Goal: Task Accomplishment & Management: Manage account settings

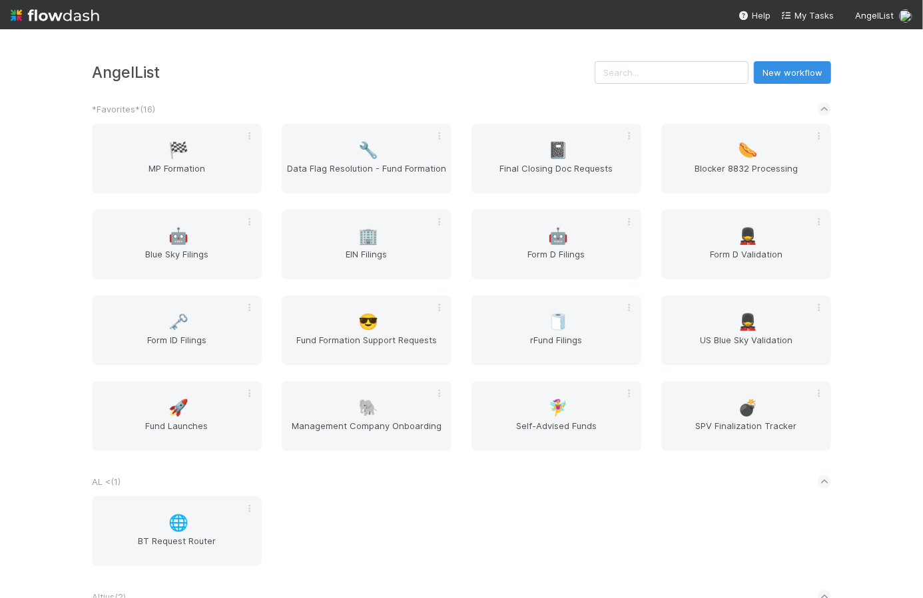
click at [318, 61] on div "AngelList New workflow" at bounding box center [461, 72] width 739 height 23
click at [198, 336] on span "Form ID Filings" at bounding box center [176, 347] width 159 height 27
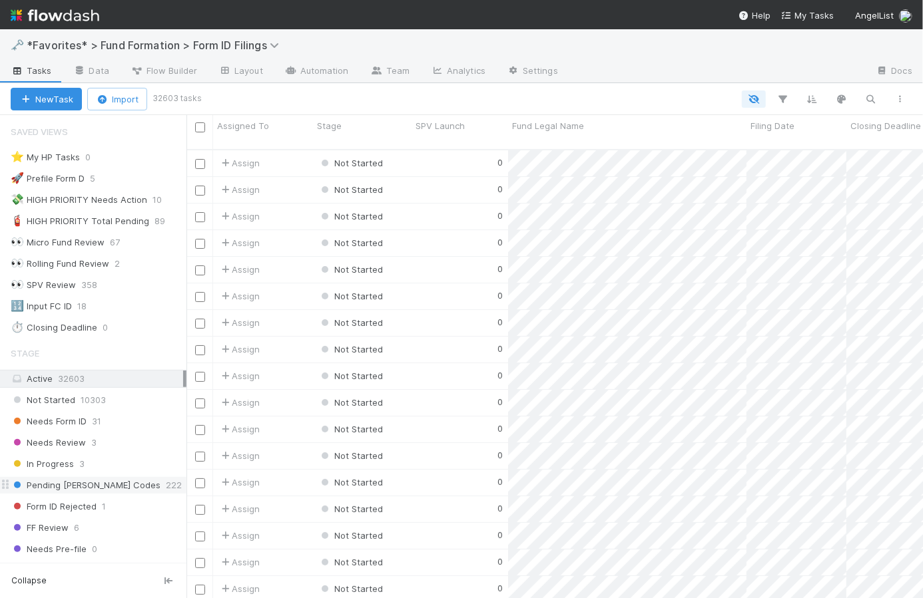
scroll to position [249, 0]
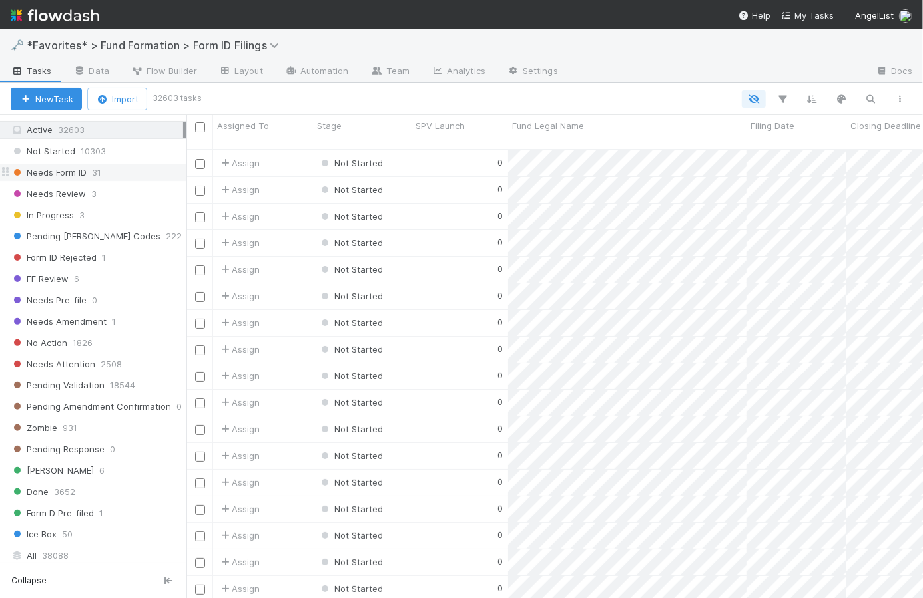
click at [114, 172] on div "Needs Form ID 31" at bounding box center [99, 172] width 176 height 17
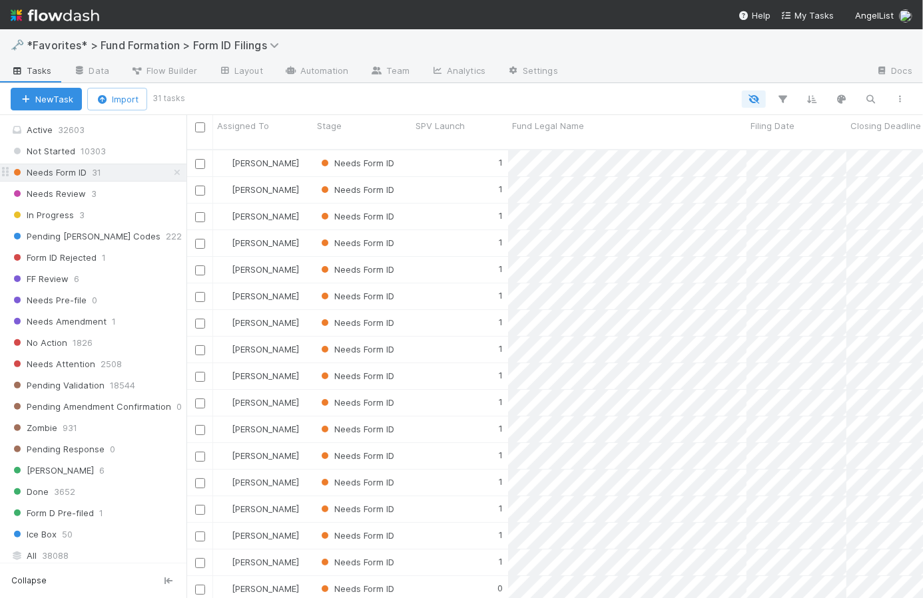
scroll to position [451, 727]
click at [118, 195] on div "Needs Review 3" at bounding box center [99, 194] width 176 height 17
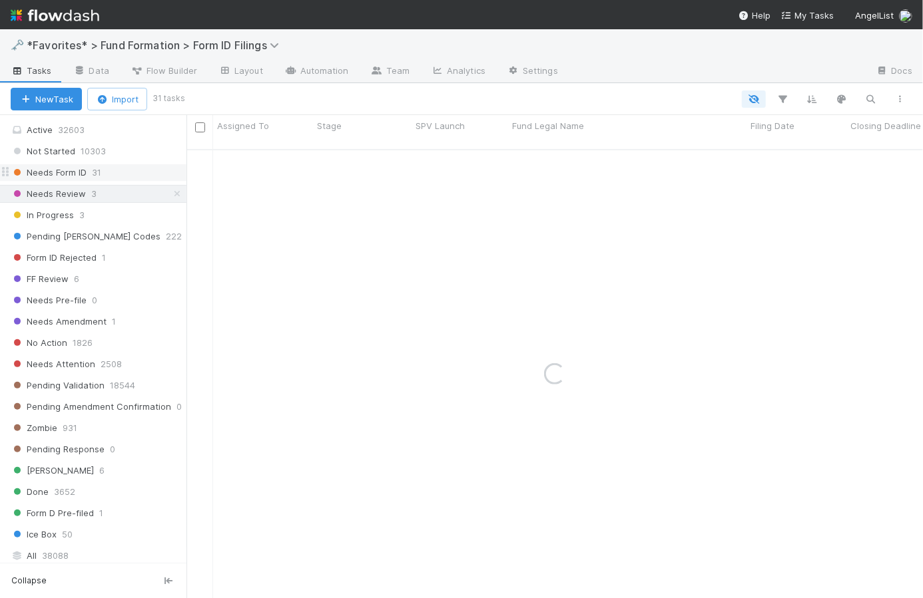
click at [115, 172] on div "Needs Form ID 31" at bounding box center [99, 172] width 176 height 17
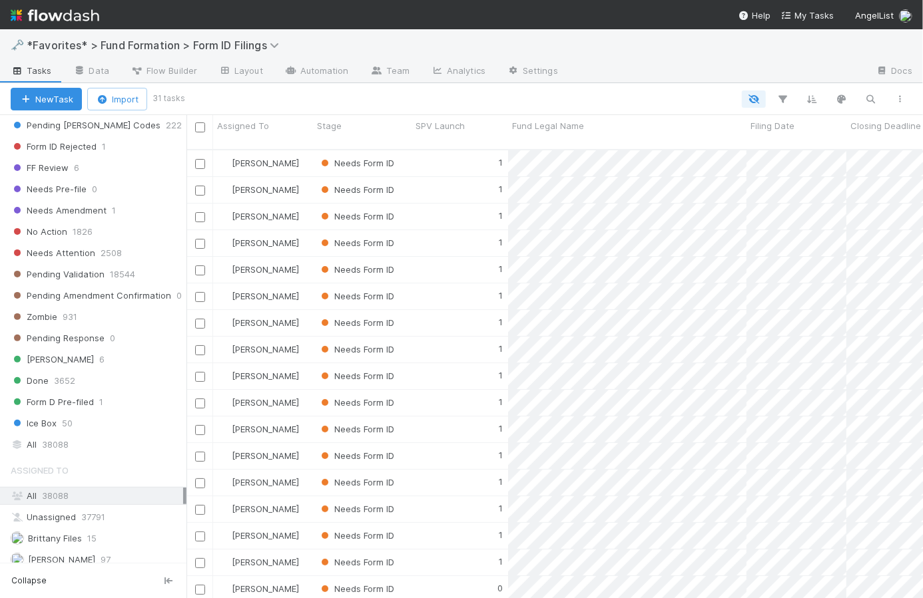
scroll to position [451, 727]
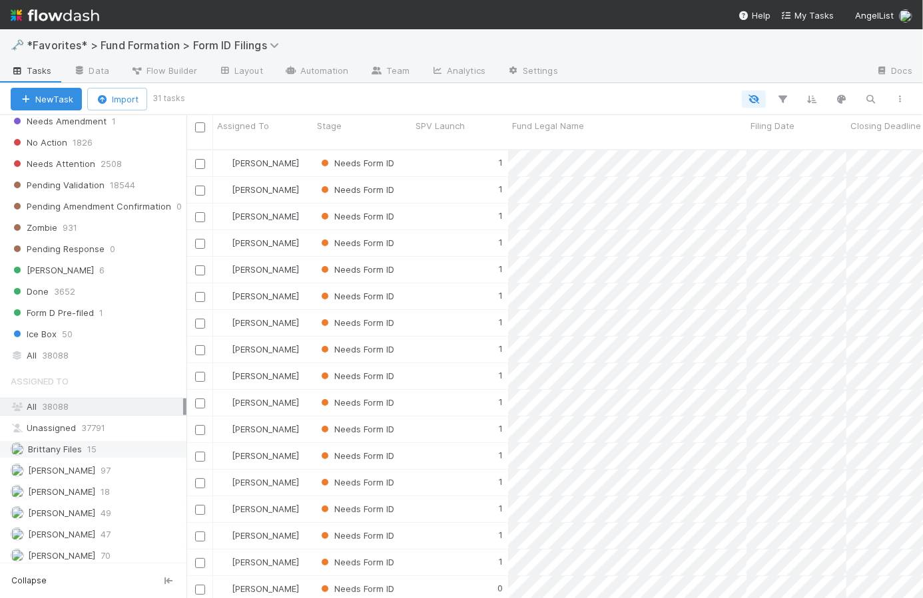
click at [79, 447] on span "Brittany Files" at bounding box center [55, 449] width 54 height 11
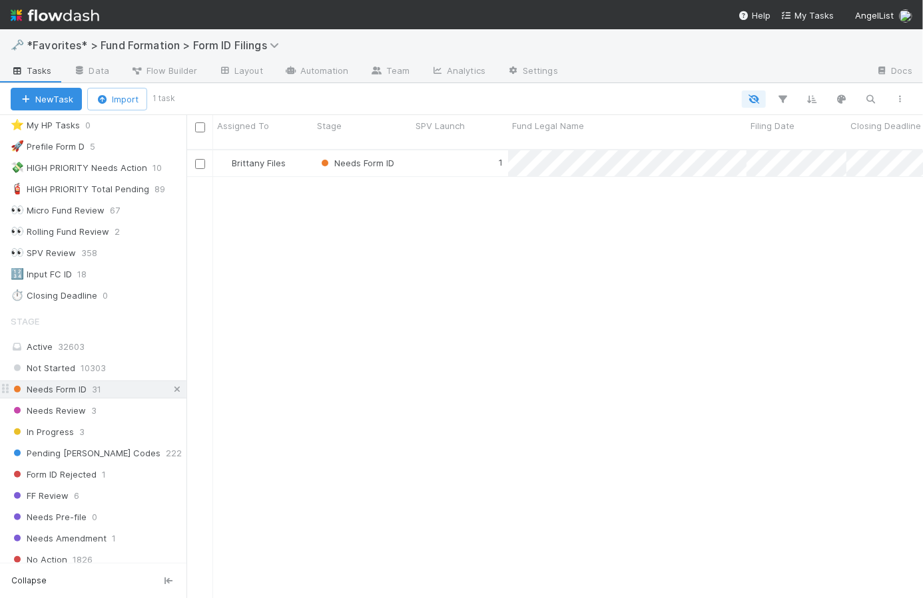
scroll to position [451, 727]
click at [170, 389] on icon at bounding box center [176, 389] width 13 height 9
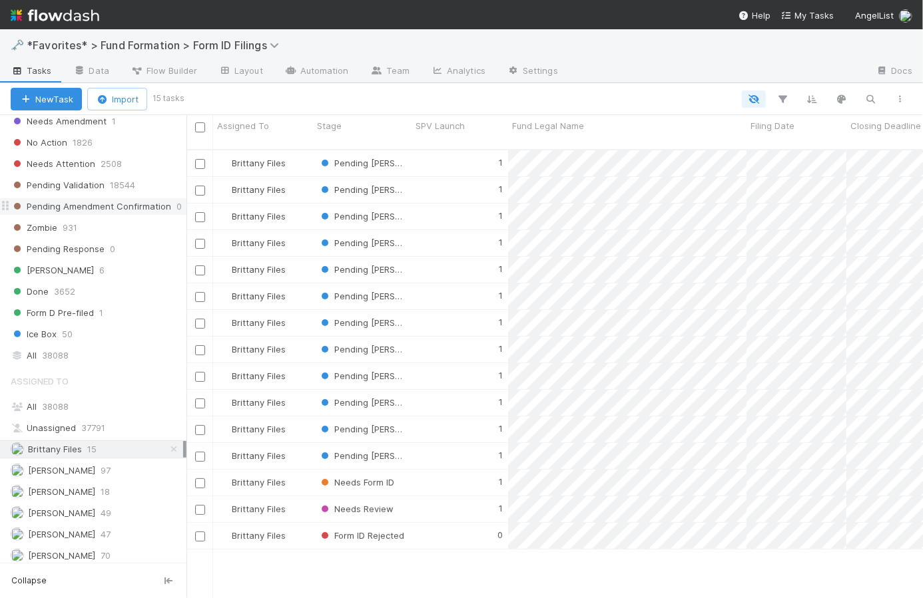
scroll to position [451, 727]
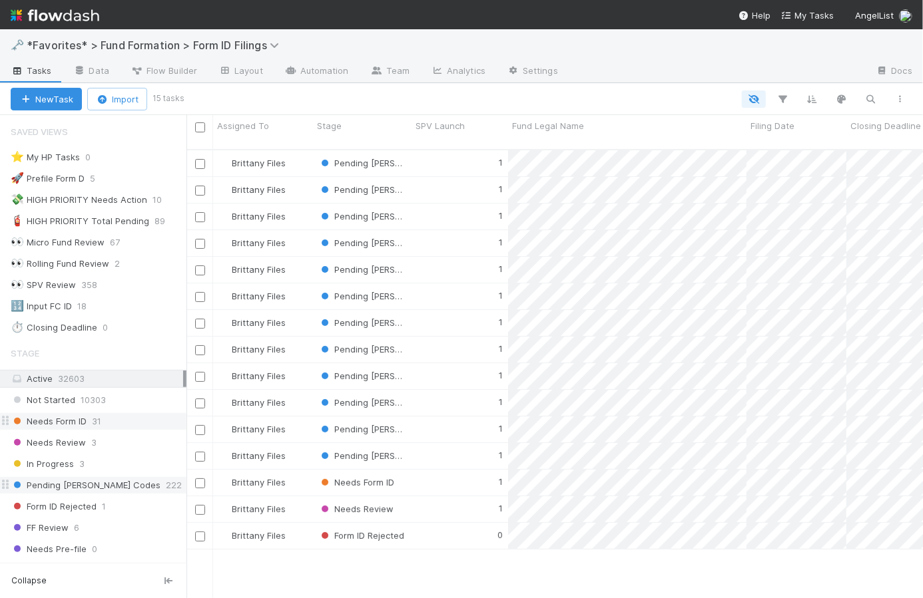
click at [123, 484] on div "Pending EDGAR Codes 222" at bounding box center [99, 485] width 176 height 17
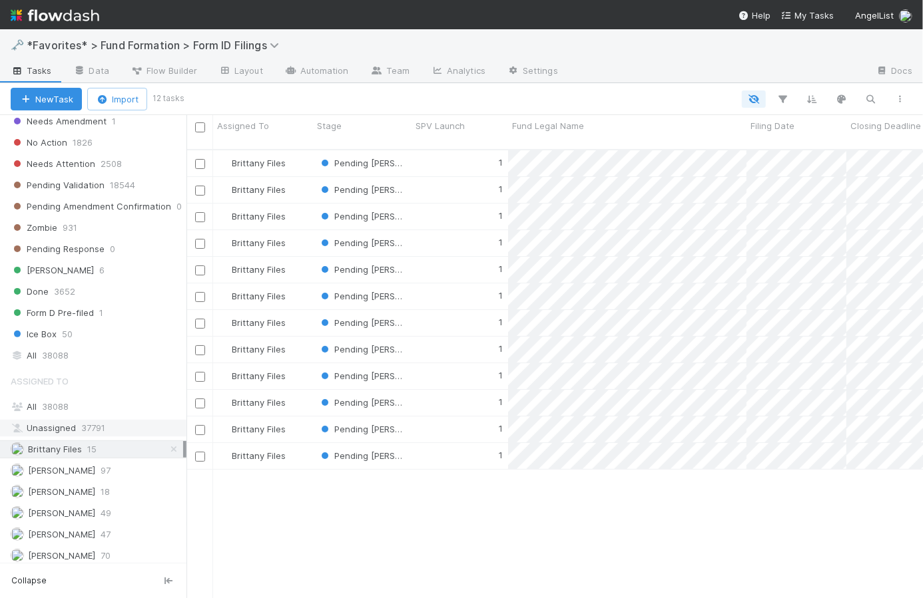
scroll to position [451, 727]
click at [167, 445] on icon at bounding box center [173, 449] width 13 height 9
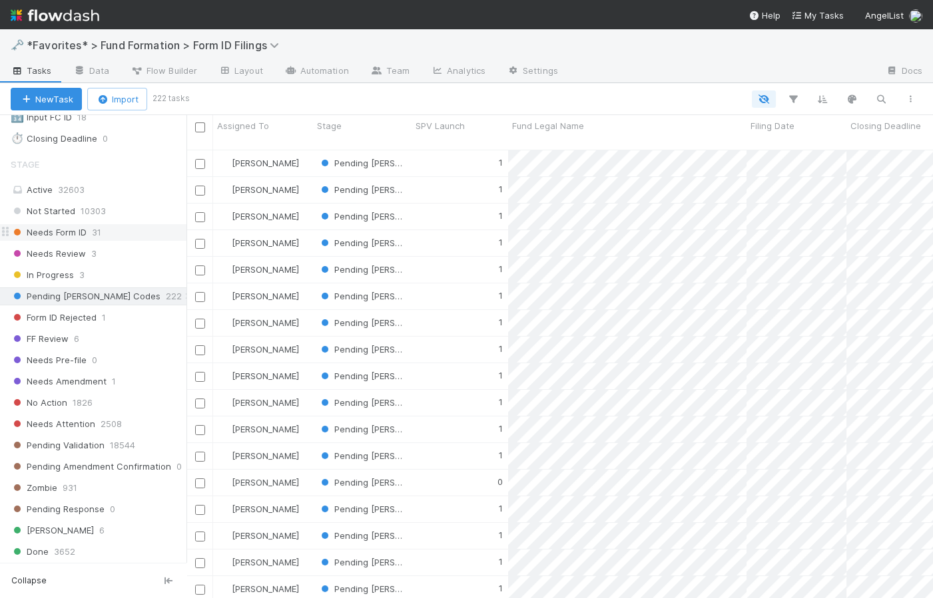
scroll to position [451, 737]
click at [881, 97] on icon "button" at bounding box center [880, 99] width 13 height 12
click at [814, 71] on input at bounding box center [811, 77] width 133 height 16
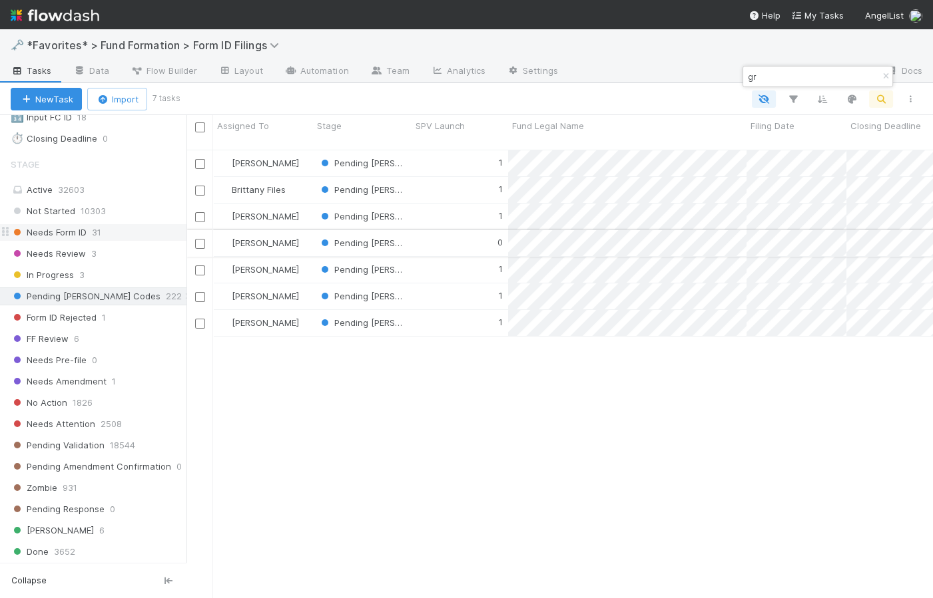
type input "gr"
click at [429, 230] on div "0" at bounding box center [459, 243] width 97 height 26
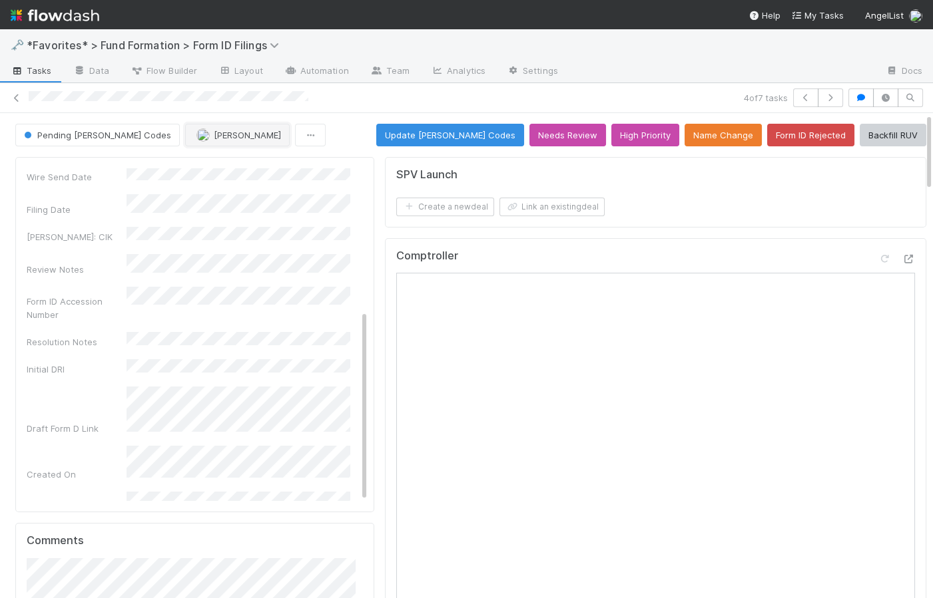
click at [214, 136] on span "[PERSON_NAME]" at bounding box center [247, 135] width 67 height 11
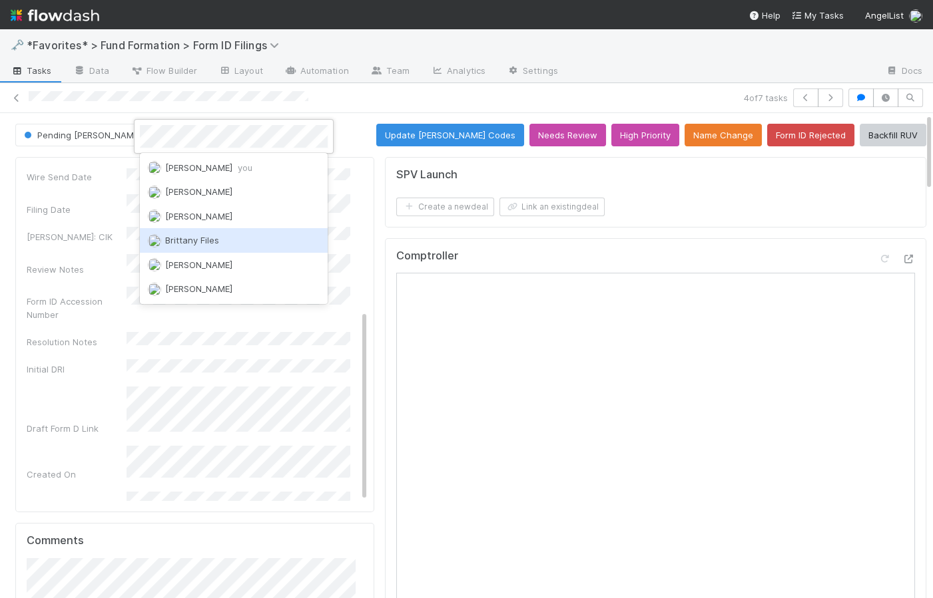
click at [246, 244] on div "Brittany Files" at bounding box center [234, 240] width 188 height 24
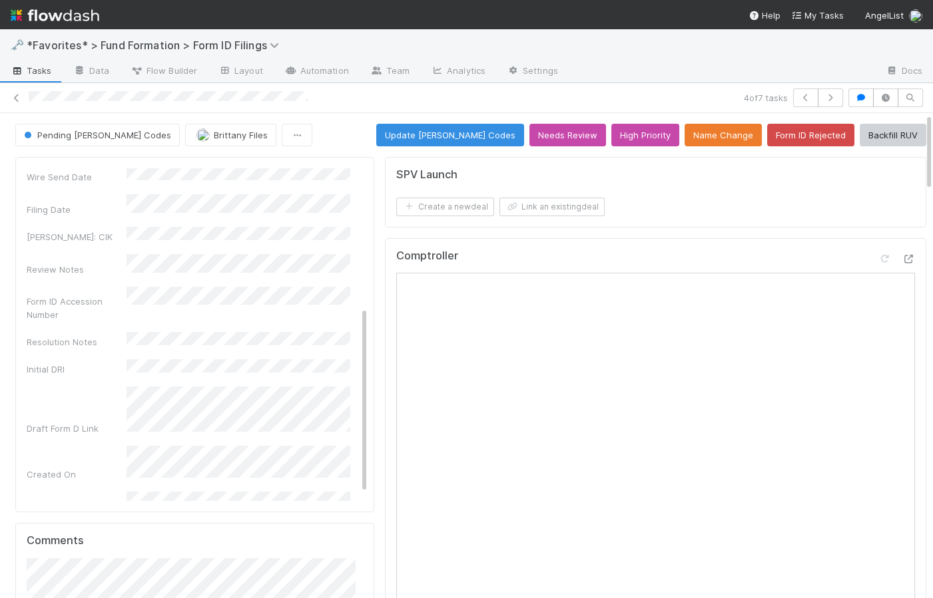
click at [336, 136] on div "Pending EDGAR Codes Brittany Files Update EDGAR Codes Needs Review High Priorit…" at bounding box center [470, 135] width 911 height 23
click at [355, 128] on div "Pending EDGAR Codes Brittany Files Update EDGAR Codes Needs Review High Priorit…" at bounding box center [470, 135] width 911 height 23
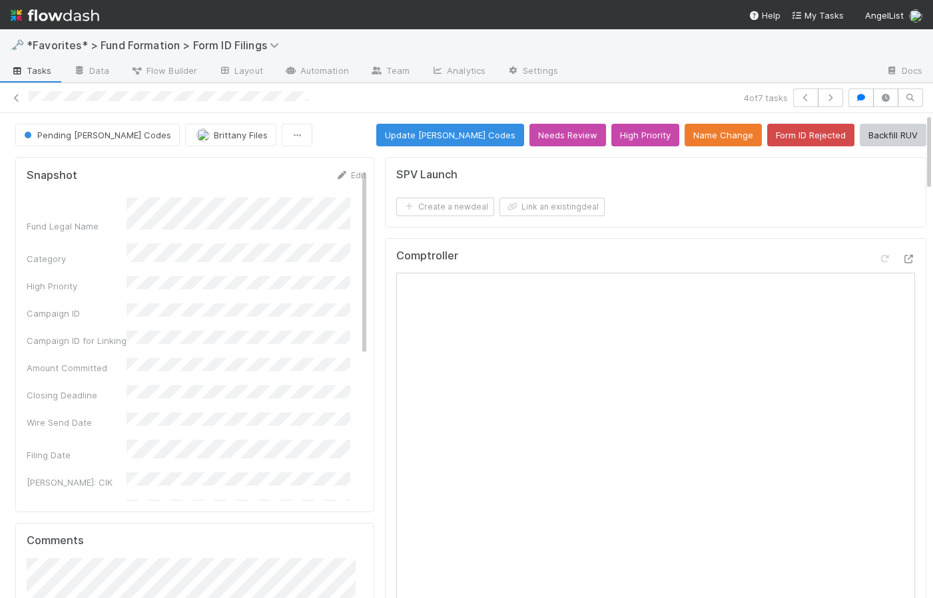
click at [355, 132] on div "Pending EDGAR Codes Brittany Files Update EDGAR Codes Needs Review High Priorit…" at bounding box center [470, 135] width 911 height 23
click at [361, 137] on div "Pending EDGAR Codes Brittany Files Update EDGAR Codes Needs Review High Priorit…" at bounding box center [470, 135] width 911 height 23
click at [40, 77] on span "Tasks" at bounding box center [31, 70] width 41 height 13
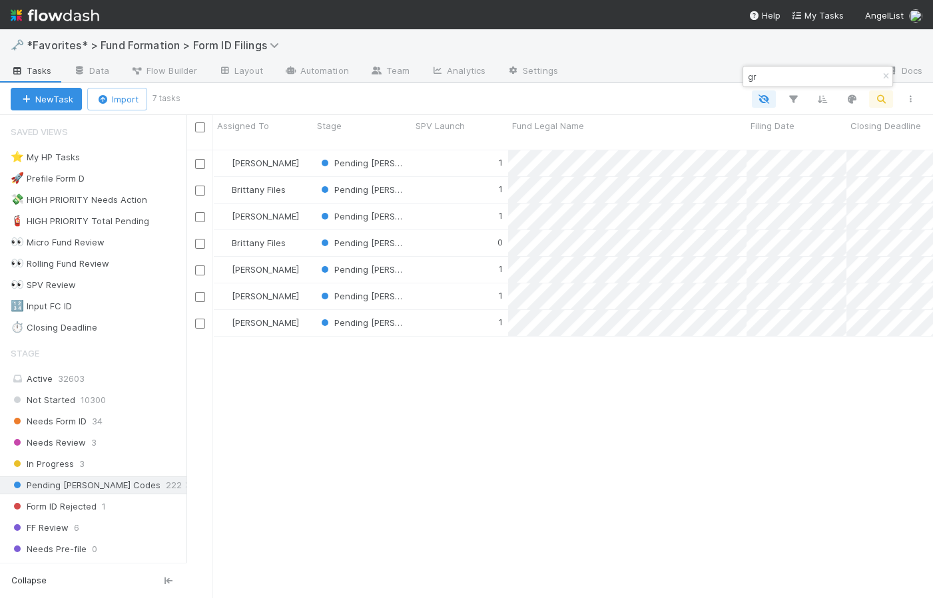
scroll to position [451, 737]
click at [885, 75] on icon "button" at bounding box center [885, 77] width 13 height 8
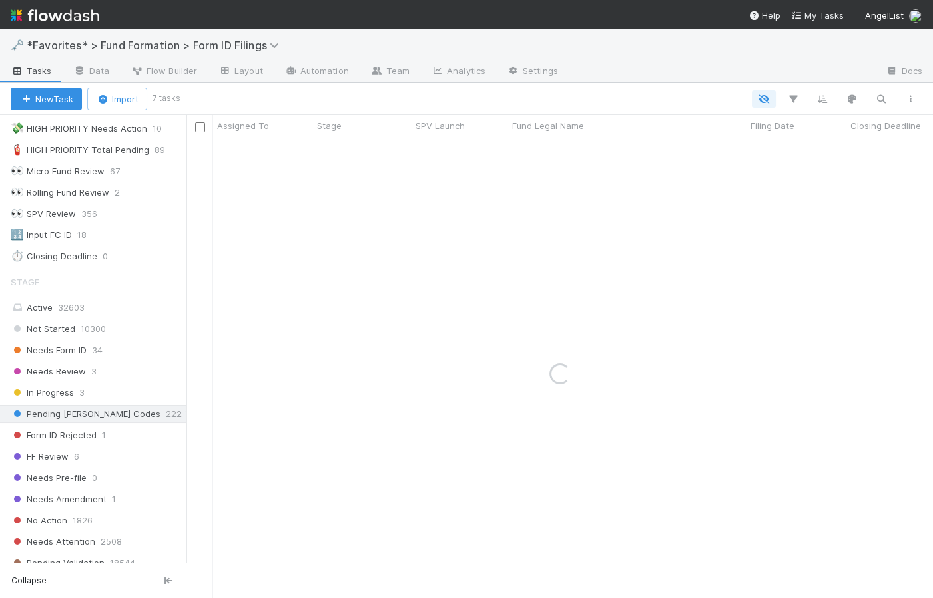
scroll to position [242, 0]
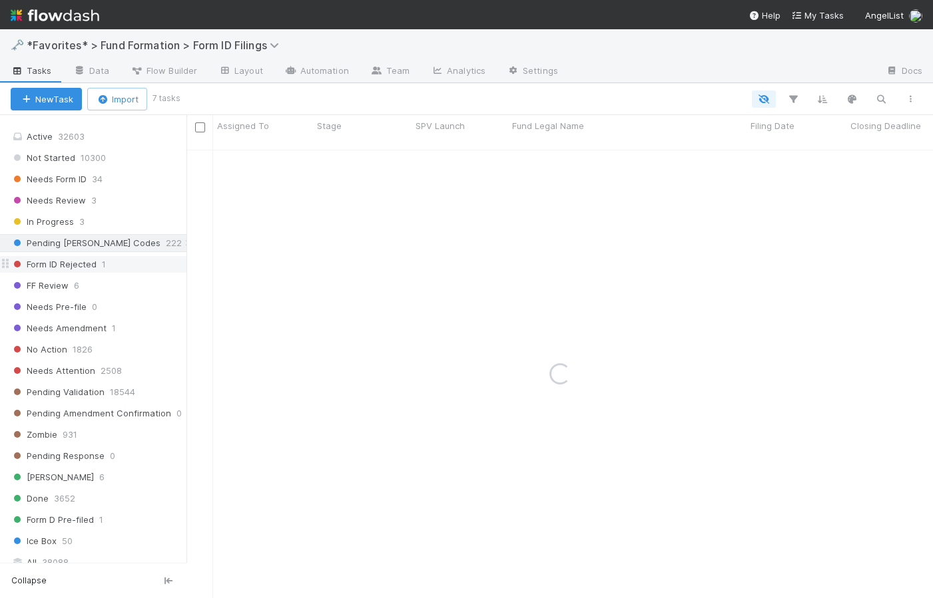
click at [71, 262] on span "Form ID Rejected" at bounding box center [54, 264] width 86 height 17
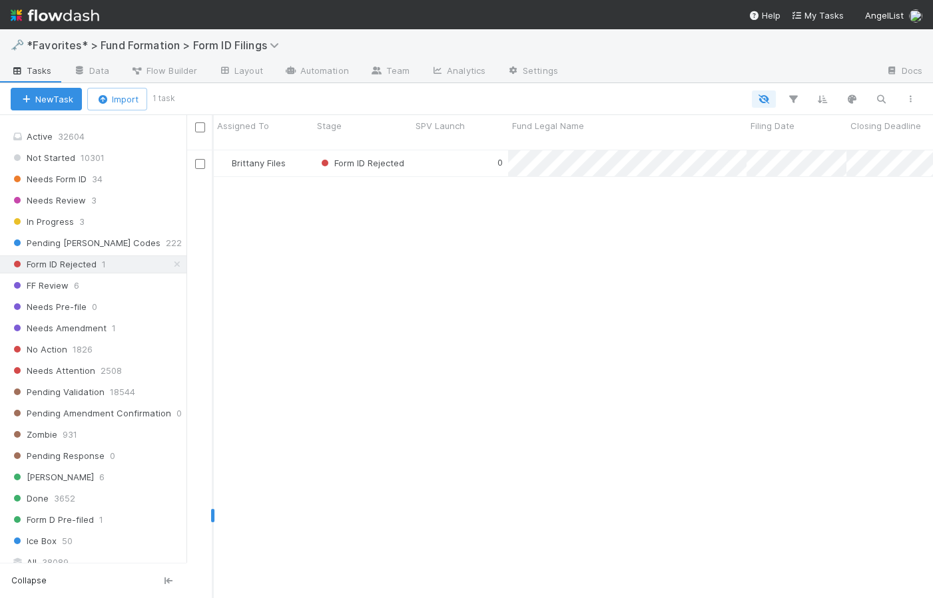
scroll to position [451, 737]
click at [461, 150] on div "0" at bounding box center [459, 163] width 97 height 26
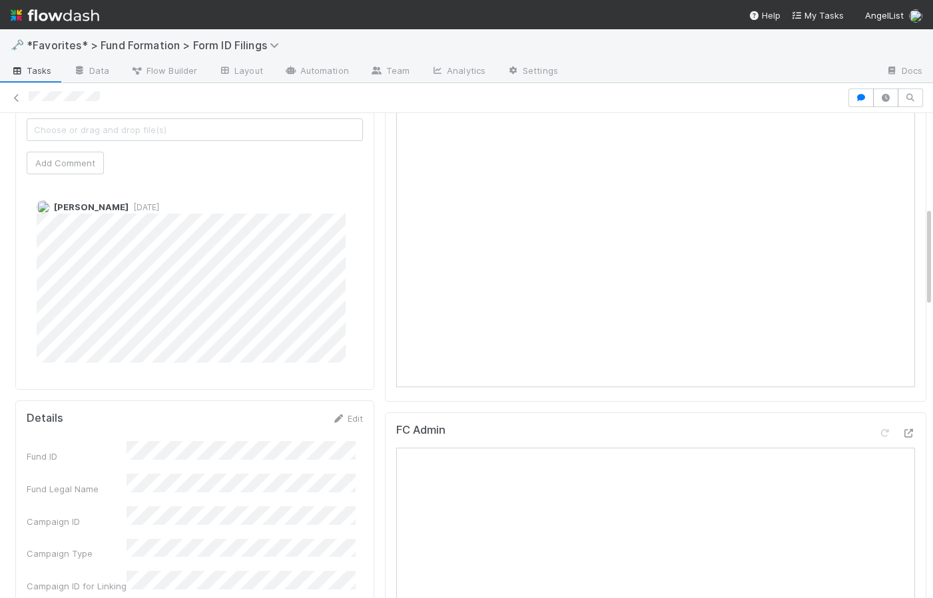
scroll to position [166, 0]
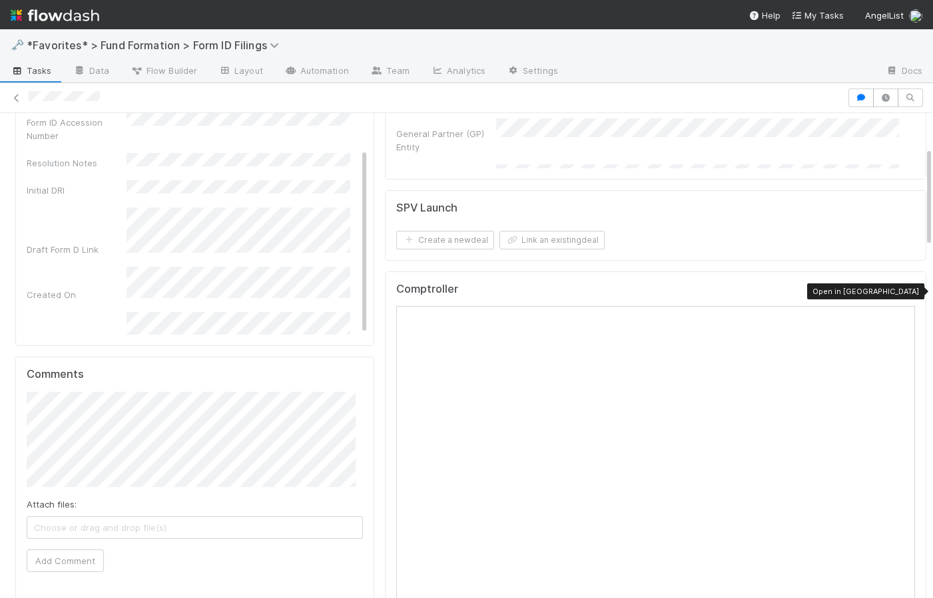
click at [901, 292] on icon at bounding box center [907, 292] width 13 height 9
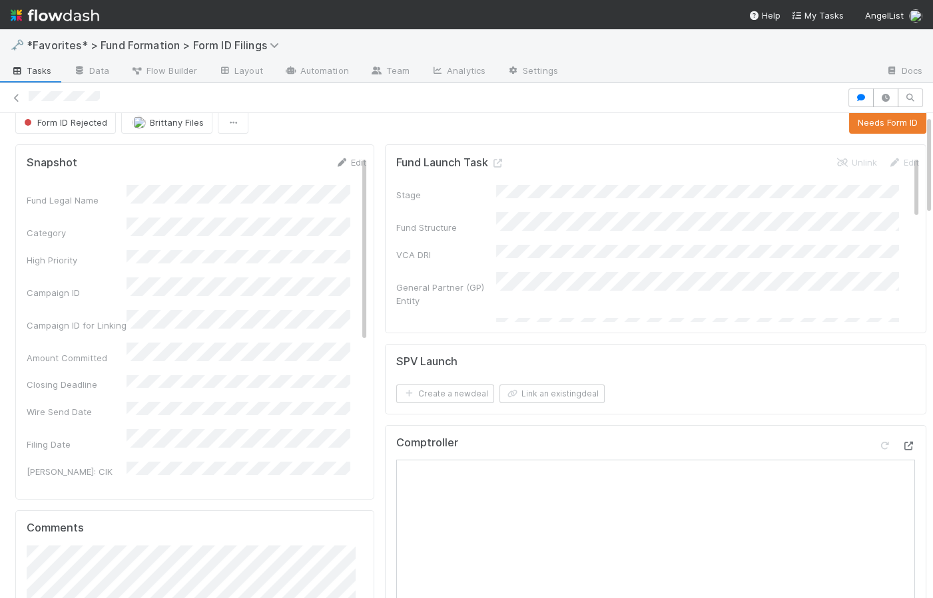
scroll to position [0, 0]
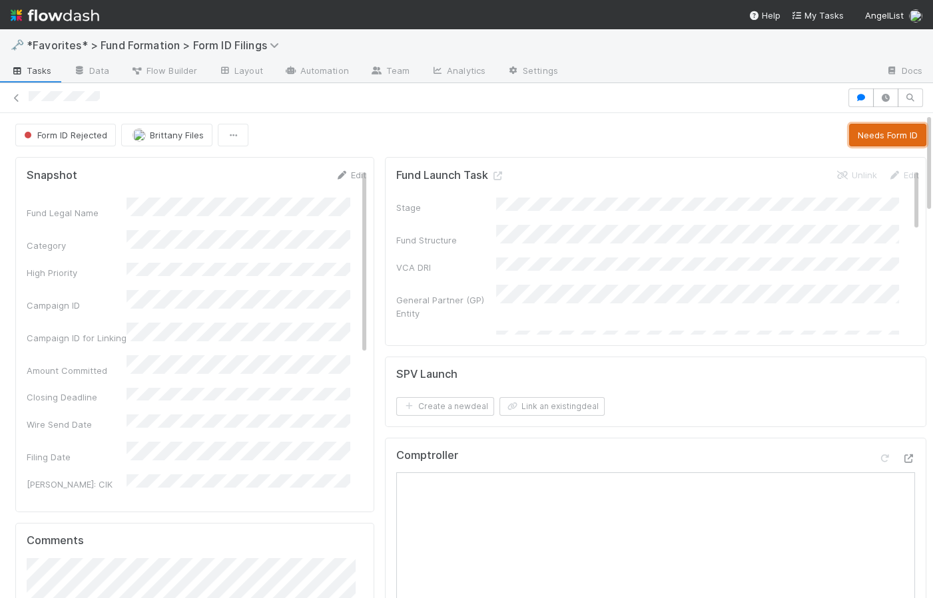
click at [863, 135] on button "Needs Form ID" at bounding box center [887, 135] width 77 height 23
click at [168, 137] on span "Brittany Files" at bounding box center [167, 135] width 54 height 11
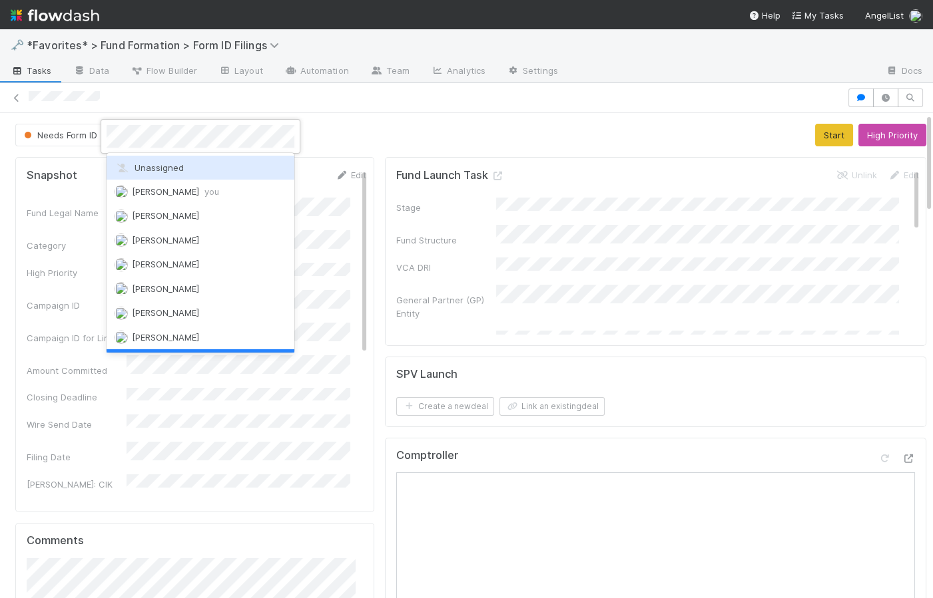
click at [206, 170] on div "Unassigned" at bounding box center [201, 168] width 188 height 24
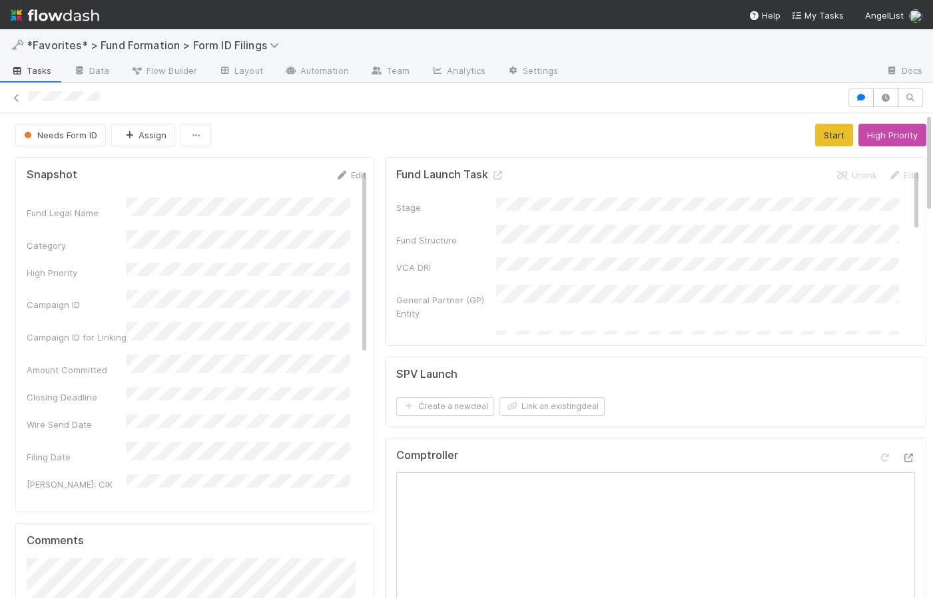
click at [343, 142] on div "Needs Form ID Assign Start High Priority" at bounding box center [470, 135] width 911 height 23
click at [151, 132] on button "Assign" at bounding box center [143, 135] width 64 height 23
click at [180, 162] on div "Novia Bautista" at bounding box center [201, 168] width 188 height 24
click at [383, 124] on div "Needs Form ID Novia Bautista Start High Priority" at bounding box center [470, 135] width 911 height 23
click at [372, 138] on div "Needs Form ID Novia Bautista Start High Priority" at bounding box center [470, 135] width 911 height 23
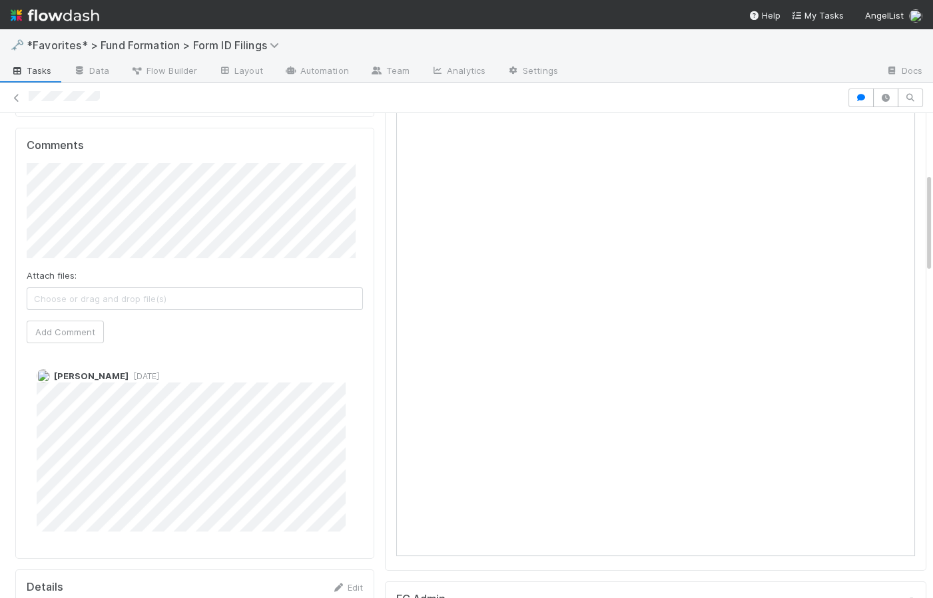
scroll to position [396, 0]
click at [78, 324] on button "Add Comment" at bounding box center [65, 331] width 77 height 23
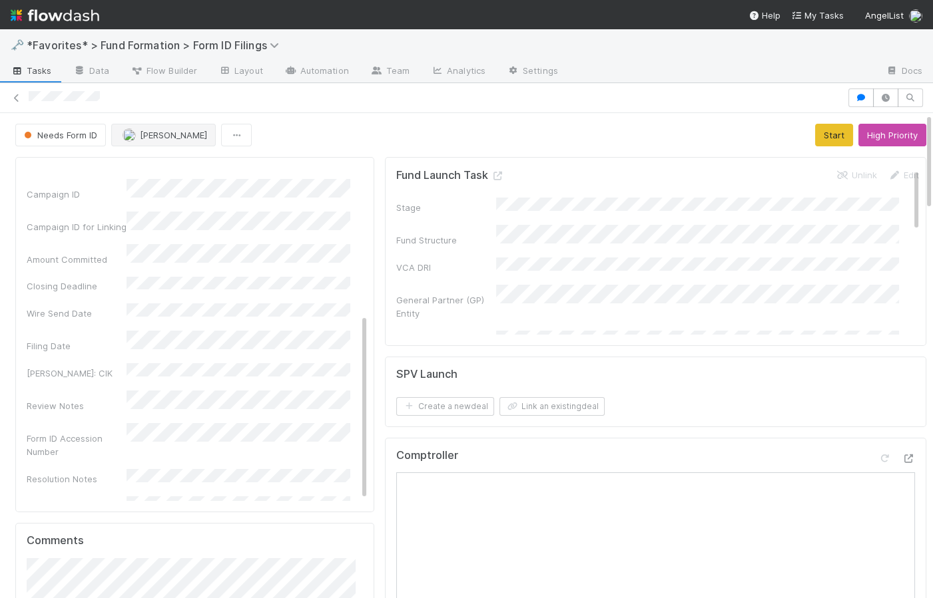
scroll to position [0, 0]
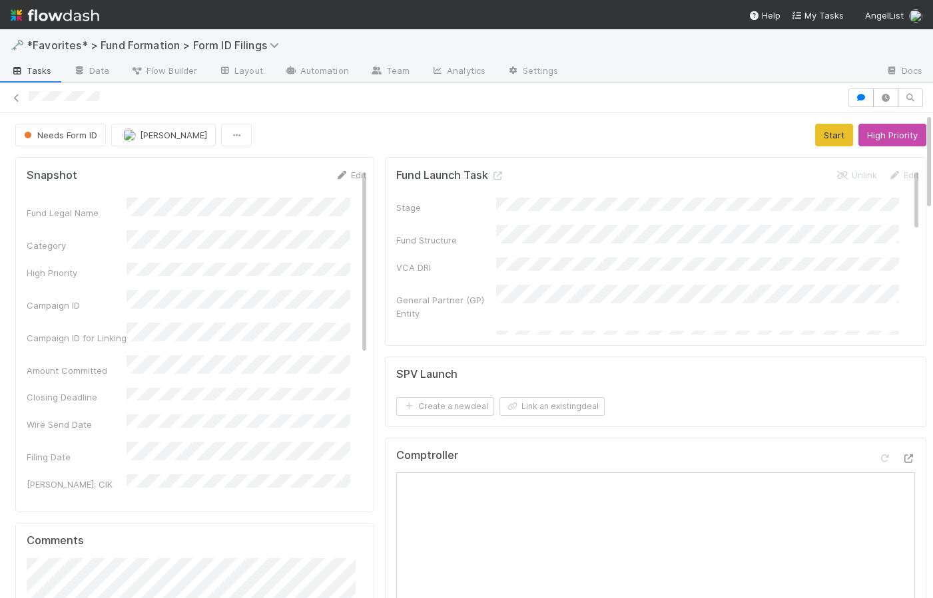
click at [340, 128] on div "Needs Form ID Novia Bautista Start High Priority" at bounding box center [470, 135] width 911 height 23
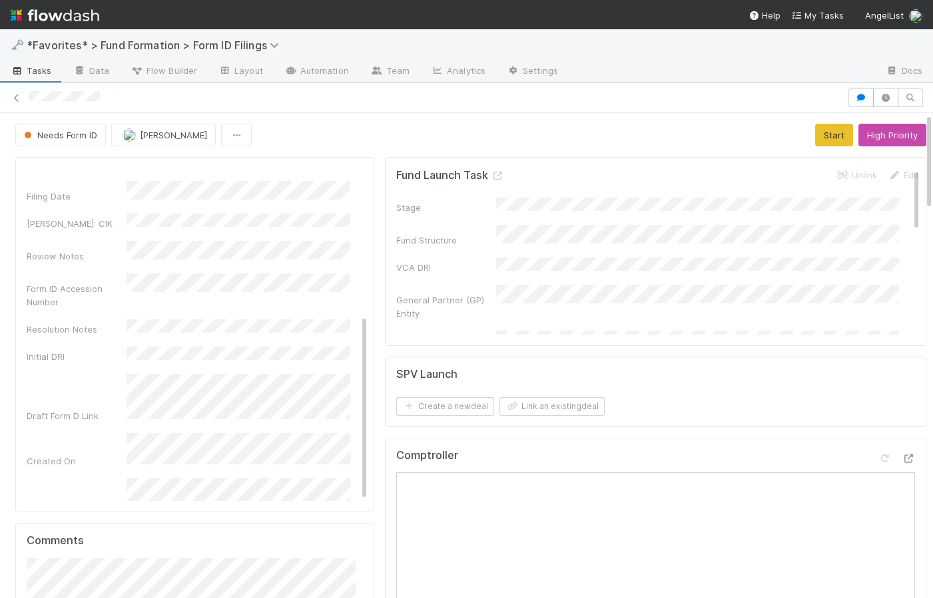
click at [34, 71] on span "Tasks" at bounding box center [31, 70] width 41 height 13
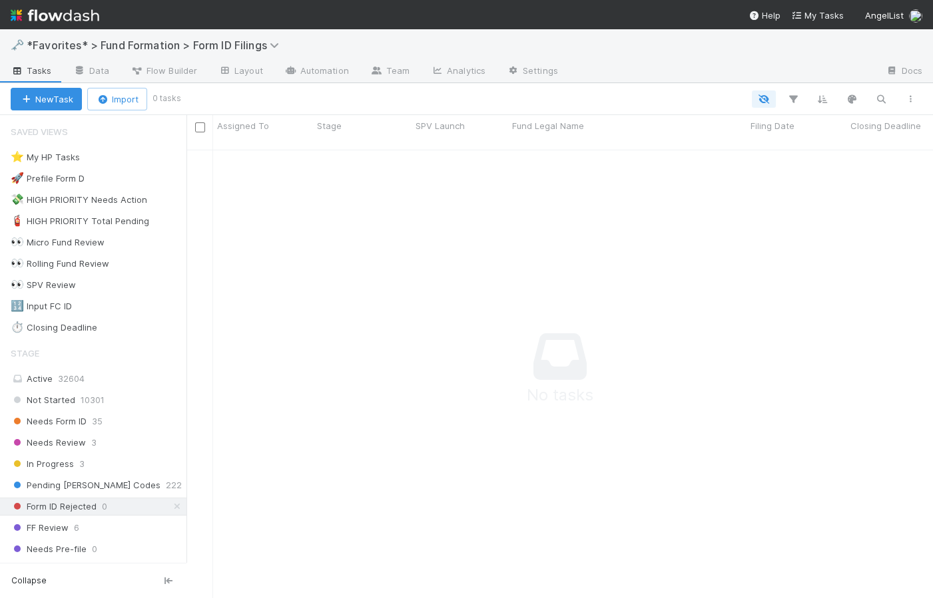
scroll to position [9, 9]
click at [170, 503] on icon at bounding box center [176, 507] width 13 height 9
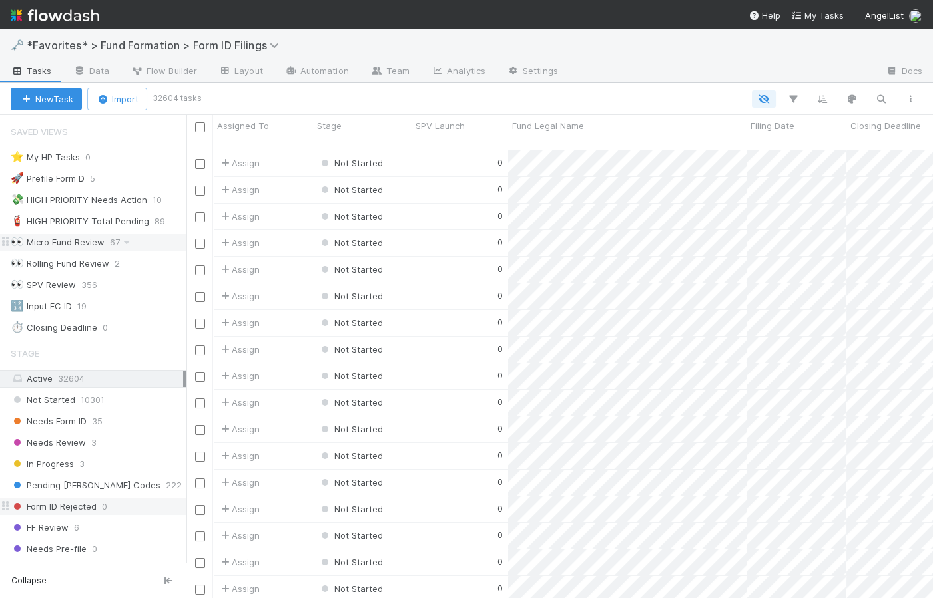
scroll to position [451, 737]
click at [82, 445] on span "Needs Review" at bounding box center [48, 443] width 75 height 17
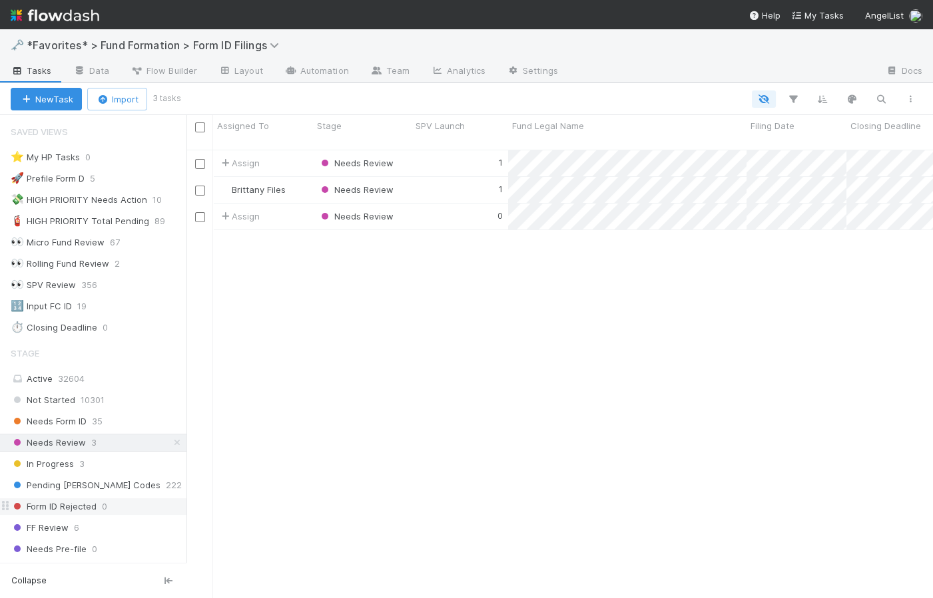
scroll to position [451, 737]
click at [471, 177] on div "1" at bounding box center [459, 190] width 97 height 26
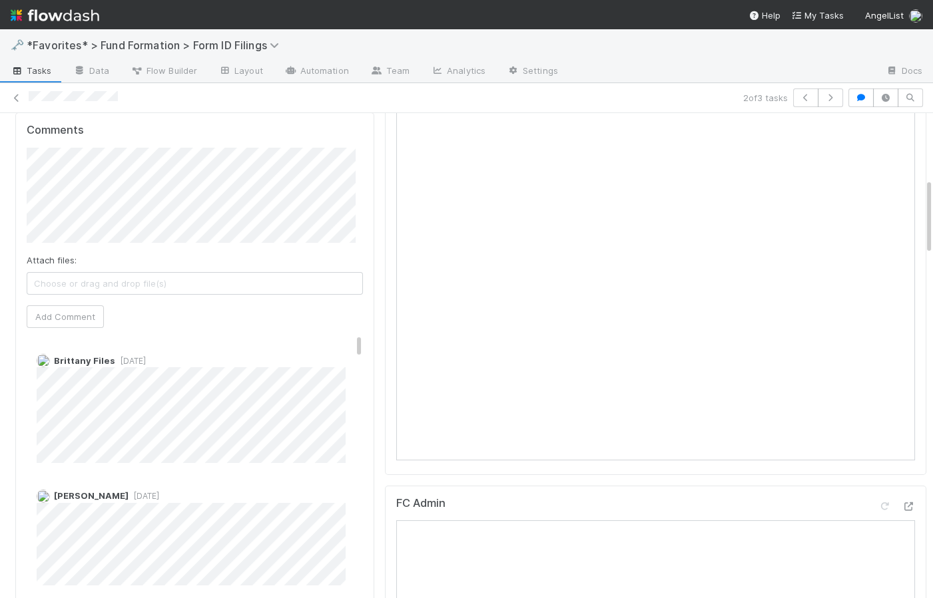
scroll to position [13, 0]
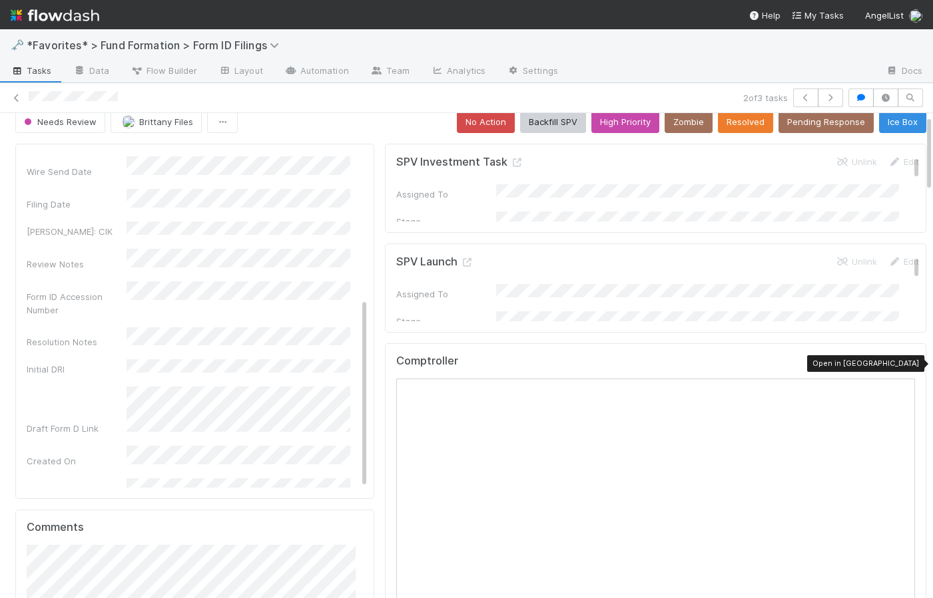
click at [901, 361] on icon at bounding box center [907, 364] width 13 height 9
click at [59, 15] on img at bounding box center [55, 15] width 89 height 23
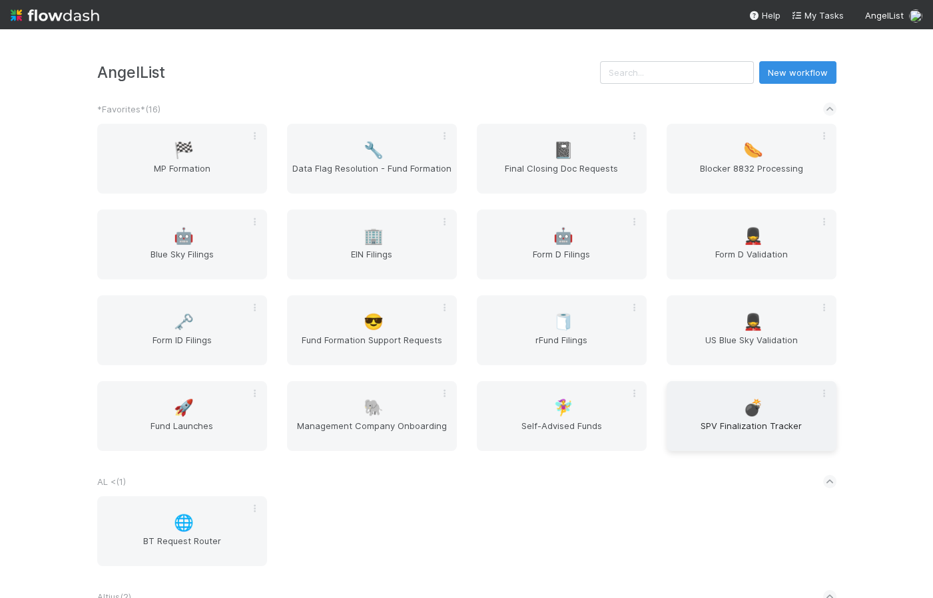
click at [761, 423] on span "SPV Finalization Tracker" at bounding box center [751, 432] width 159 height 27
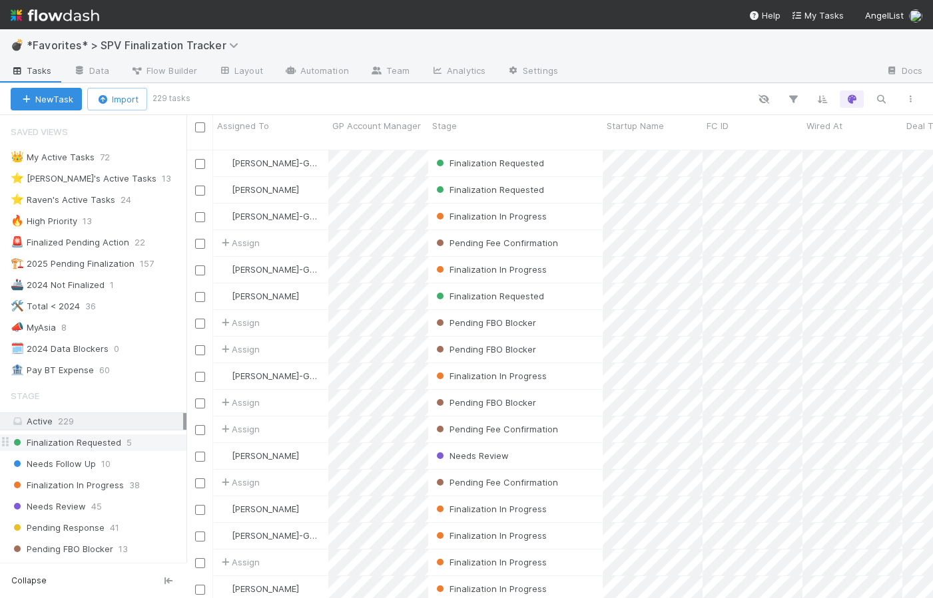
scroll to position [238, 0]
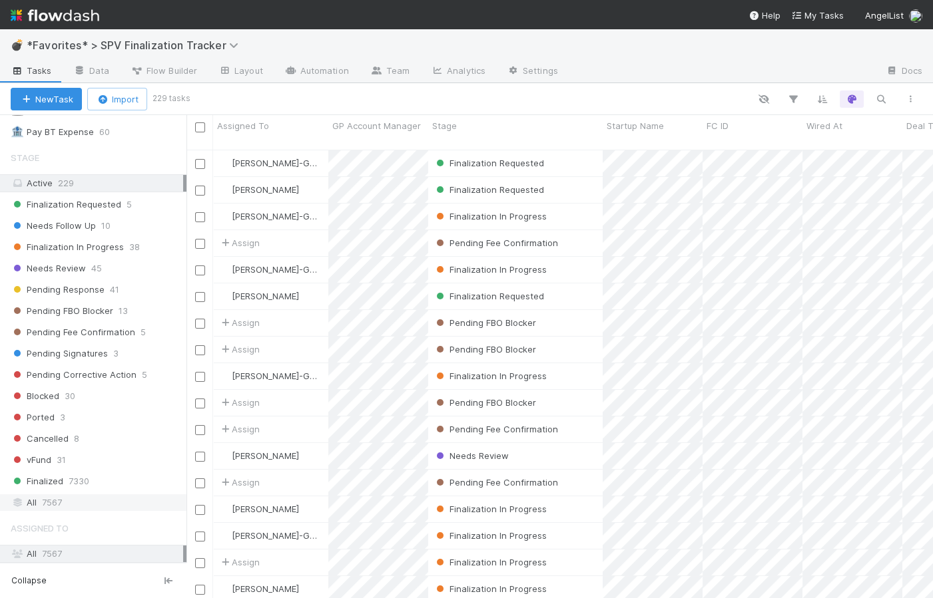
click at [47, 503] on span "7567" at bounding box center [52, 503] width 20 height 17
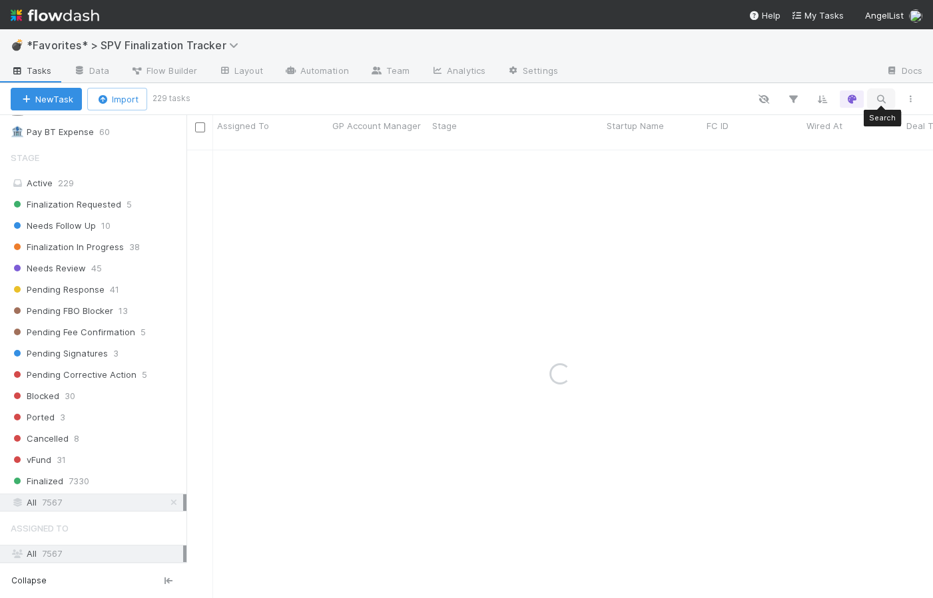
click at [881, 94] on icon "button" at bounding box center [880, 99] width 13 height 12
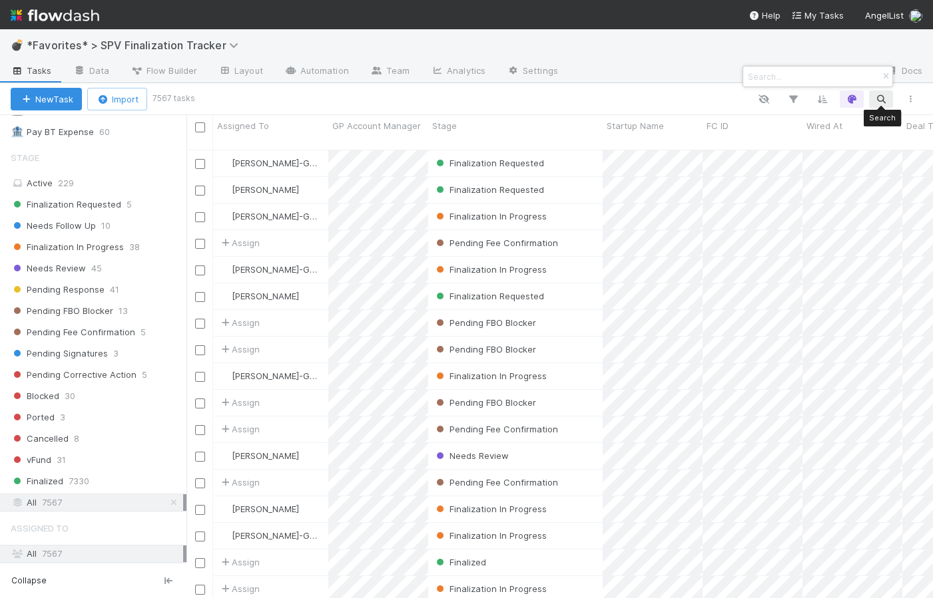
scroll to position [451, 737]
click at [804, 71] on input at bounding box center [811, 77] width 133 height 16
paste input "56509"
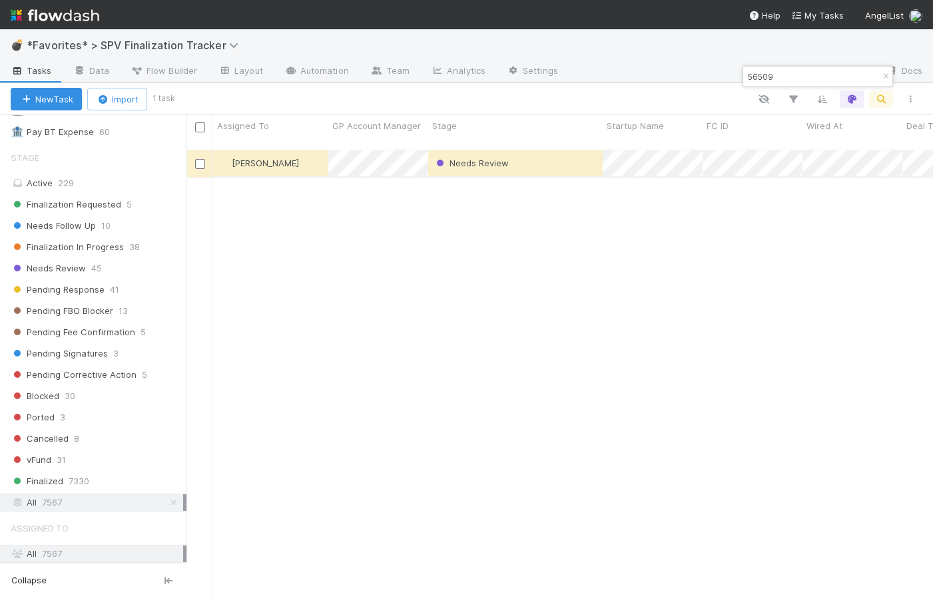
type input "56509"
click at [562, 154] on div "Needs Review" at bounding box center [515, 163] width 174 height 26
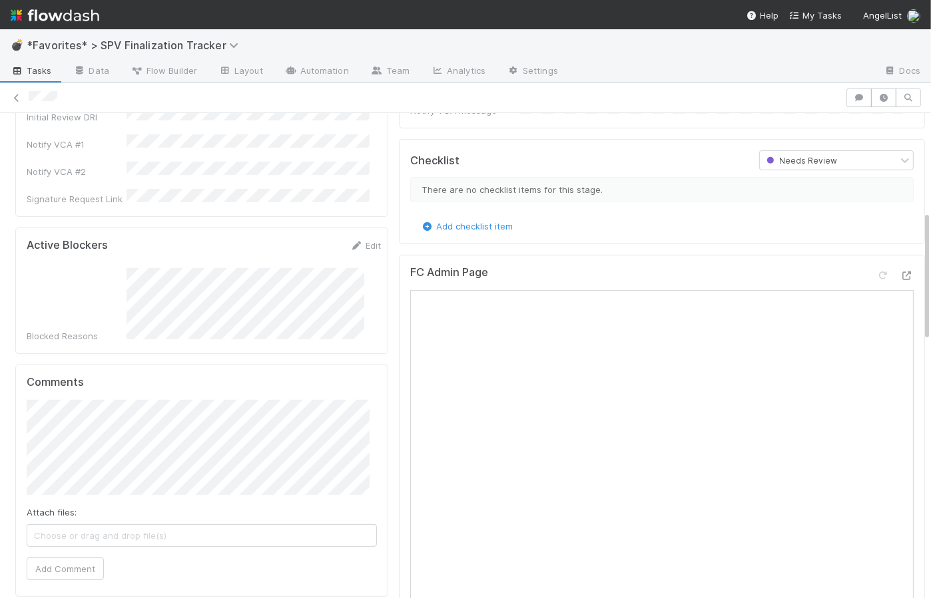
scroll to position [591, 0]
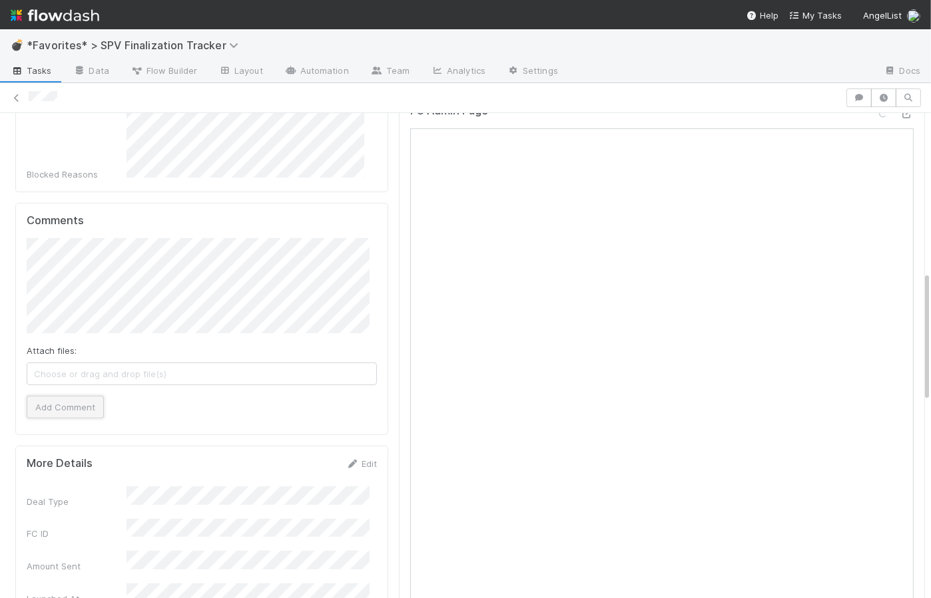
click at [69, 396] on button "Add Comment" at bounding box center [65, 407] width 77 height 23
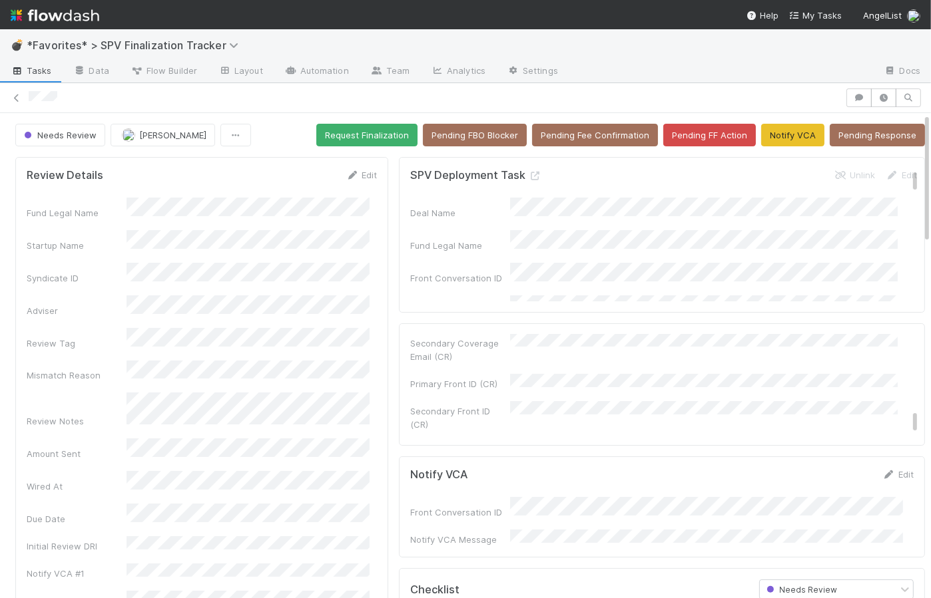
scroll to position [0, 0]
click at [67, 17] on img at bounding box center [55, 15] width 89 height 23
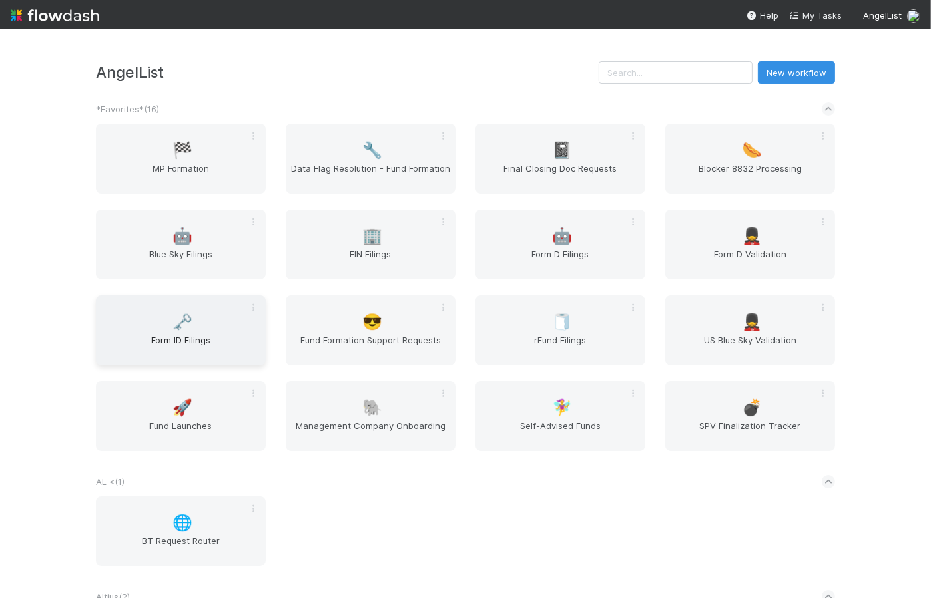
click at [216, 336] on span "Form ID Filings" at bounding box center [180, 347] width 159 height 27
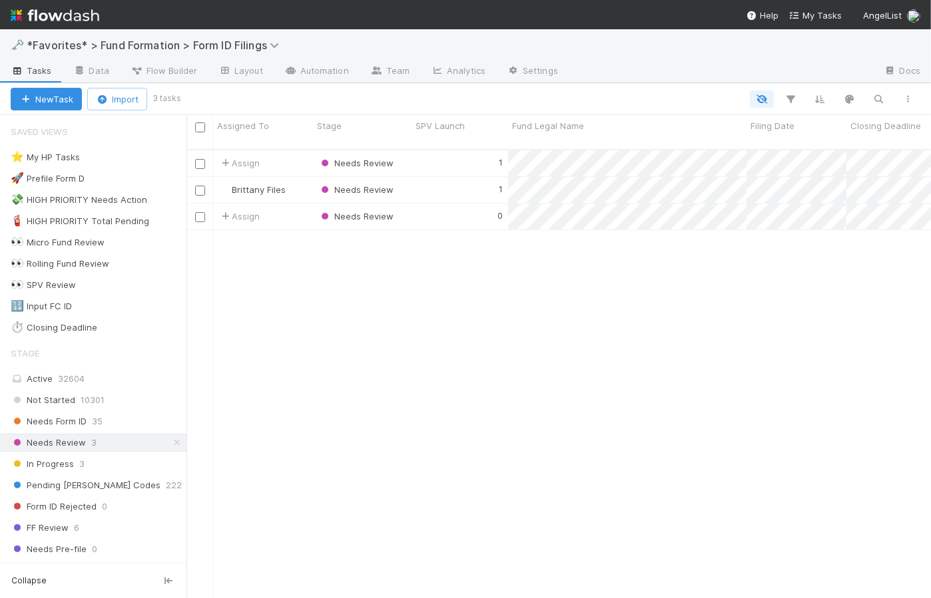
scroll to position [451, 735]
click at [458, 180] on div "1" at bounding box center [459, 190] width 97 height 26
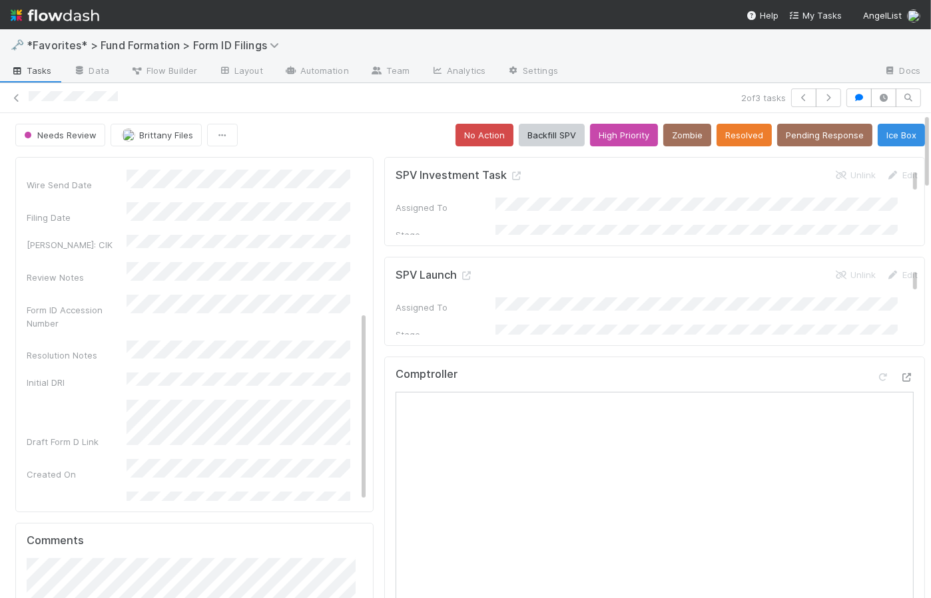
click at [383, 138] on div "Needs Review Brittany Files No Action Backfill SPV High Priority Zombie Resolve…" at bounding box center [469, 135] width 909 height 23
click at [455, 134] on button "No Action" at bounding box center [484, 135] width 58 height 23
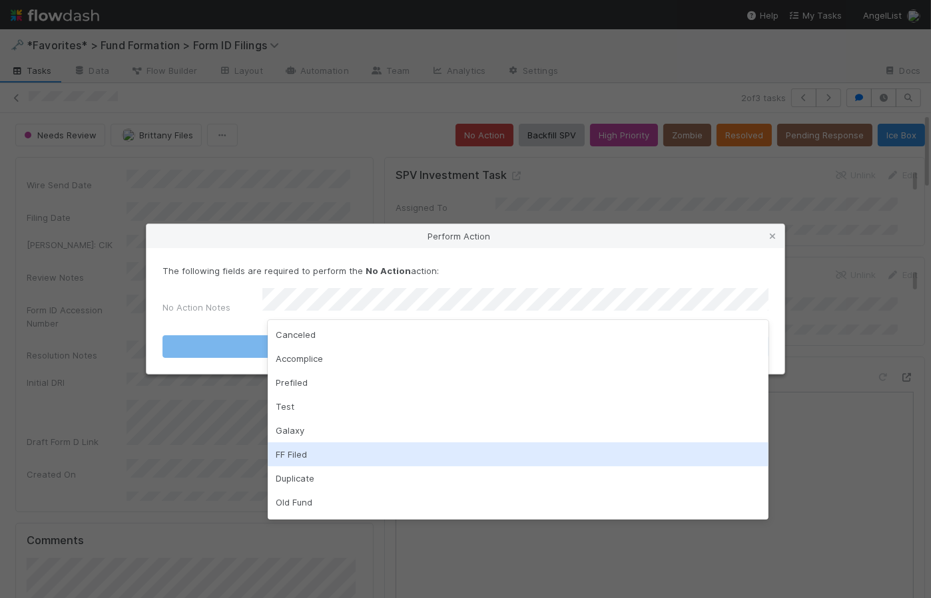
scroll to position [21, 0]
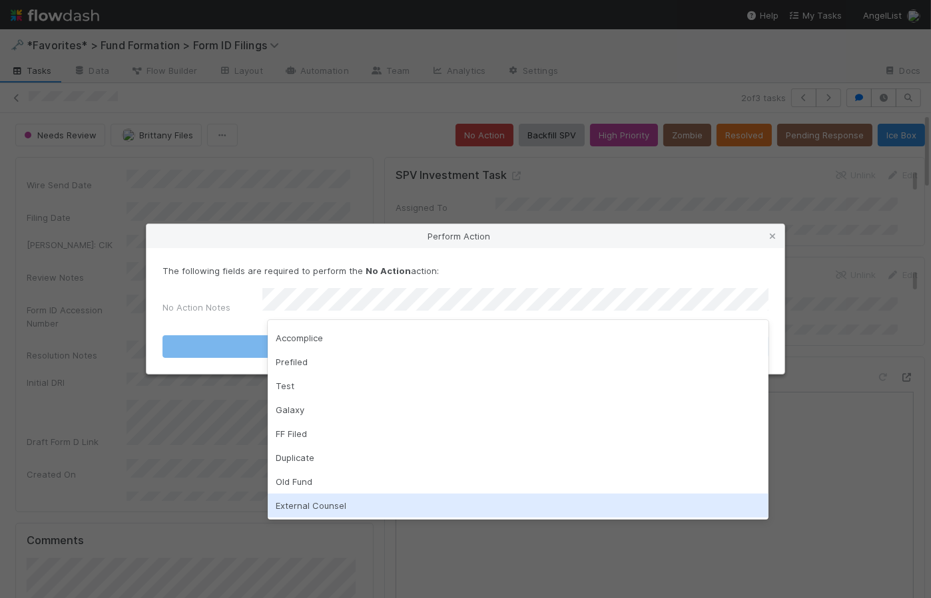
click at [424, 502] on div "External Counsel" at bounding box center [518, 506] width 501 height 24
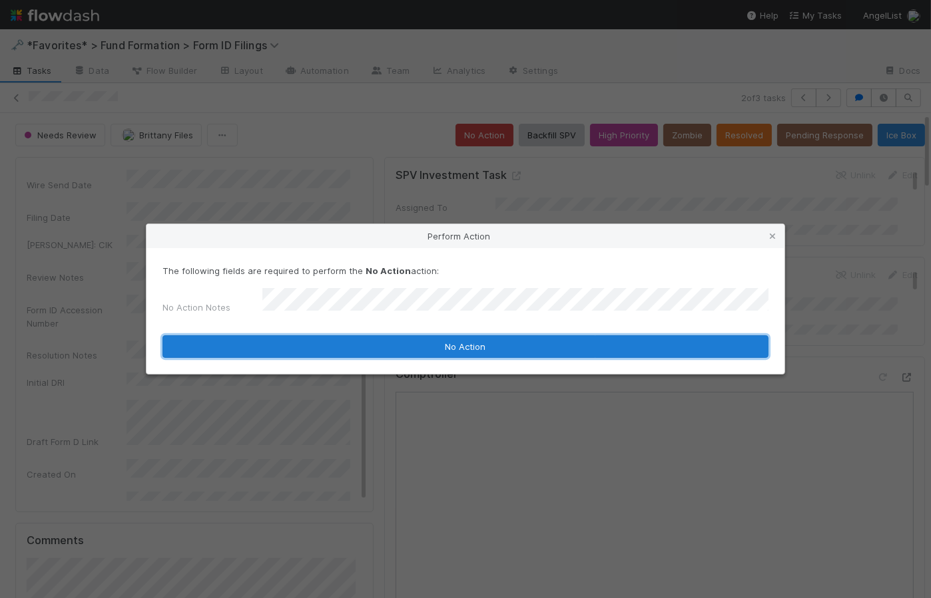
click at [455, 345] on button "No Action" at bounding box center [465, 347] width 606 height 23
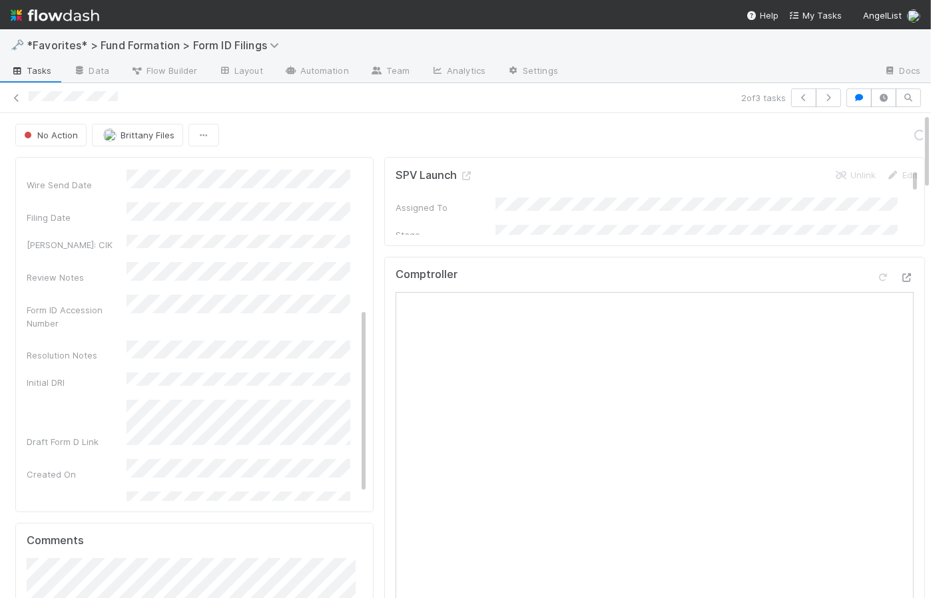
click at [346, 124] on div "No Action Brittany Files Loading..." at bounding box center [469, 135] width 909 height 23
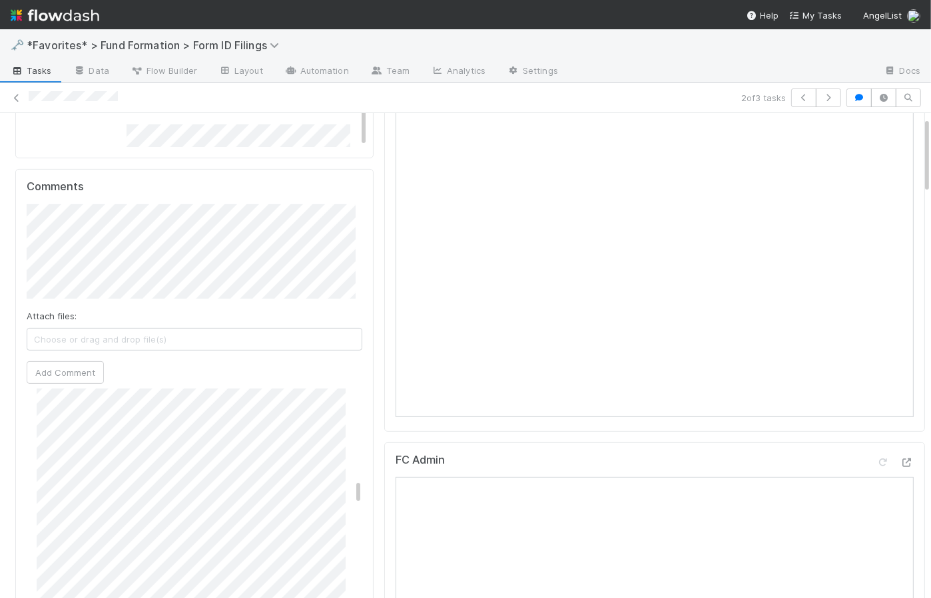
scroll to position [0, 0]
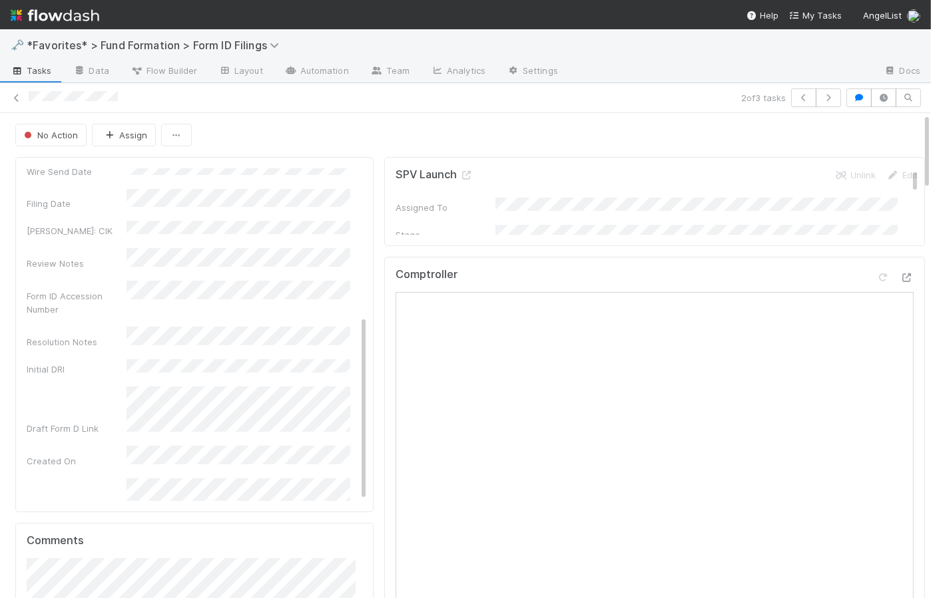
click at [37, 67] on span "Tasks" at bounding box center [31, 70] width 41 height 13
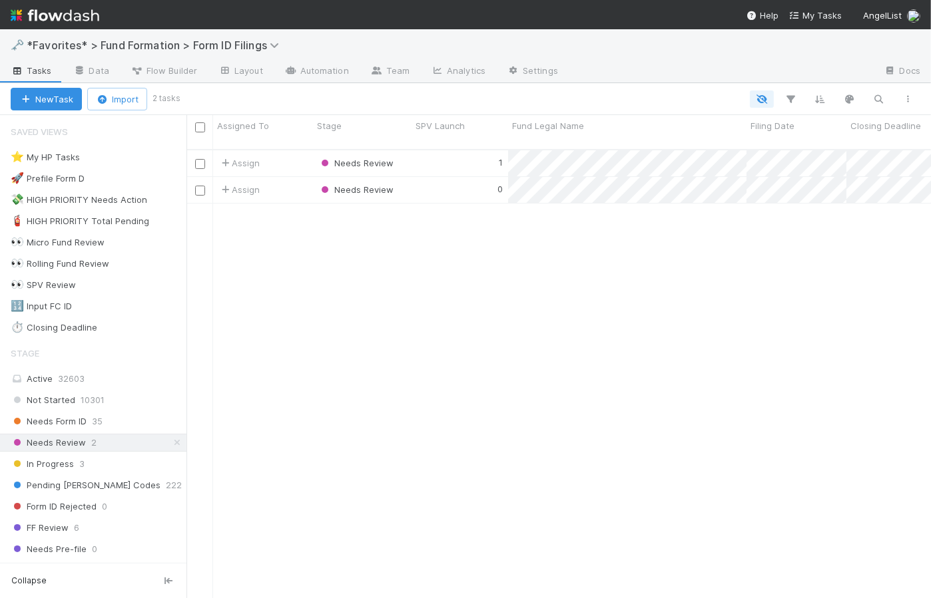
scroll to position [451, 735]
click at [461, 156] on div "1" at bounding box center [459, 163] width 97 height 26
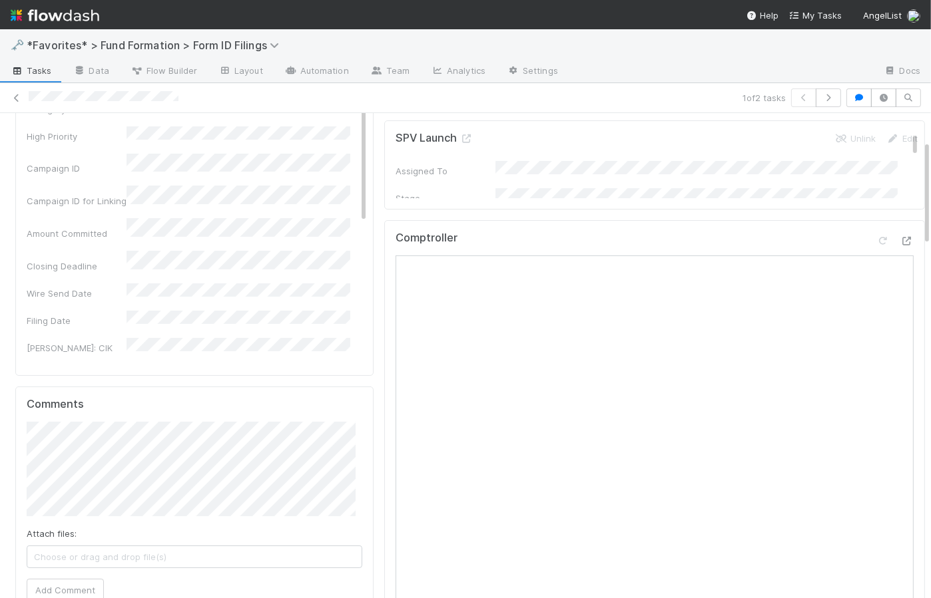
scroll to position [140, 0]
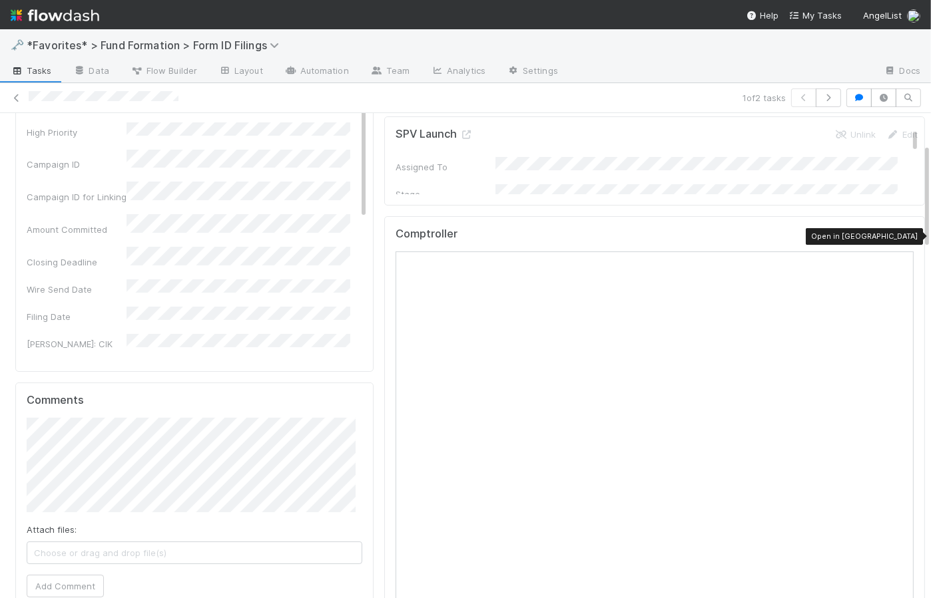
click at [900, 236] on icon at bounding box center [906, 237] width 13 height 9
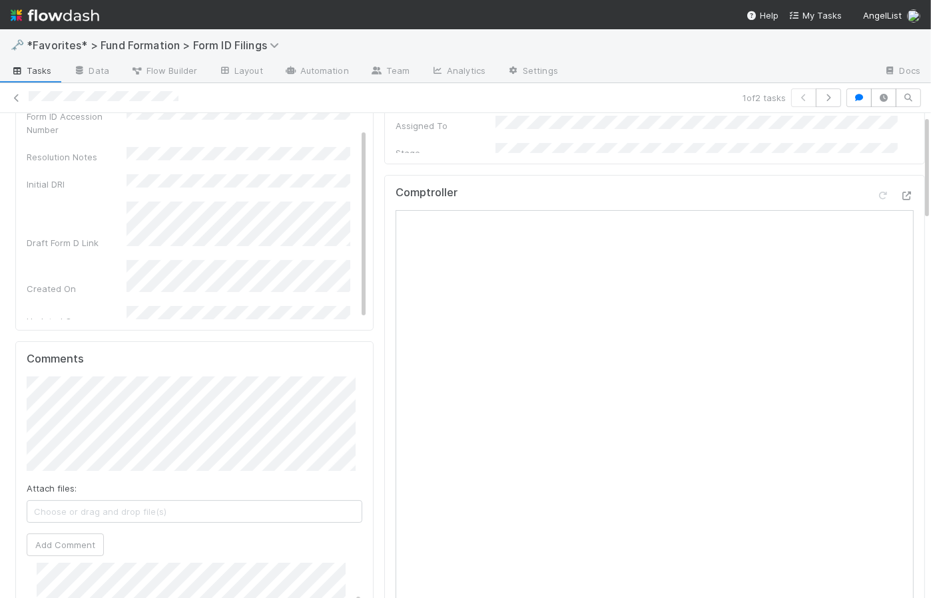
scroll to position [0, 0]
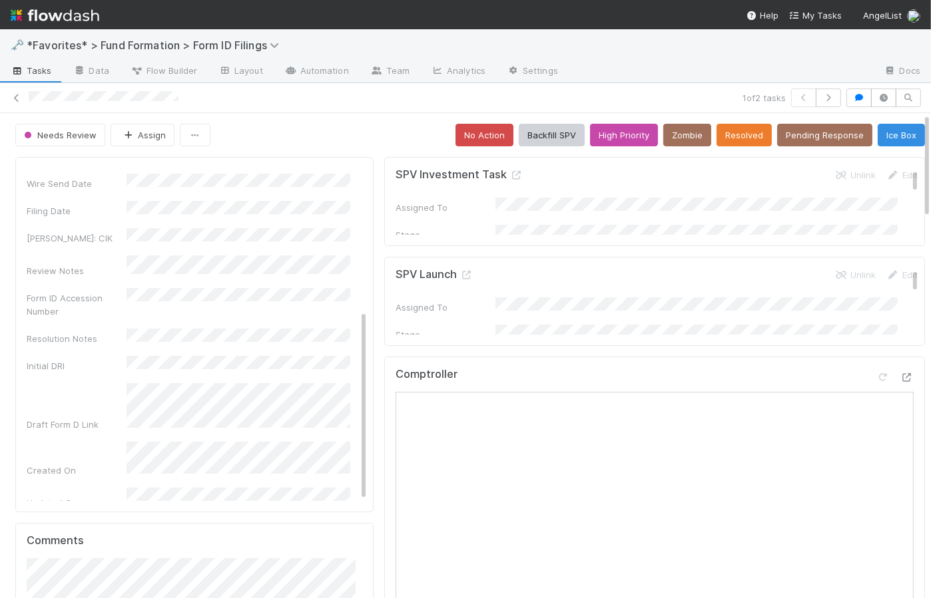
click at [389, 137] on div "Needs Review Assign No Action Backfill SPV High Priority Zombie Resolved Pendin…" at bounding box center [469, 135] width 909 height 23
click at [36, 79] on link "Tasks" at bounding box center [31, 71] width 63 height 21
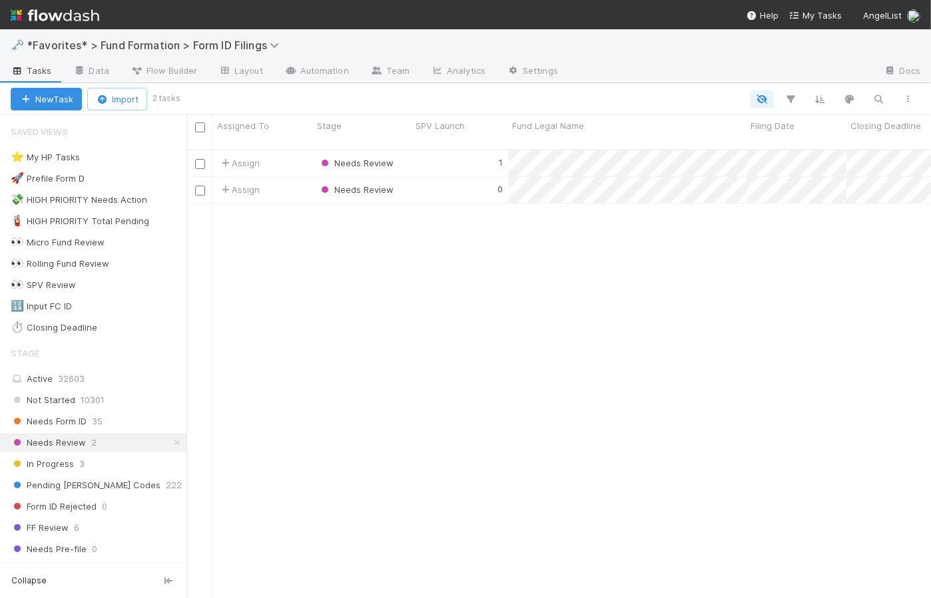
scroll to position [451, 735]
click at [170, 442] on icon at bounding box center [176, 443] width 13 height 9
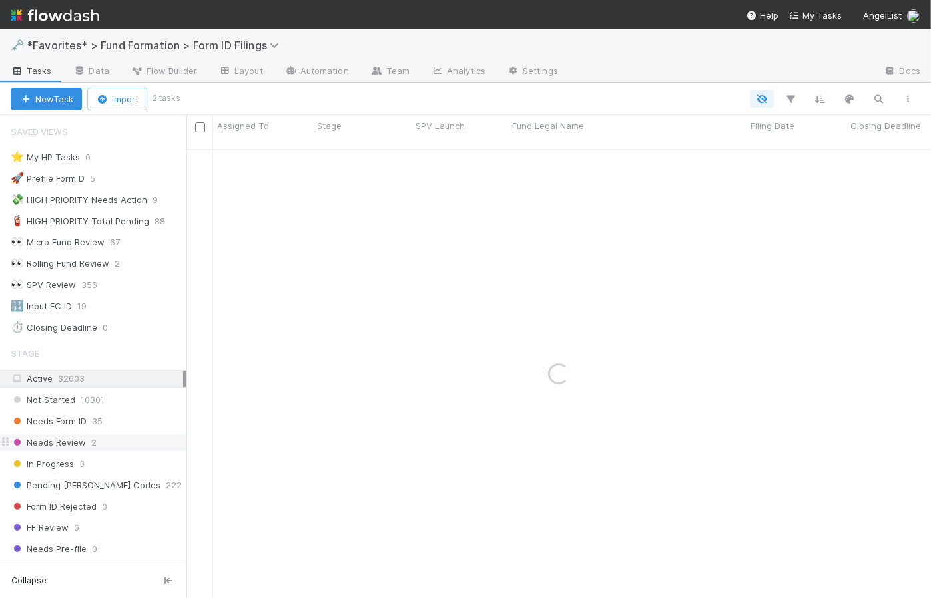
scroll to position [418, 0]
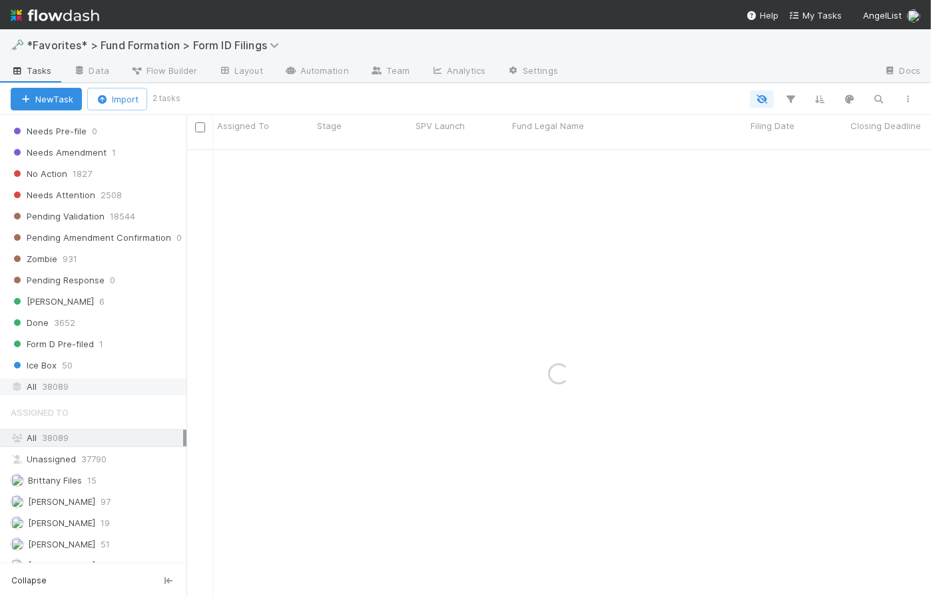
drag, startPoint x: 62, startPoint y: 382, endPoint x: 71, endPoint y: 377, distance: 10.7
click at [62, 382] on span "38089" at bounding box center [55, 387] width 27 height 17
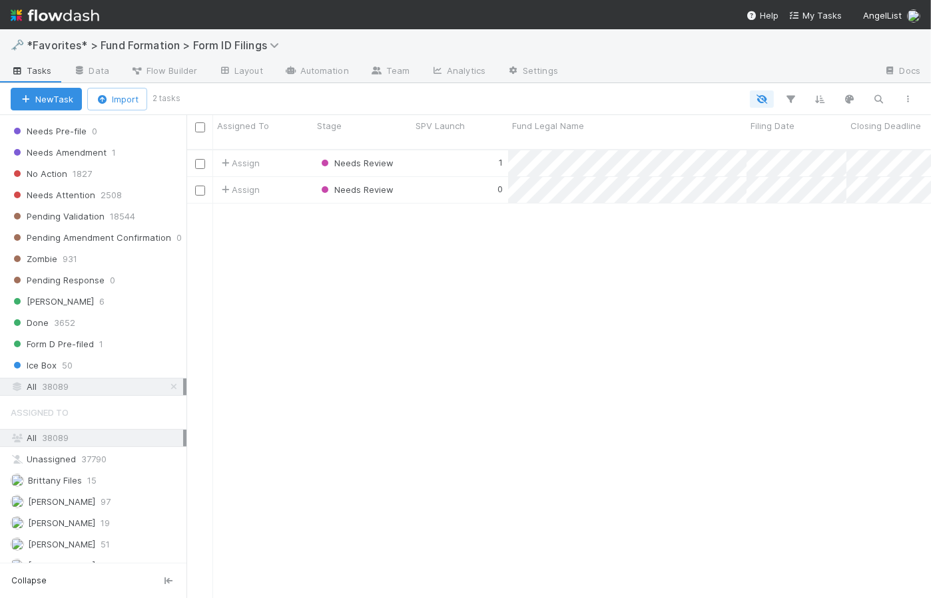
scroll to position [451, 735]
click at [886, 94] on button "button" at bounding box center [879, 99] width 24 height 17
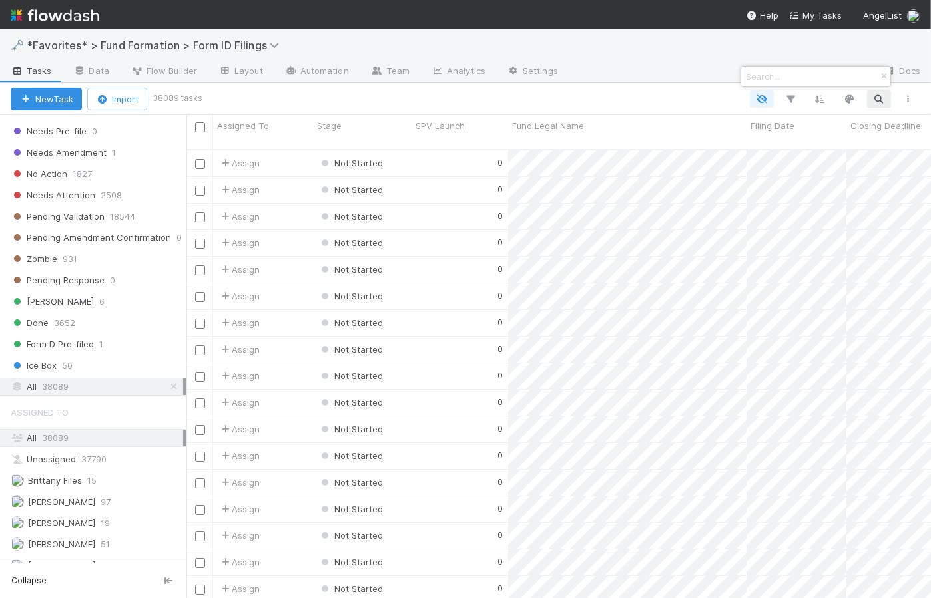
click at [845, 69] on div at bounding box center [815, 77] width 149 height 20
click at [845, 79] on div at bounding box center [815, 77] width 149 height 20
click at [845, 76] on div at bounding box center [815, 77] width 149 height 20
click at [768, 79] on input at bounding box center [809, 77] width 133 height 16
paste input "DRH Rollups"
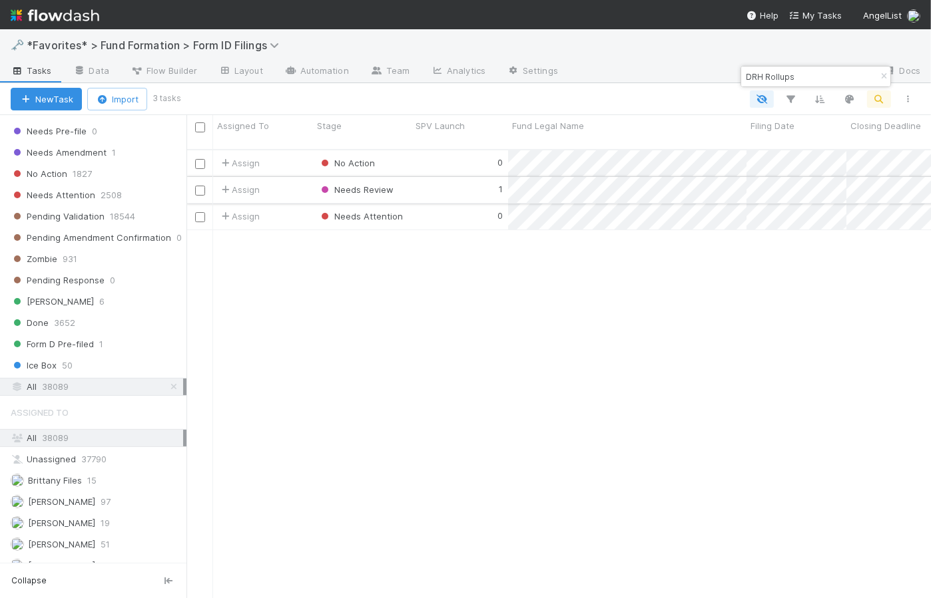
type input "DRH Rollups"
click at [424, 178] on div "1" at bounding box center [459, 190] width 97 height 26
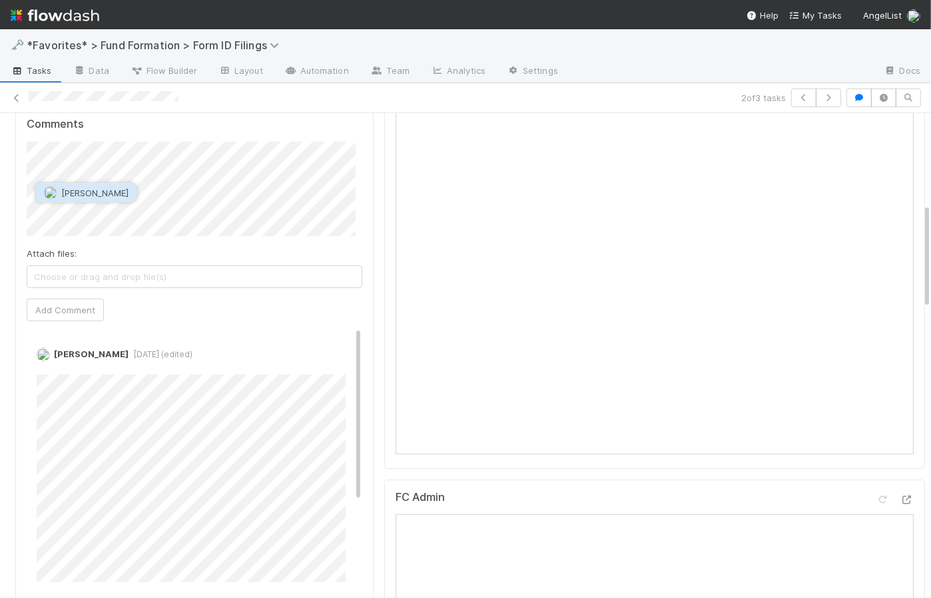
click at [97, 198] on button "[PERSON_NAME]" at bounding box center [86, 193] width 101 height 19
click at [85, 308] on button "Add Comment" at bounding box center [65, 310] width 77 height 23
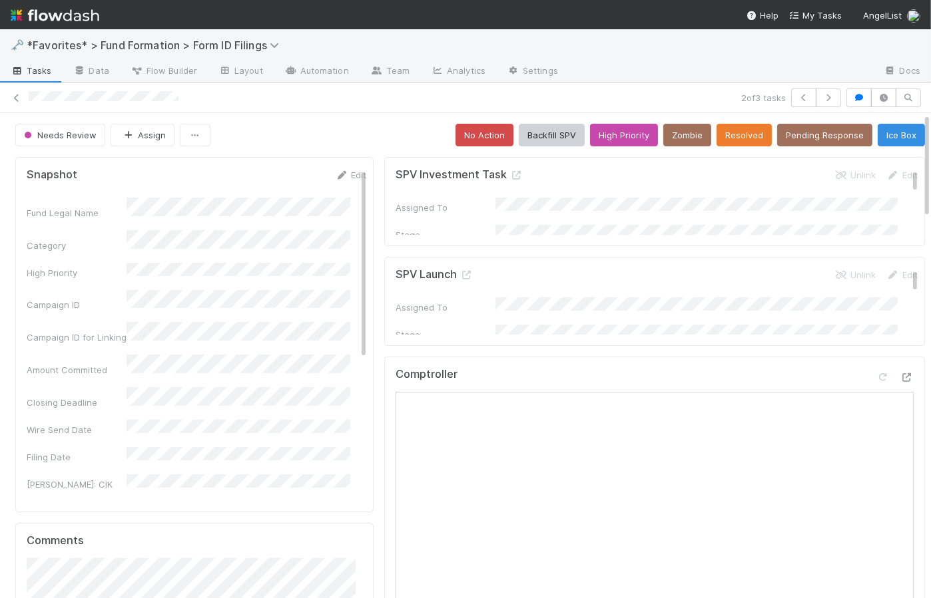
click at [390, 140] on div "Needs Review Assign No Action Backfill SPV High Priority Zombie Resolved Pendin…" at bounding box center [469, 135] width 909 height 23
click at [733, 135] on button "Resolved" at bounding box center [743, 135] width 55 height 23
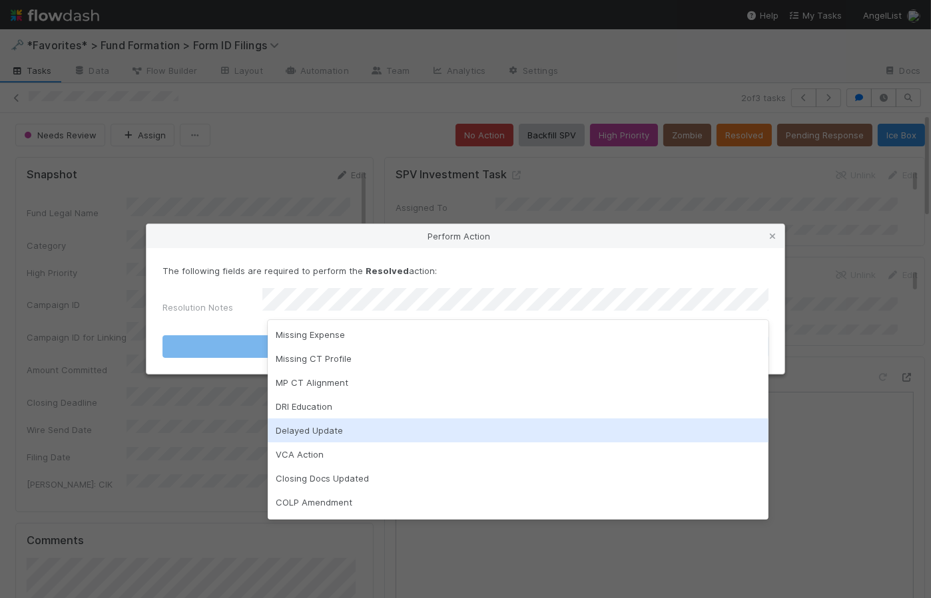
click at [398, 433] on div "Delayed Update" at bounding box center [518, 431] width 501 height 24
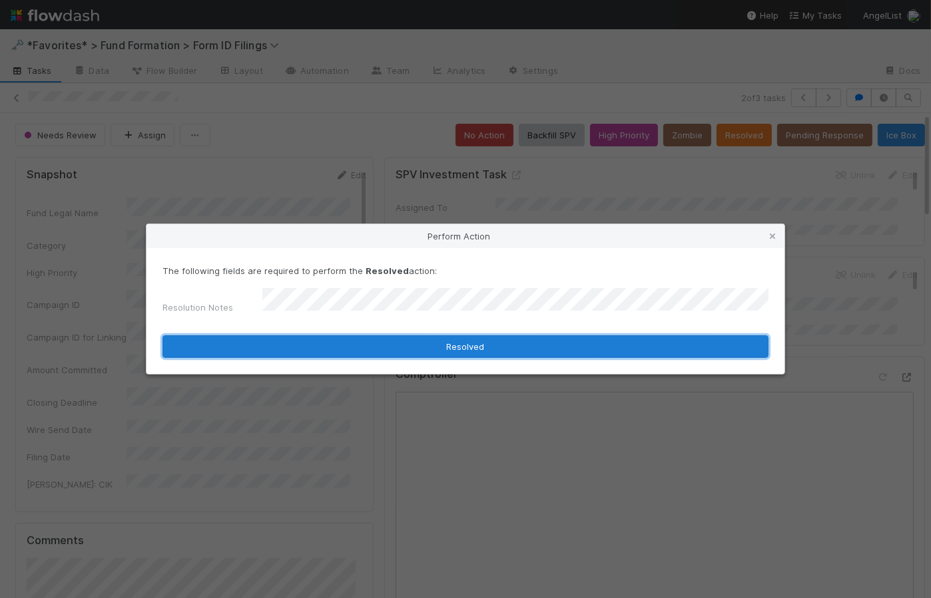
click at [514, 338] on button "Resolved" at bounding box center [465, 347] width 606 height 23
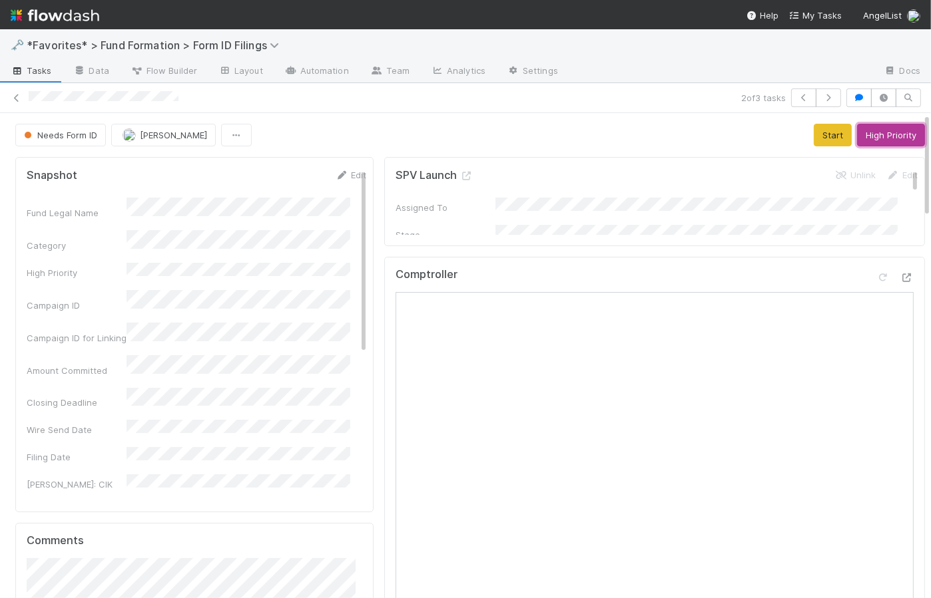
click at [897, 134] on button "High Priority" at bounding box center [891, 135] width 68 height 23
click at [373, 141] on div "Needs Form ID Raven Jacinto Start High Priority" at bounding box center [469, 135] width 909 height 23
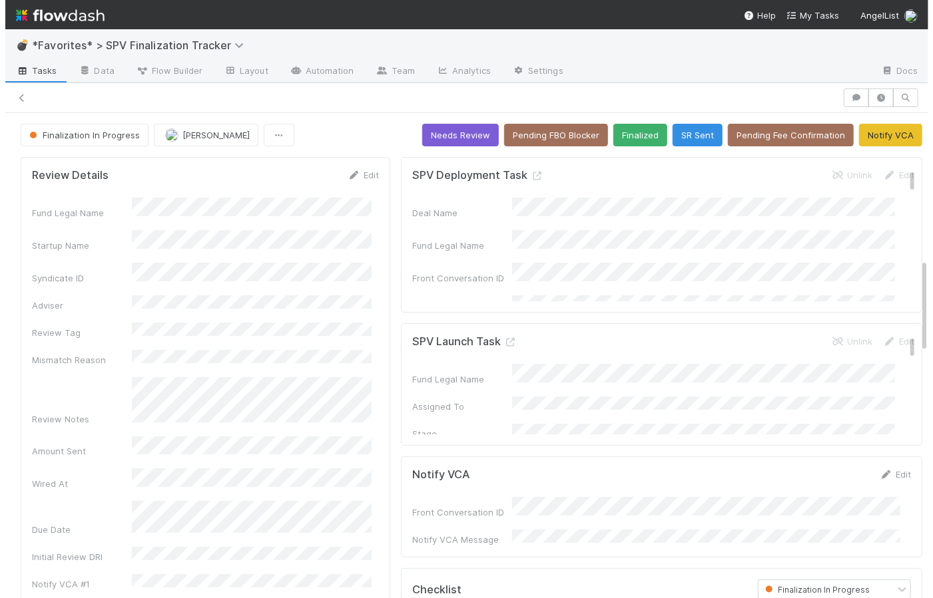
scroll to position [759, 0]
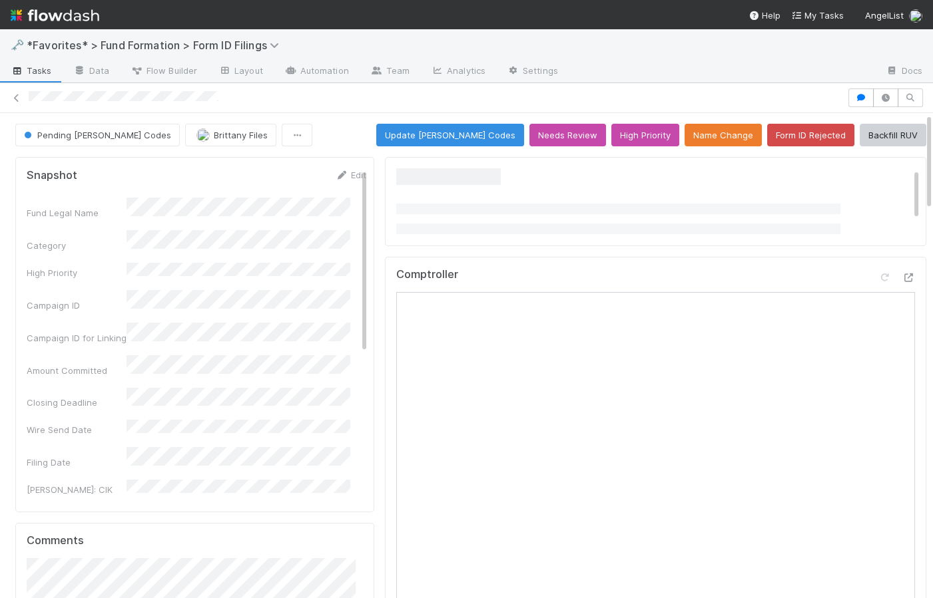
click at [321, 129] on div "Pending EDGAR Codes Brittany Files Update EDGAR Codes Needs Review High Priorit…" at bounding box center [470, 135] width 911 height 23
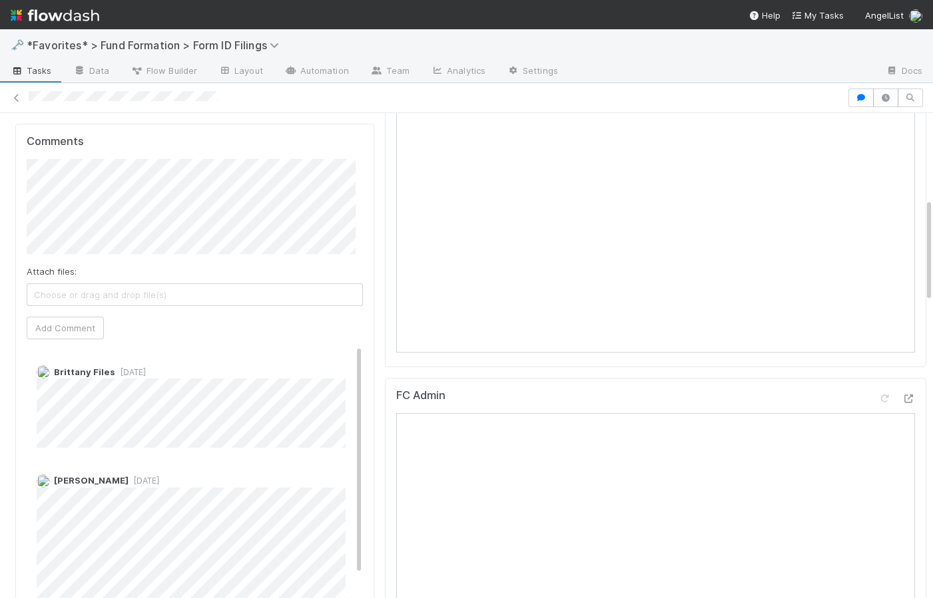
scroll to position [400, 0]
click at [142, 368] on span "5 days ago" at bounding box center [130, 372] width 31 height 10
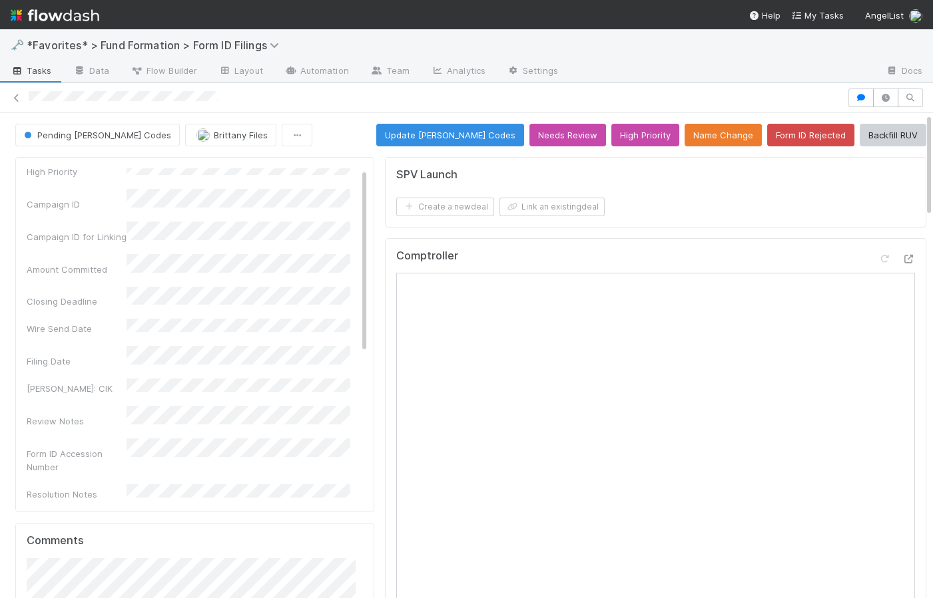
scroll to position [0, 0]
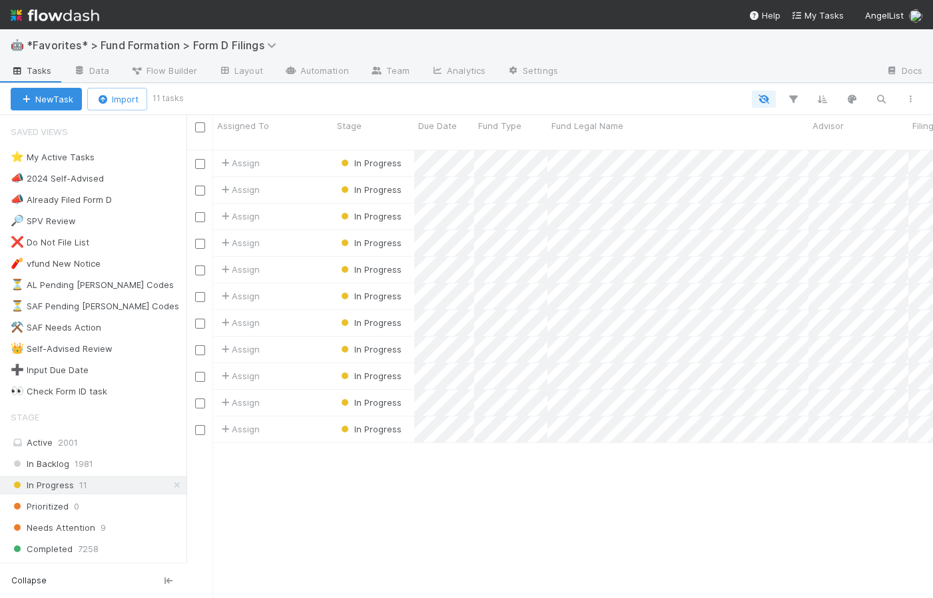
scroll to position [451, 737]
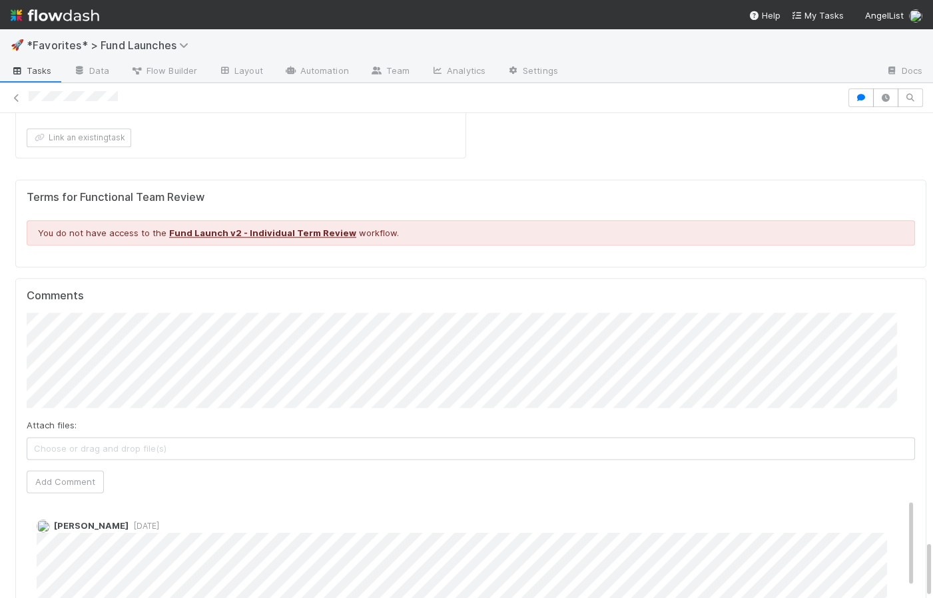
scroll to position [3303, 0]
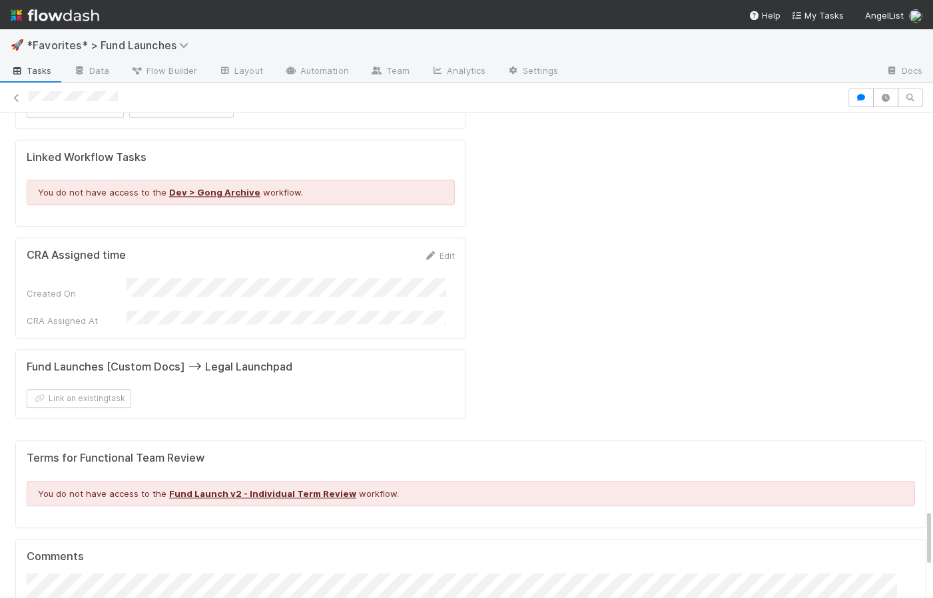
click at [27, 91] on div at bounding box center [466, 98] width 933 height 19
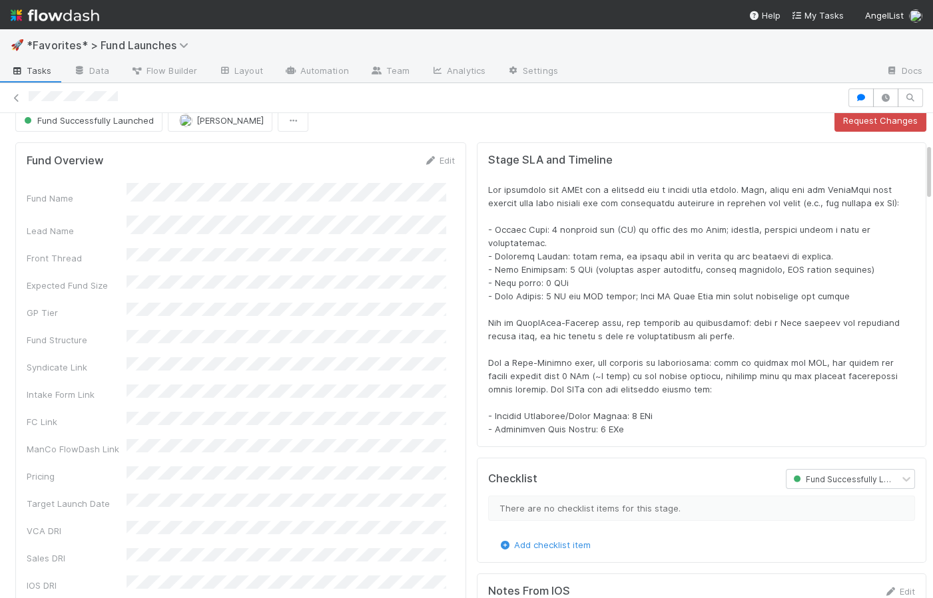
scroll to position [0, 0]
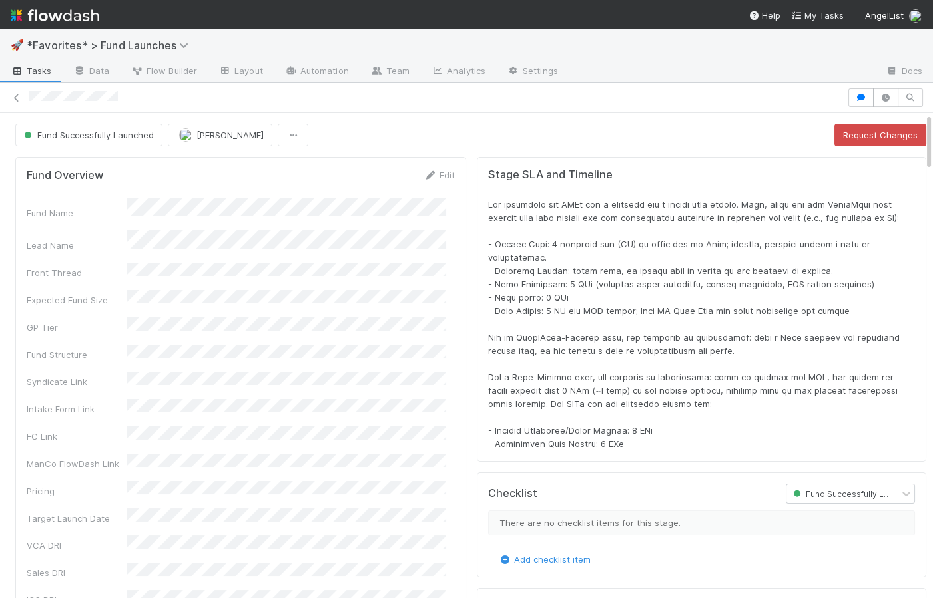
click at [391, 124] on div "Fund Successfully Launched William Rosean Request Changes" at bounding box center [470, 135] width 911 height 23
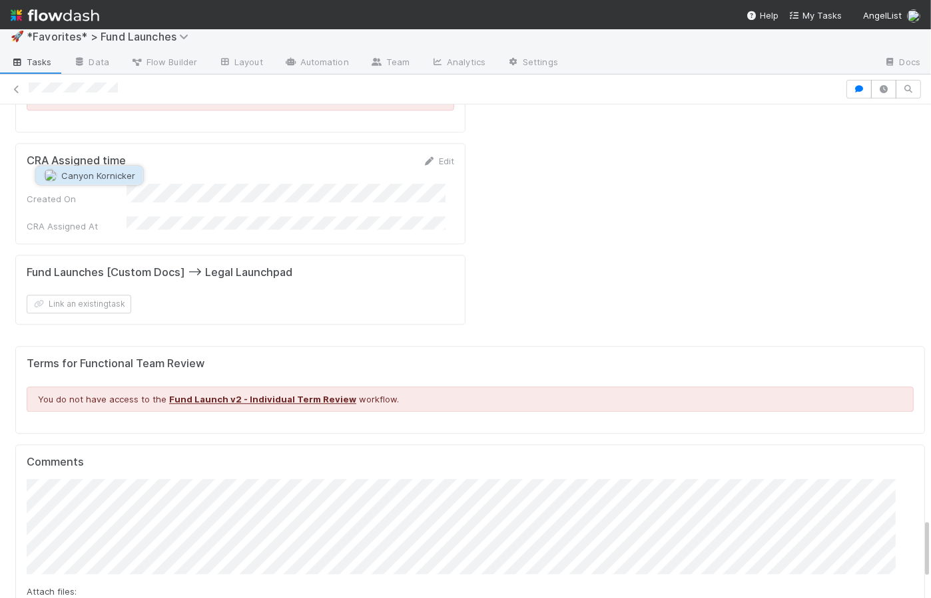
click at [108, 182] on button "Canyon Kornicker" at bounding box center [89, 175] width 107 height 19
click at [195, 176] on span "William Rosean" at bounding box center [182, 175] width 67 height 11
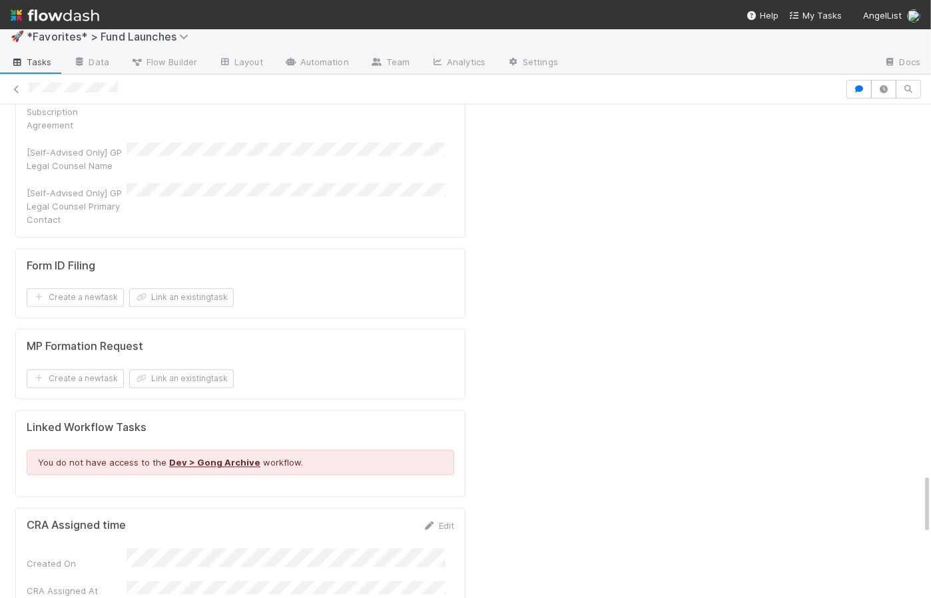
scroll to position [3540, 0]
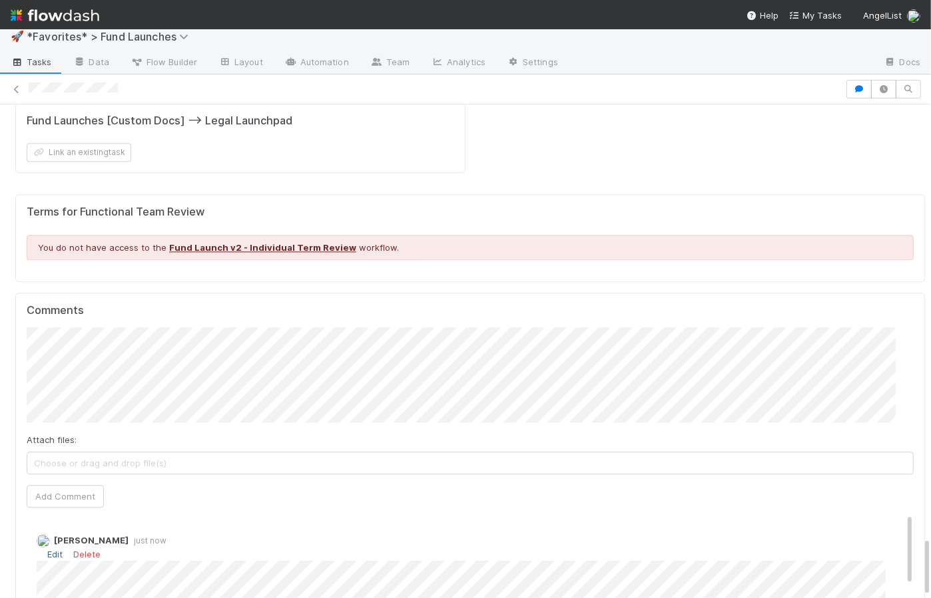
click at [51, 549] on link "Edit" at bounding box center [54, 554] width 15 height 11
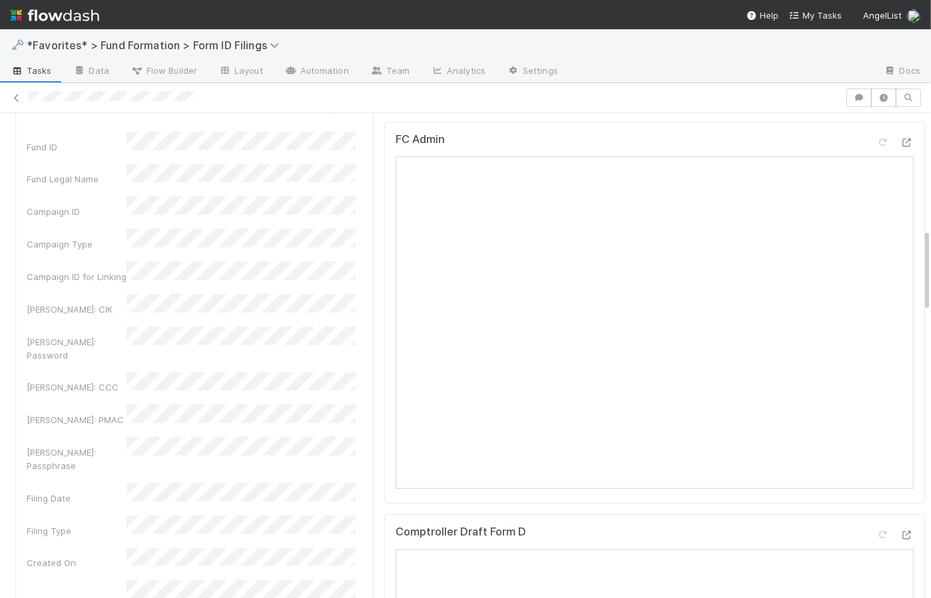
scroll to position [1092, 0]
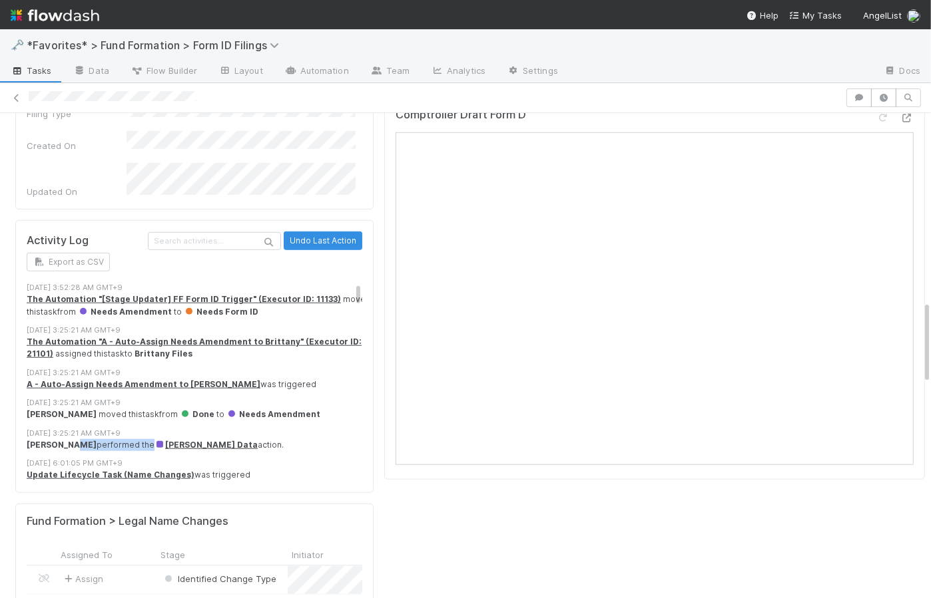
drag, startPoint x: 126, startPoint y: 372, endPoint x: 67, endPoint y: 370, distance: 58.6
click at [67, 439] on div "Rick Segers performed the Amend EDGAR Data action." at bounding box center [199, 445] width 345 height 12
click at [321, 439] on div "Rick Segers performed the Amend EDGAR Data action." at bounding box center [199, 445] width 345 height 12
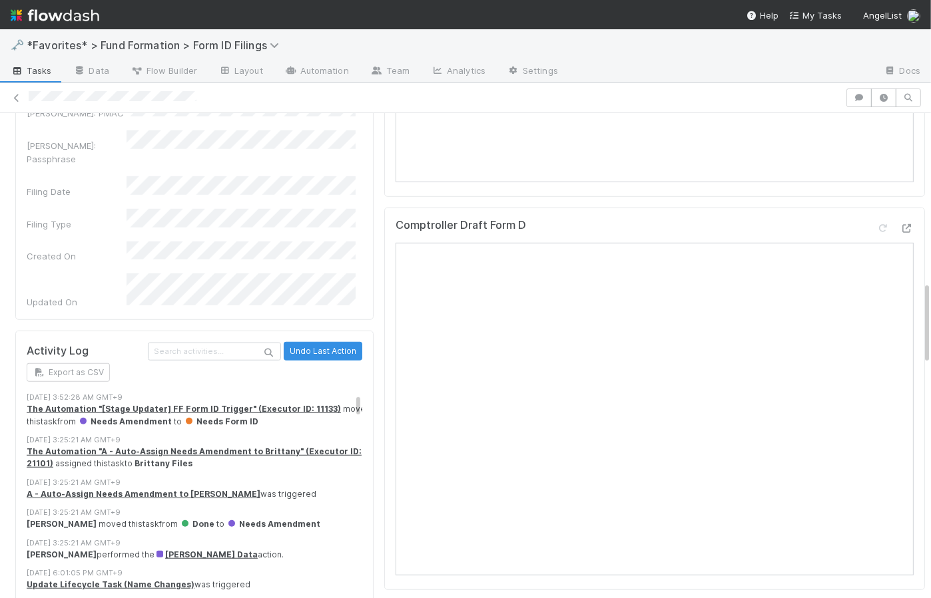
scroll to position [0, 0]
drag, startPoint x: 242, startPoint y: 348, endPoint x: 192, endPoint y: 350, distance: 49.3
click at [192, 404] on div "The Automation "[Stage Updater] FF Form ID Trigger" (Executor ID: 11133) moved …" at bounding box center [199, 416] width 345 height 25
click at [328, 447] on div "The Automation "A - Auto-Assign Needs Amendment to Brittany" (Executor ID: 2110…" at bounding box center [199, 459] width 345 height 25
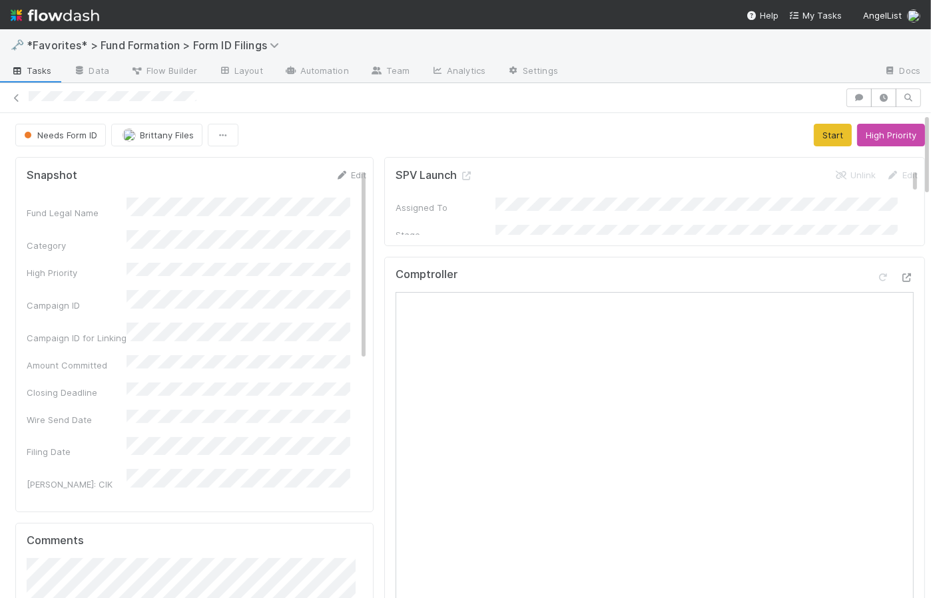
click at [900, 276] on icon at bounding box center [906, 278] width 13 height 9
click at [80, 134] on span "Needs Form ID" at bounding box center [59, 135] width 76 height 11
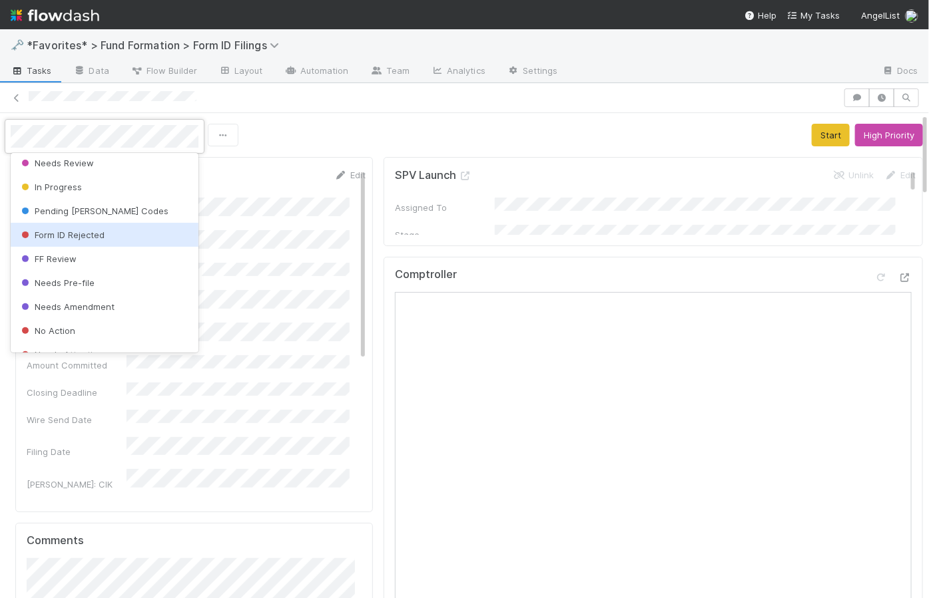
scroll to position [115, 0]
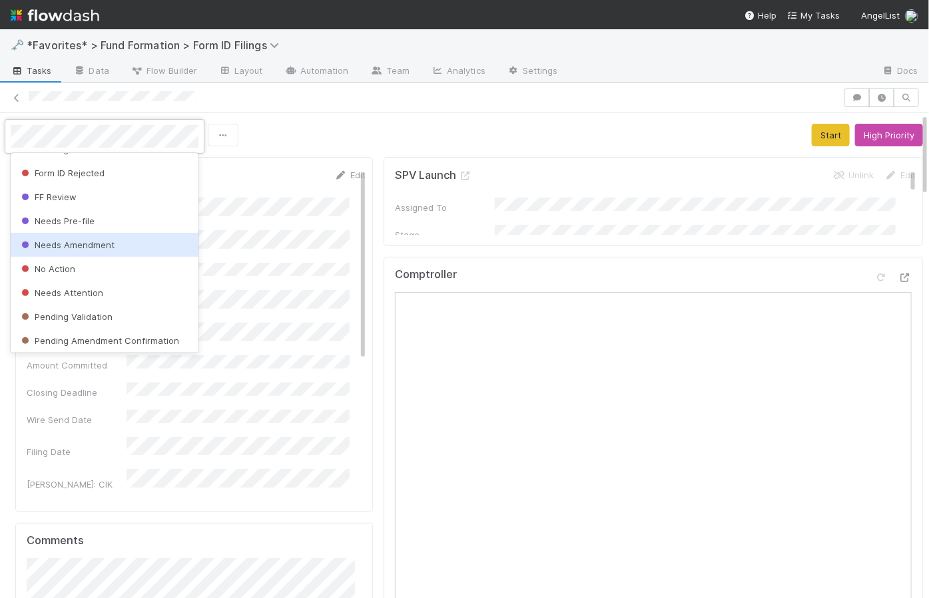
click at [143, 248] on div "Needs Amendment" at bounding box center [105, 245] width 188 height 24
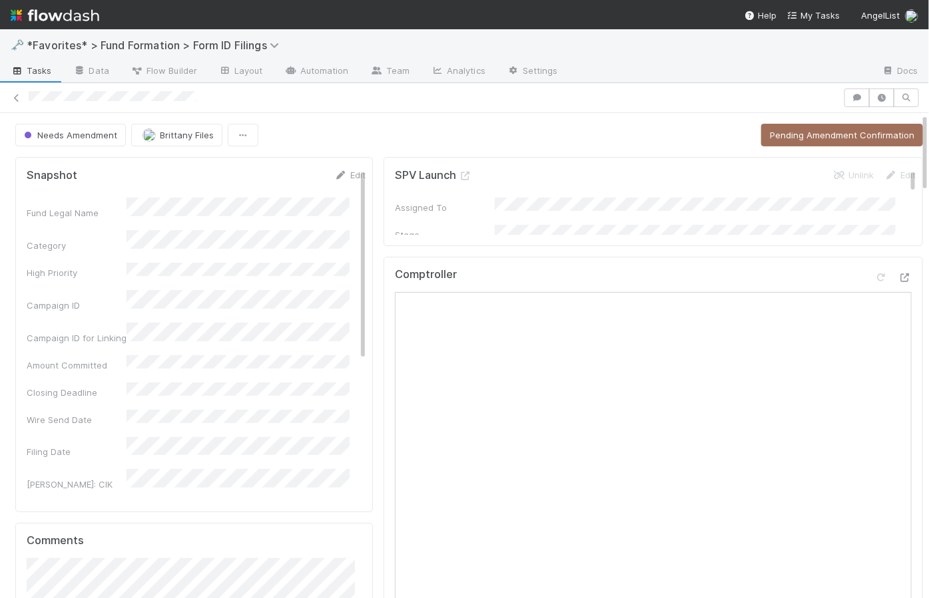
scroll to position [668, 0]
click at [381, 135] on div "Needs Amendment Brittany Files Pending Amendment Confirmation" at bounding box center [468, 135] width 907 height 23
click at [858, 132] on button "Pending Amendment Confirmation" at bounding box center [842, 135] width 162 height 23
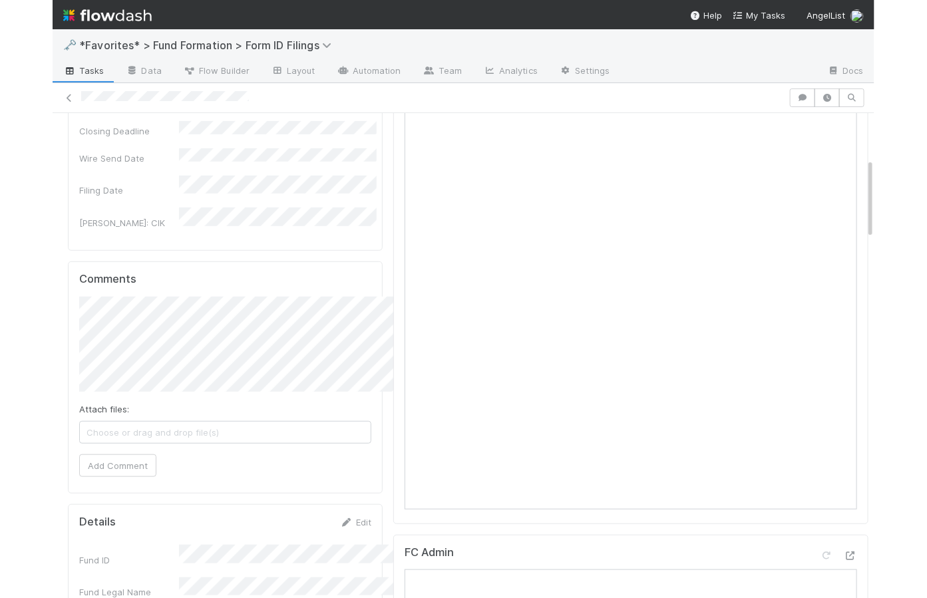
scroll to position [275, 0]
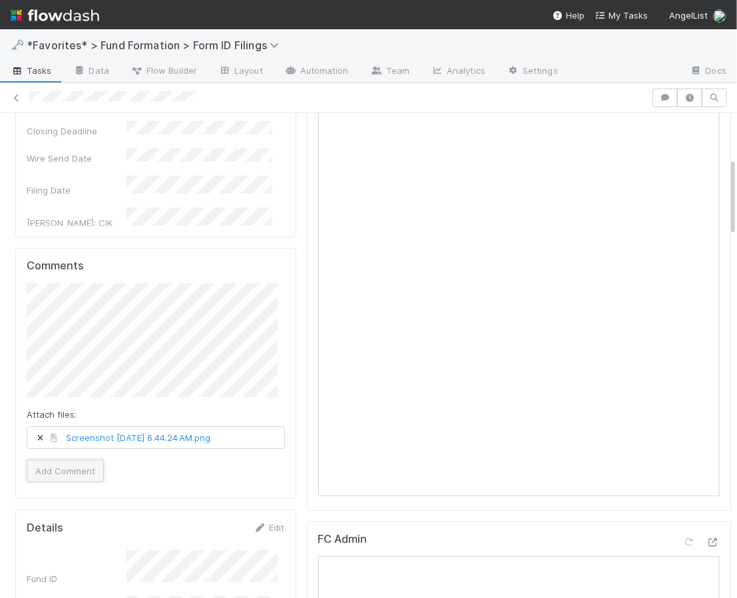
click at [97, 472] on button "Add Comment" at bounding box center [65, 471] width 77 height 23
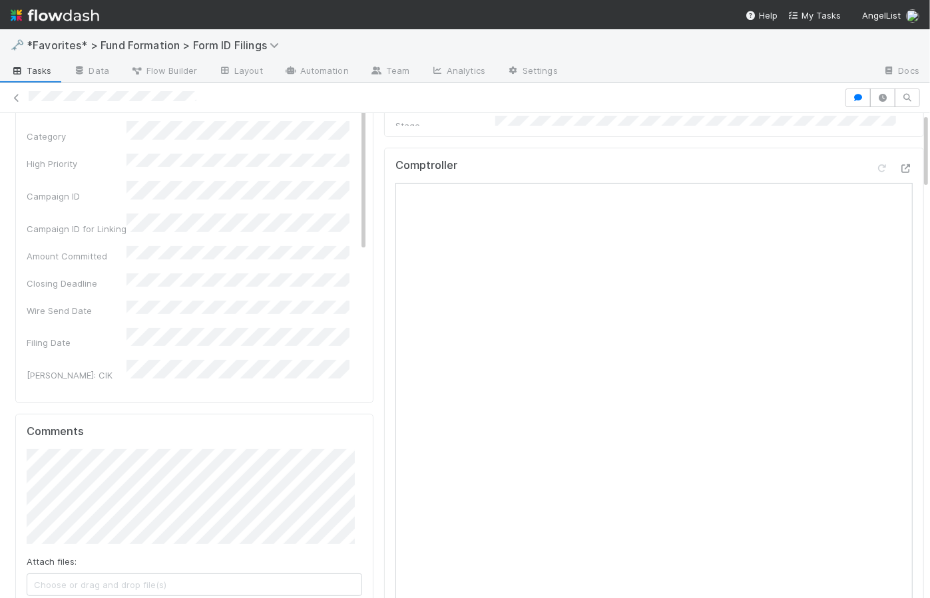
scroll to position [0, 0]
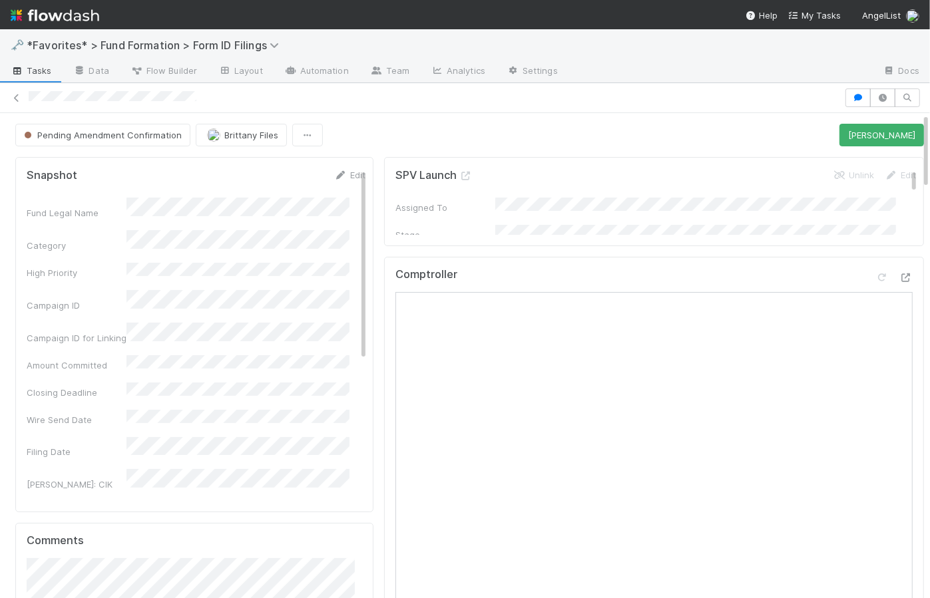
click at [361, 136] on div "Pending Amendment Confirmation Brittany Files EDGAR Amended" at bounding box center [469, 135] width 909 height 23
click at [383, 132] on div "Pending Amendment Confirmation Brittany Files EDGAR Amended" at bounding box center [469, 135] width 909 height 23
click at [840, 136] on button "EDGAR Amended" at bounding box center [881, 135] width 85 height 23
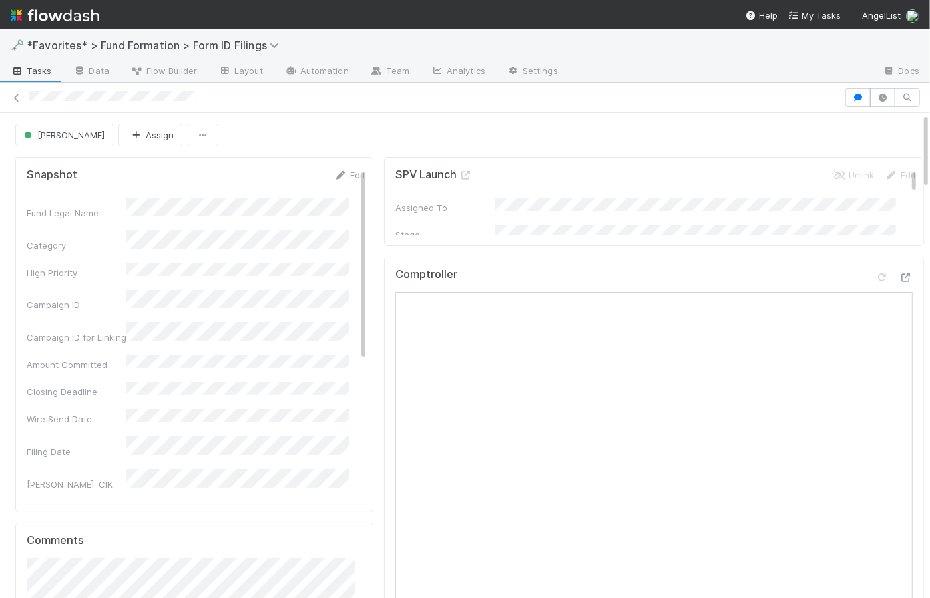
click at [38, 71] on span "Tasks" at bounding box center [31, 70] width 41 height 13
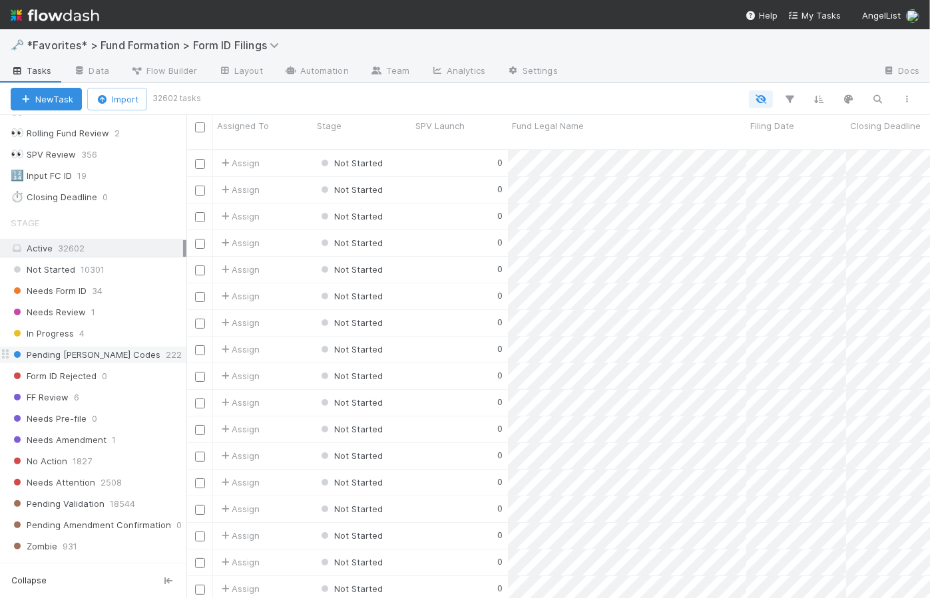
scroll to position [132, 0]
click at [73, 442] on span "Needs Amendment" at bounding box center [59, 439] width 96 height 17
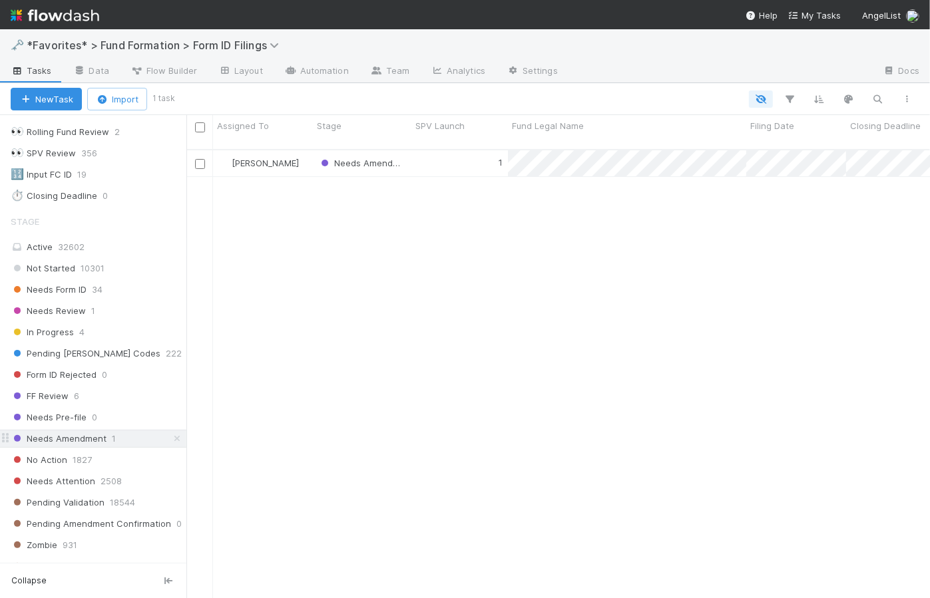
scroll to position [451, 734]
click at [457, 153] on div "1" at bounding box center [459, 163] width 97 height 26
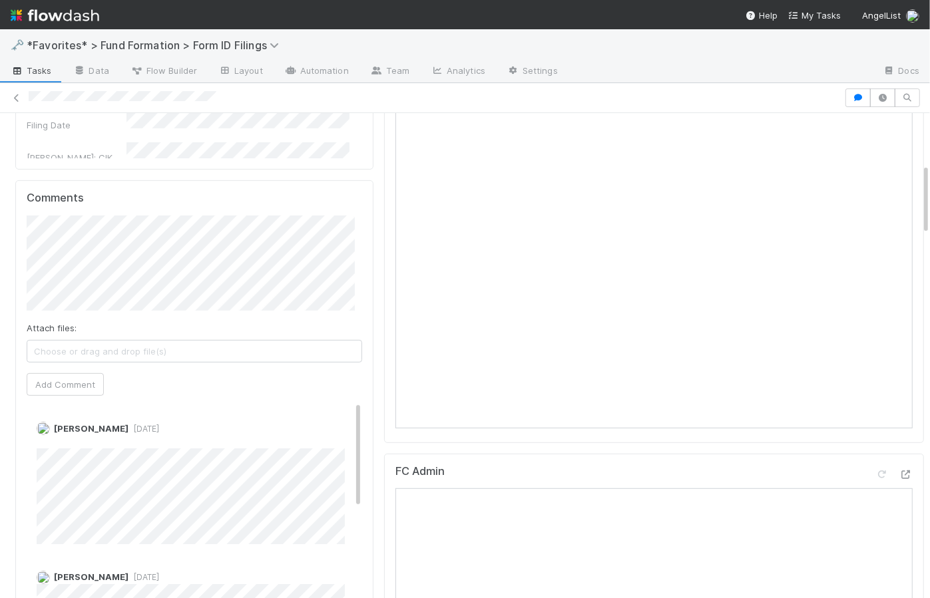
scroll to position [21, 0]
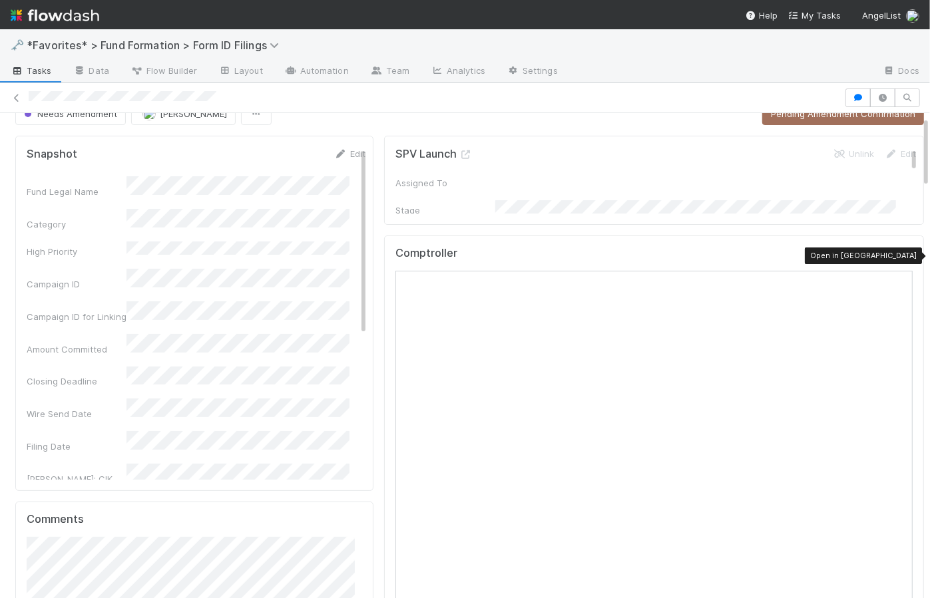
click at [899, 257] on icon at bounding box center [905, 256] width 13 height 9
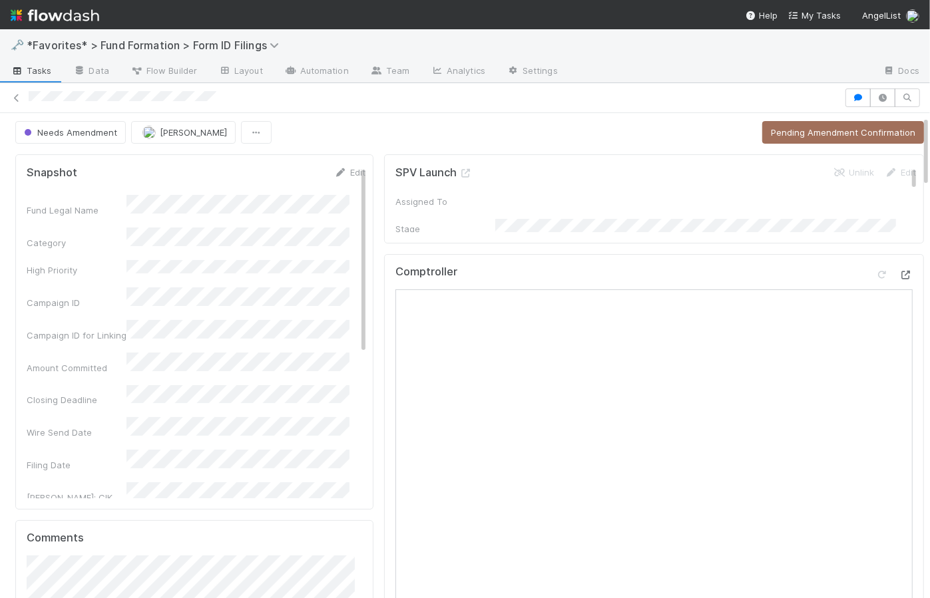
scroll to position [0, 0]
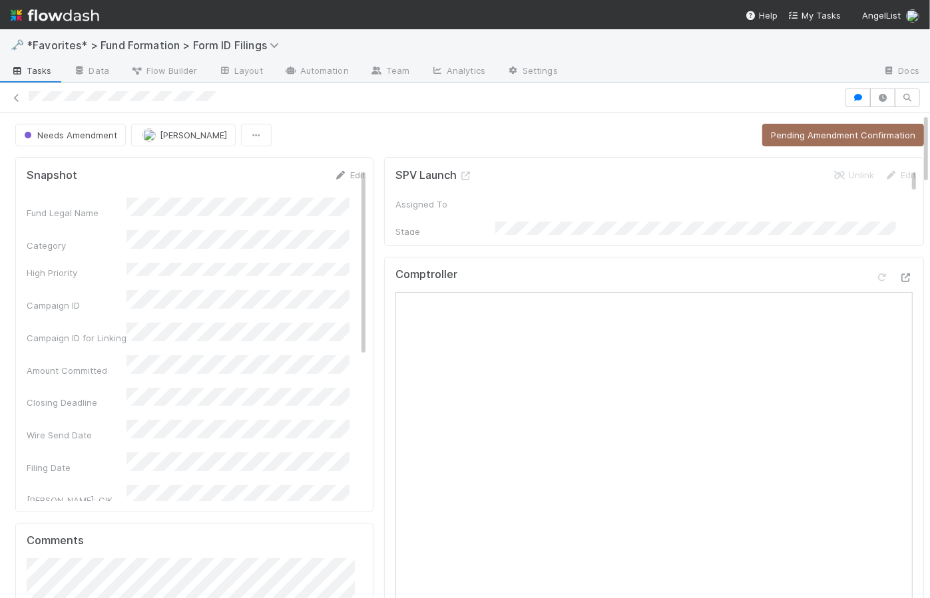
drag, startPoint x: 380, startPoint y: 148, endPoint x: 469, endPoint y: 140, distance: 88.9
click at [771, 132] on button "Pending Amendment Confirmation" at bounding box center [843, 135] width 162 height 23
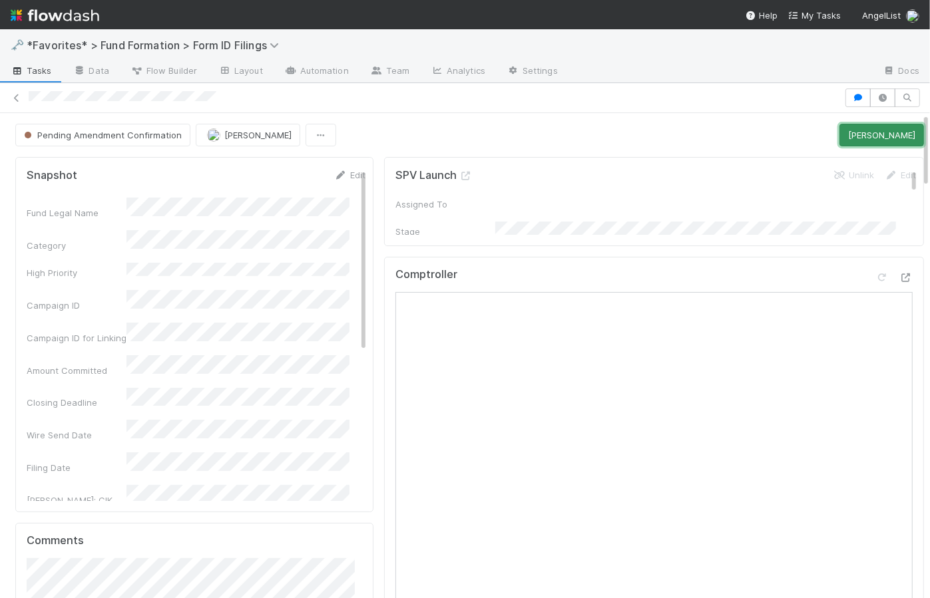
click at [839, 131] on button "EDGAR Amended" at bounding box center [881, 135] width 85 height 23
click at [340, 124] on div "EDGAR Amended Assign" at bounding box center [469, 135] width 909 height 23
click at [45, 76] on span "Tasks" at bounding box center [31, 70] width 41 height 13
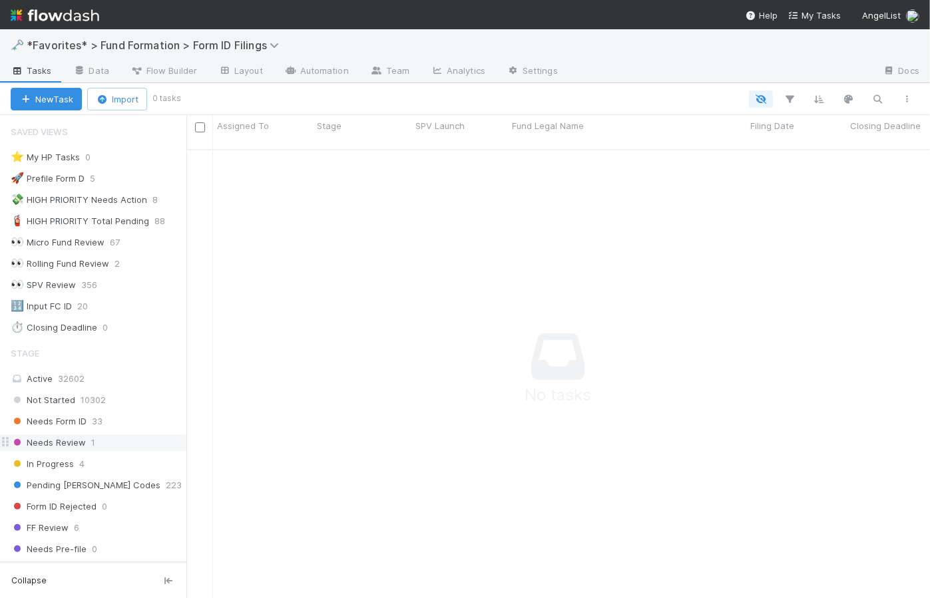
click at [53, 445] on span "Needs Review" at bounding box center [48, 443] width 75 height 17
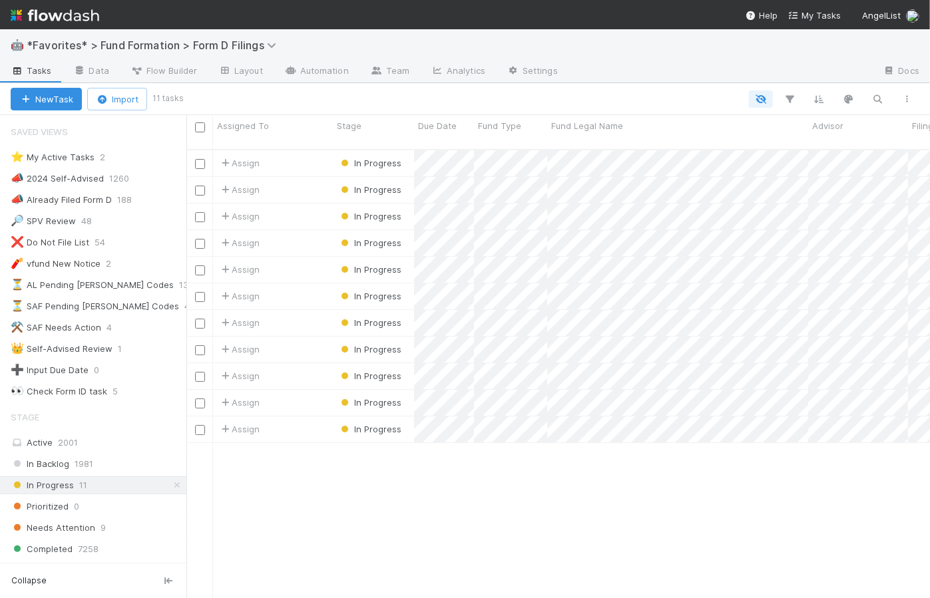
scroll to position [451, 734]
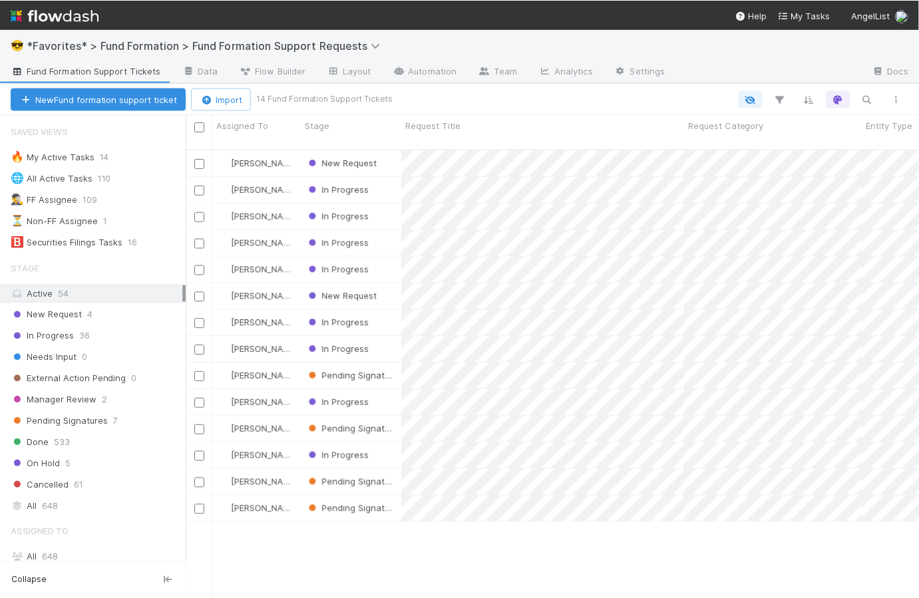
scroll to position [9, 9]
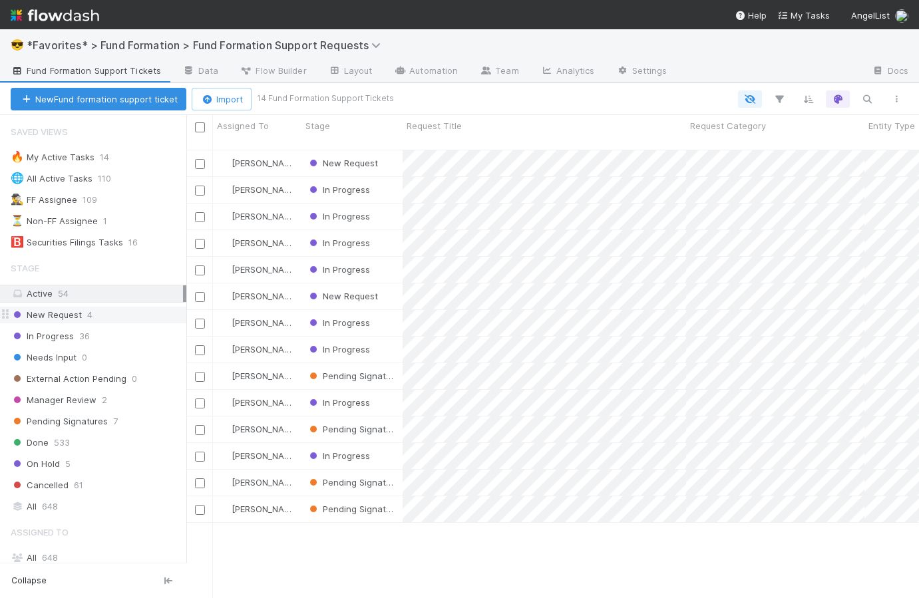
click at [61, 317] on span "New Request" at bounding box center [46, 315] width 71 height 17
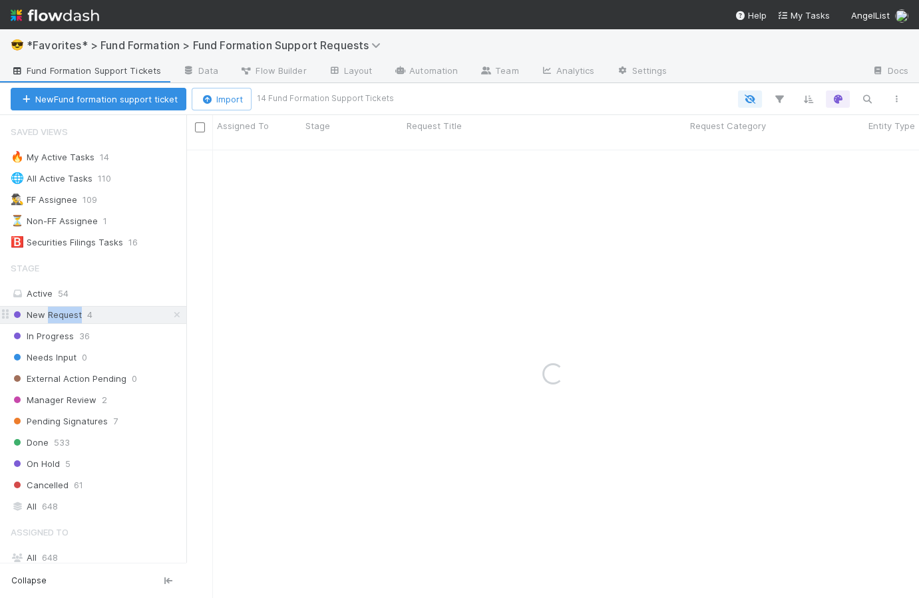
click at [61, 317] on span "New Request" at bounding box center [46, 315] width 71 height 17
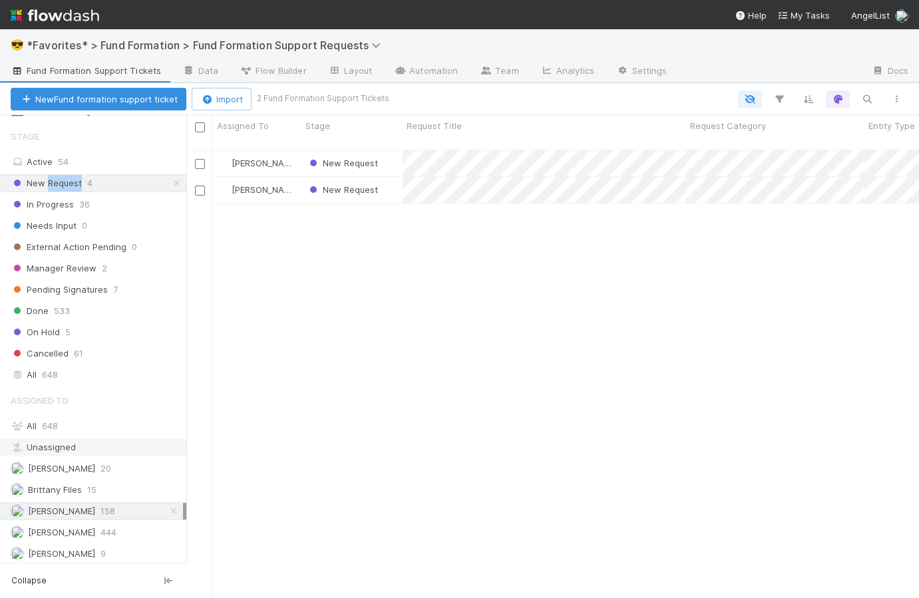
scroll to position [451, 724]
click at [167, 507] on icon at bounding box center [173, 511] width 13 height 9
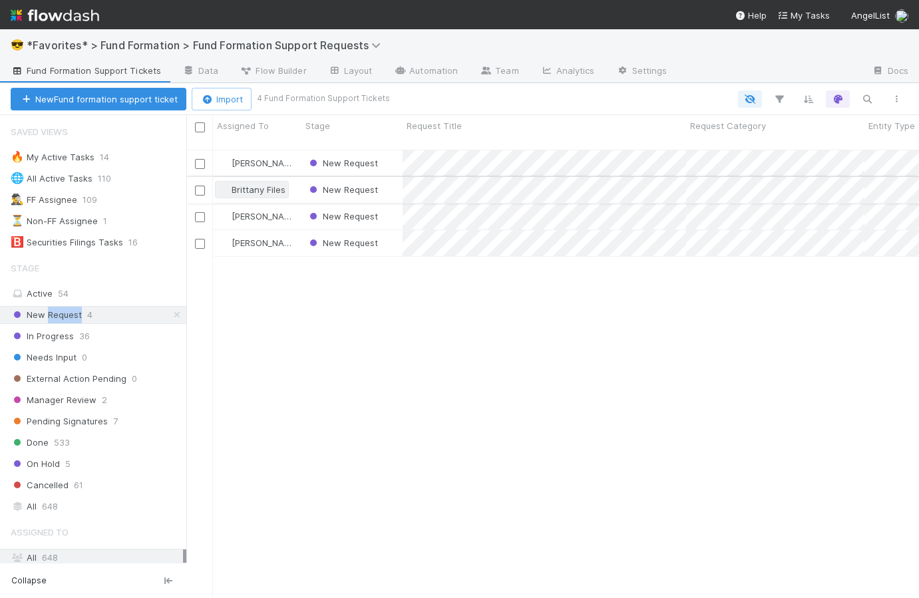
scroll to position [451, 724]
click at [503, 95] on div at bounding box center [649, 99] width 524 height 17
click at [392, 179] on div "New Request" at bounding box center [352, 190] width 101 height 26
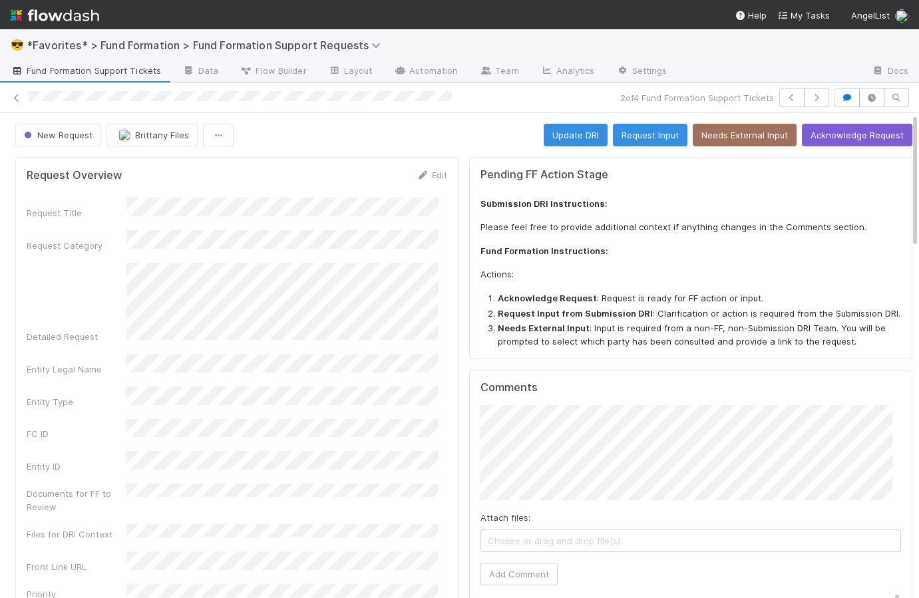
click at [115, 67] on span "Fund Formation Support Tickets" at bounding box center [86, 70] width 150 height 13
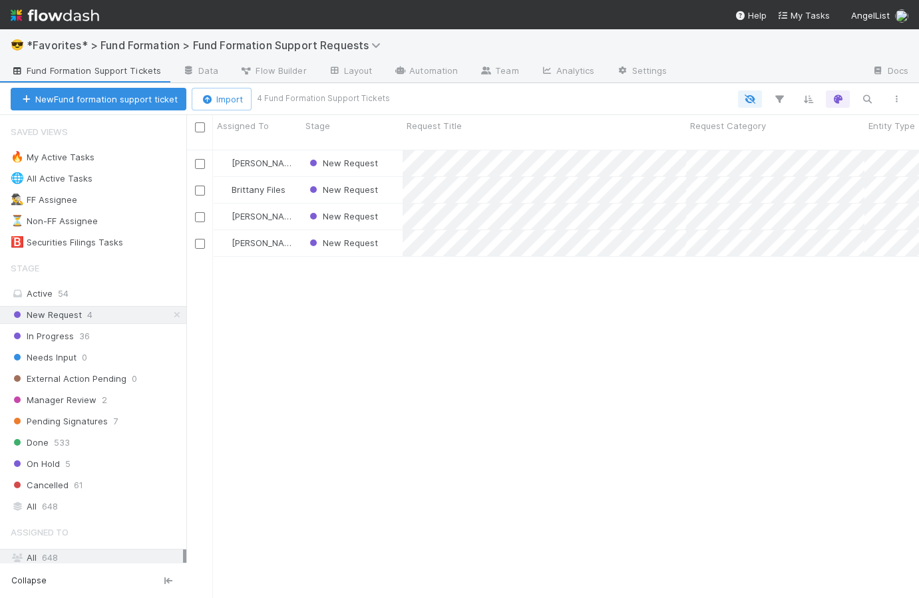
scroll to position [451, 724]
click at [387, 210] on div "New Request" at bounding box center [352, 217] width 101 height 26
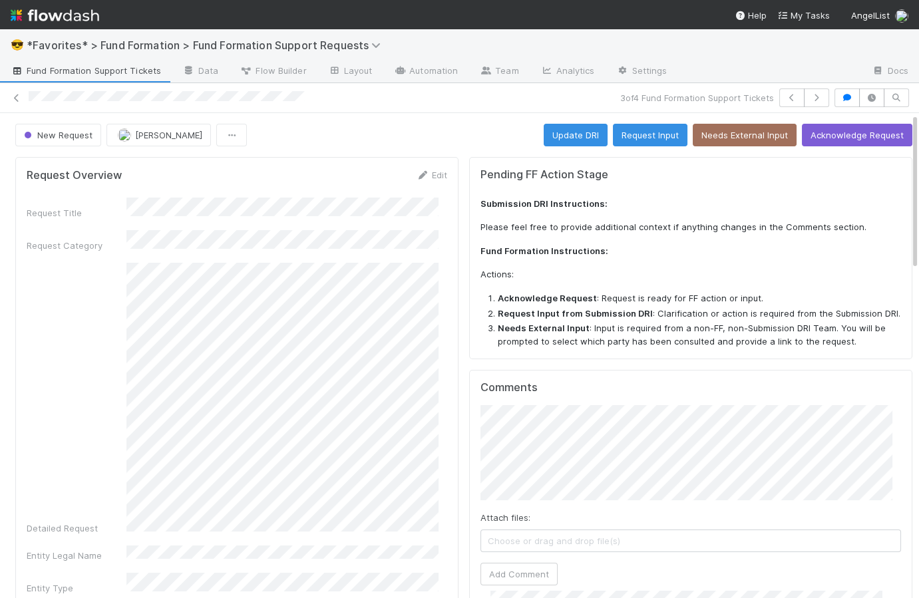
click at [46, 76] on span "Fund Formation Support Tickets" at bounding box center [86, 70] width 150 height 13
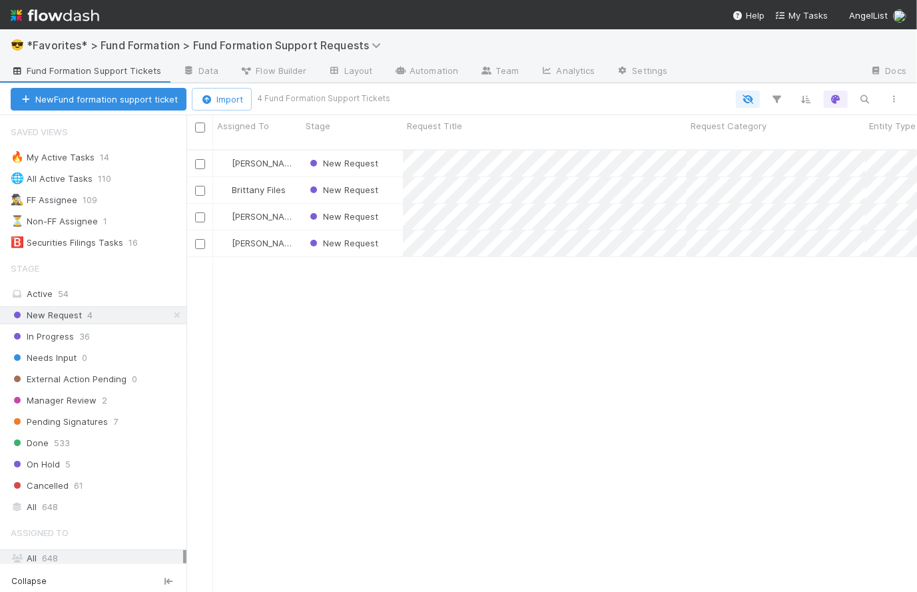
scroll to position [444, 721]
click at [388, 150] on div "New Request" at bounding box center [352, 163] width 101 height 26
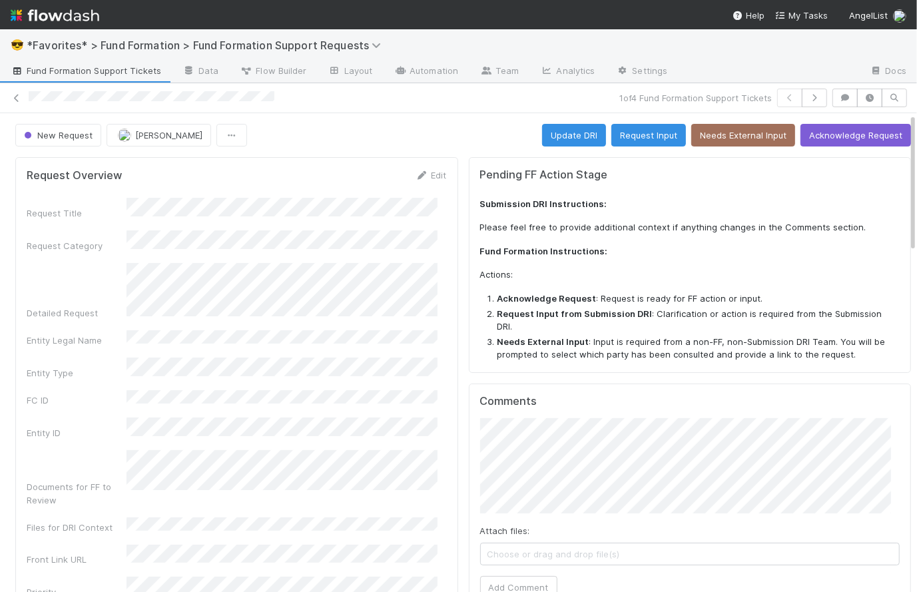
click at [381, 139] on div "New Request Catherine Lambright Update DRI Request Input Needs External Input A…" at bounding box center [462, 135] width 895 height 23
click at [63, 66] on span "Fund Formation Support Tickets" at bounding box center [86, 70] width 150 height 13
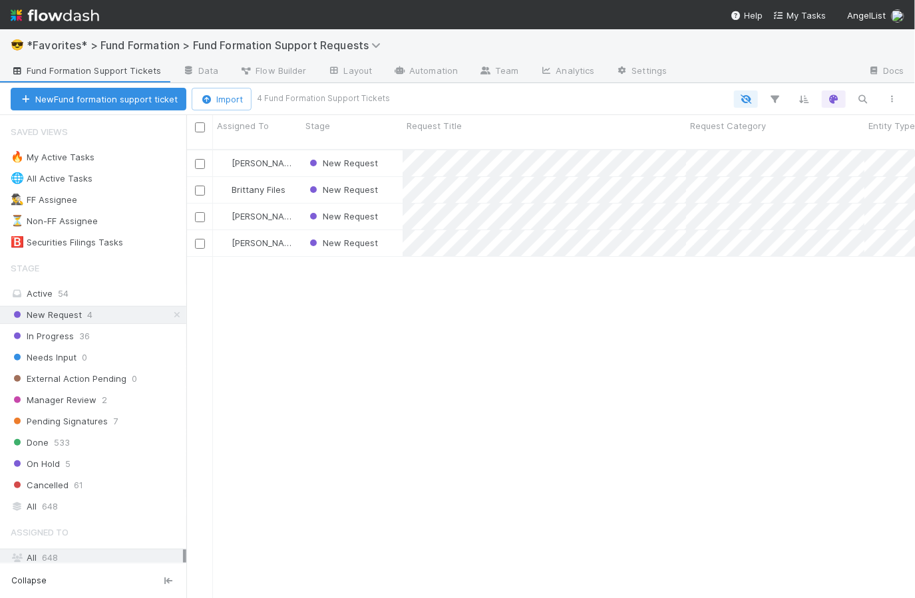
scroll to position [451, 720]
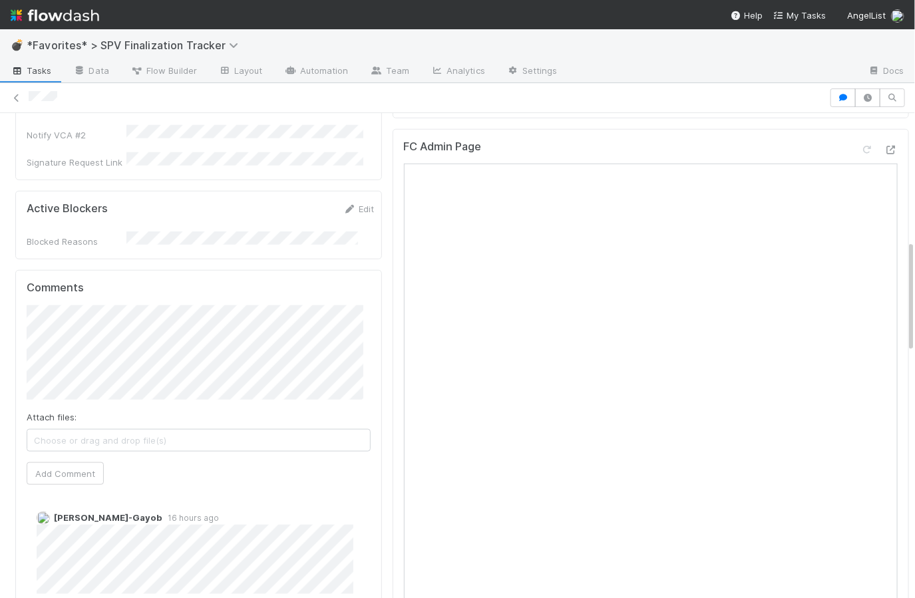
scroll to position [505, 0]
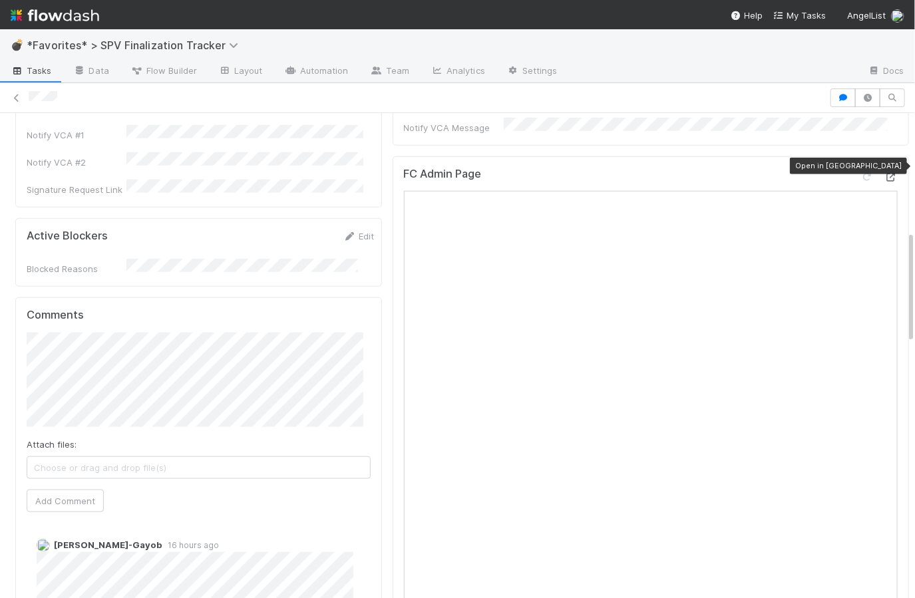
click at [885, 173] on icon at bounding box center [891, 177] width 13 height 9
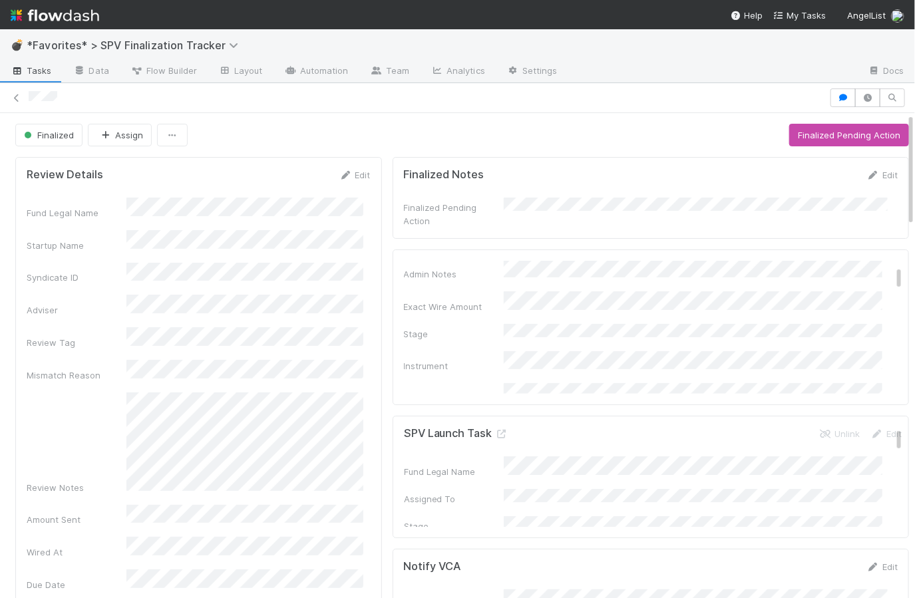
scroll to position [0, 0]
click at [522, 264] on icon at bounding box center [528, 268] width 13 height 9
click at [122, 393] on div "Review Notes" at bounding box center [199, 444] width 344 height 102
